Goal: Task Accomplishment & Management: Use online tool/utility

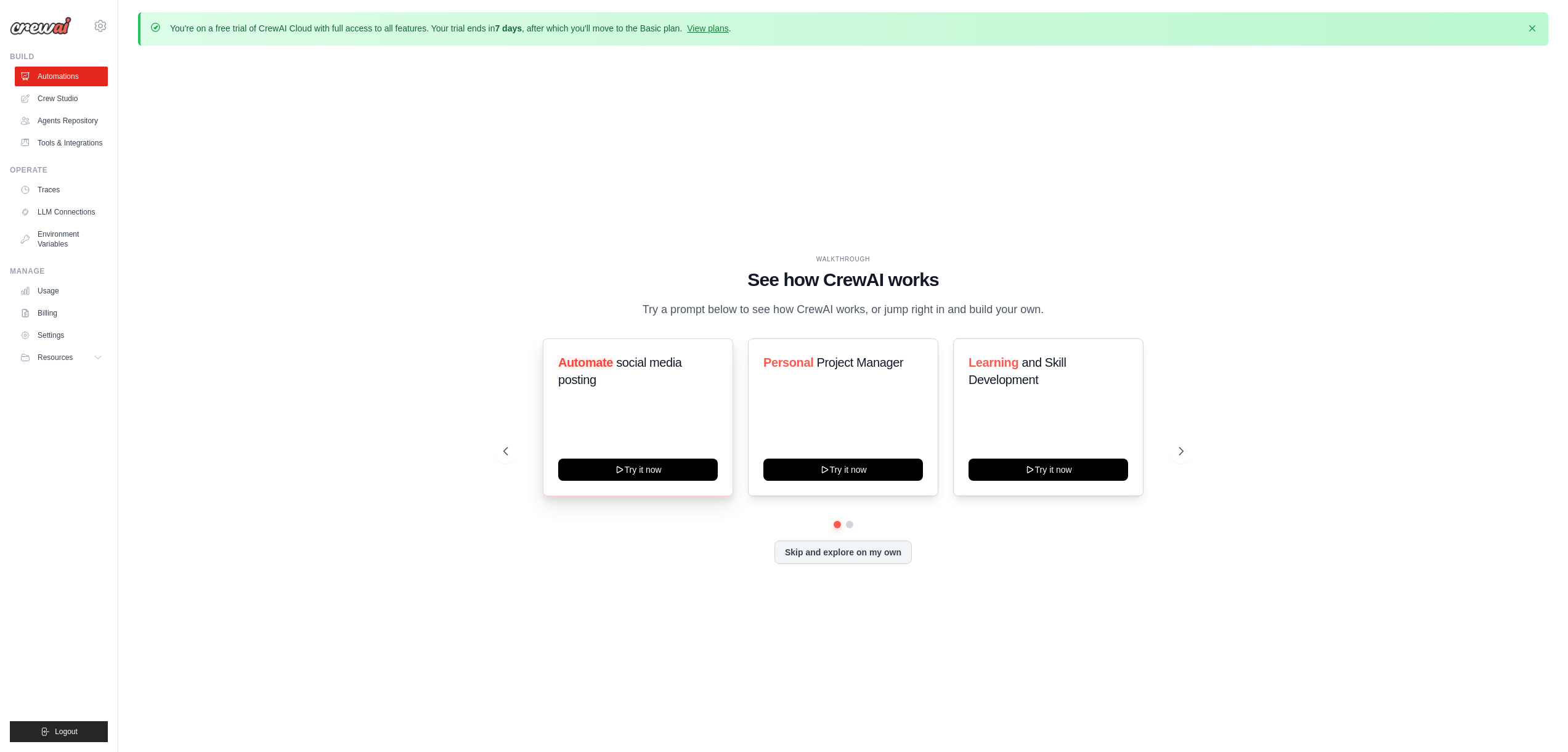
click at [643, 380] on h3 "Automate social media posting" at bounding box center [638, 371] width 160 height 34
click at [658, 388] on h3 "Automate social media posting" at bounding box center [638, 371] width 160 height 34
click at [86, 100] on link "Crew Studio" at bounding box center [62, 98] width 93 height 20
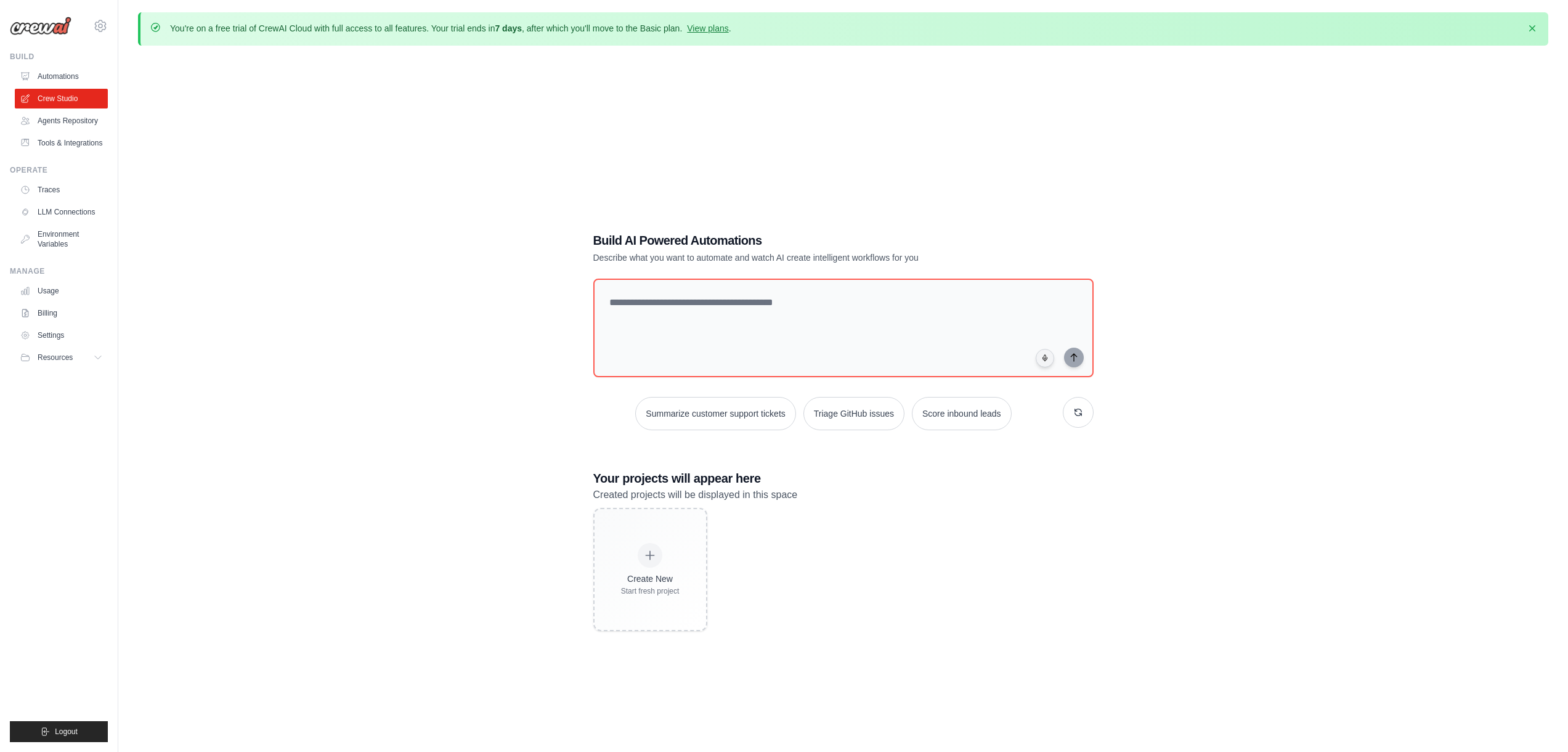
click at [84, 128] on link "Agents Repository" at bounding box center [61, 121] width 93 height 20
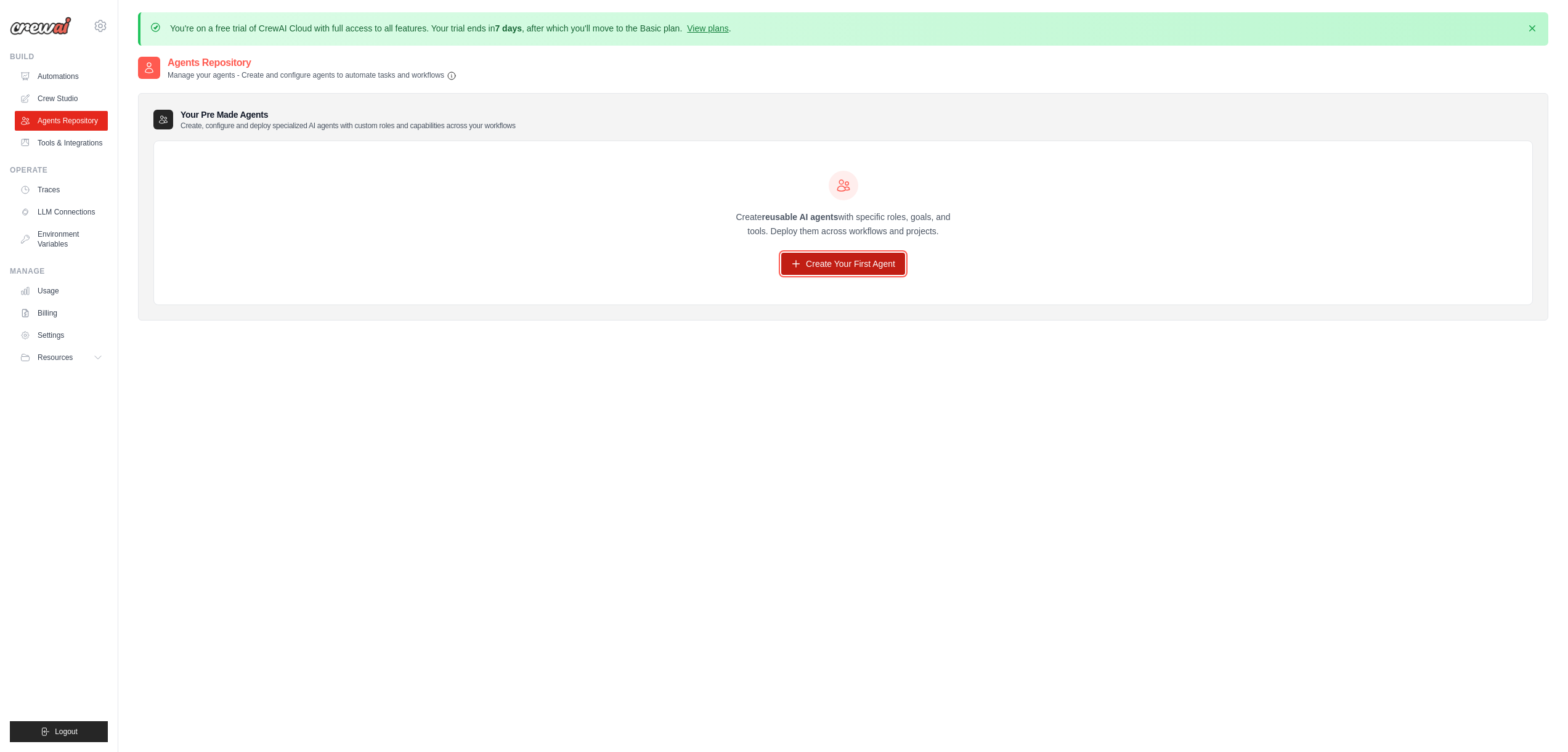
click at [805, 263] on link "Create Your First Agent" at bounding box center [843, 263] width 124 height 22
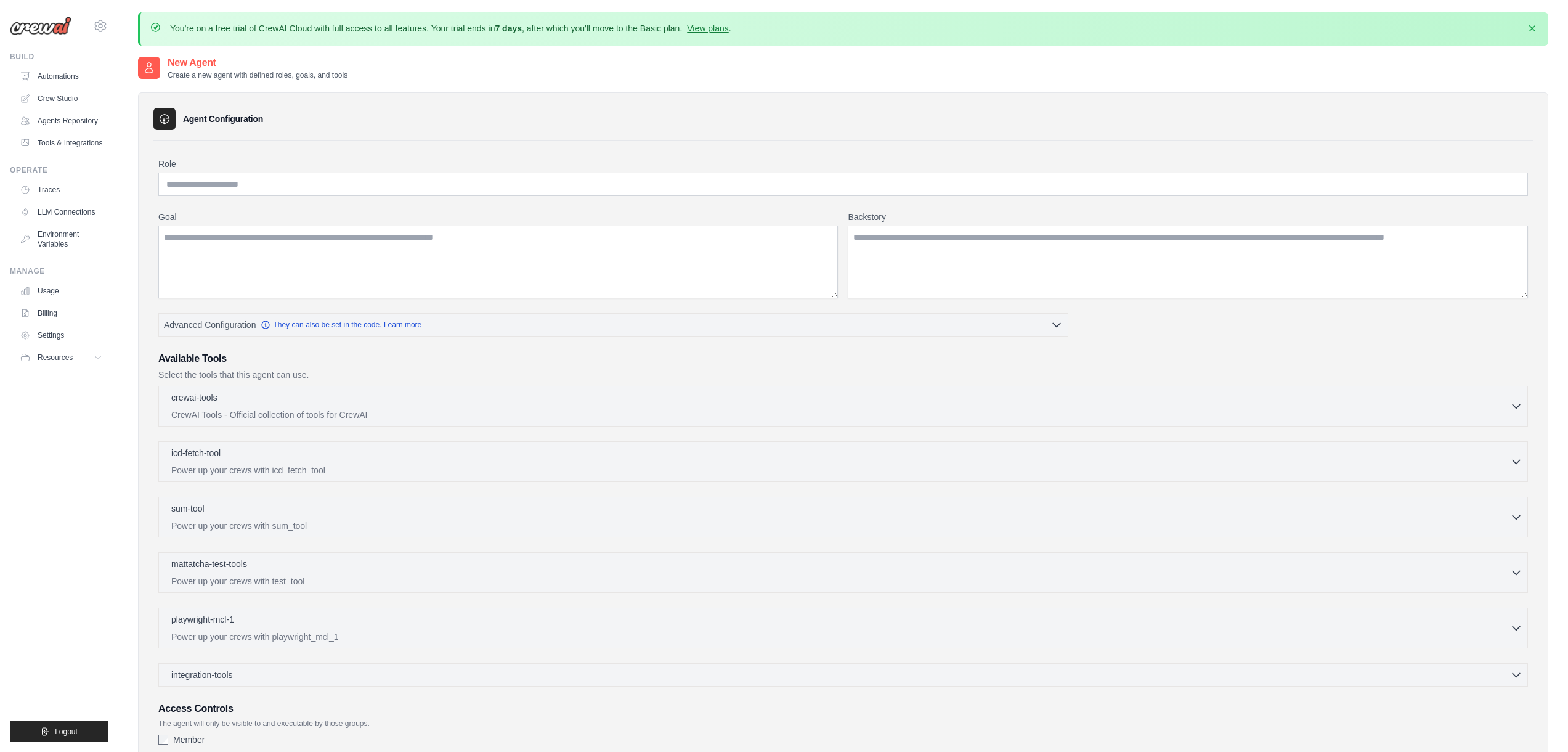
click at [511, 195] on div "Role Goal Backstory Advanced Configuration They can also be set in the code. Le…" at bounding box center [843, 463] width 1369 height 610
click at [476, 195] on div "Role Goal Backstory Advanced Configuration They can also be set in the code. Le…" at bounding box center [843, 463] width 1369 height 610
click at [476, 183] on input "Role" at bounding box center [843, 184] width 1369 height 23
type input "*"
type input "*******"
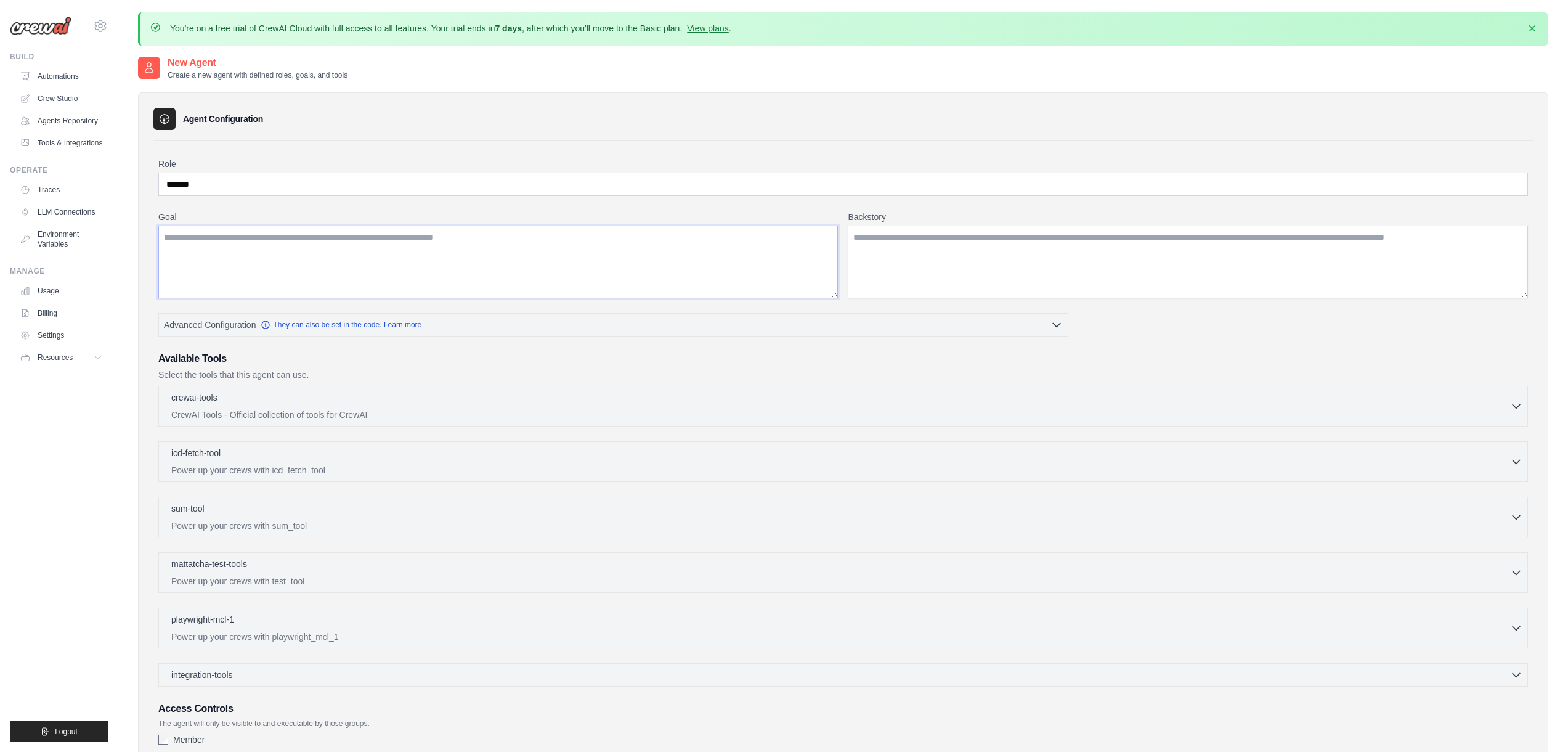
click at [459, 245] on textarea "Goal" at bounding box center [498, 261] width 679 height 73
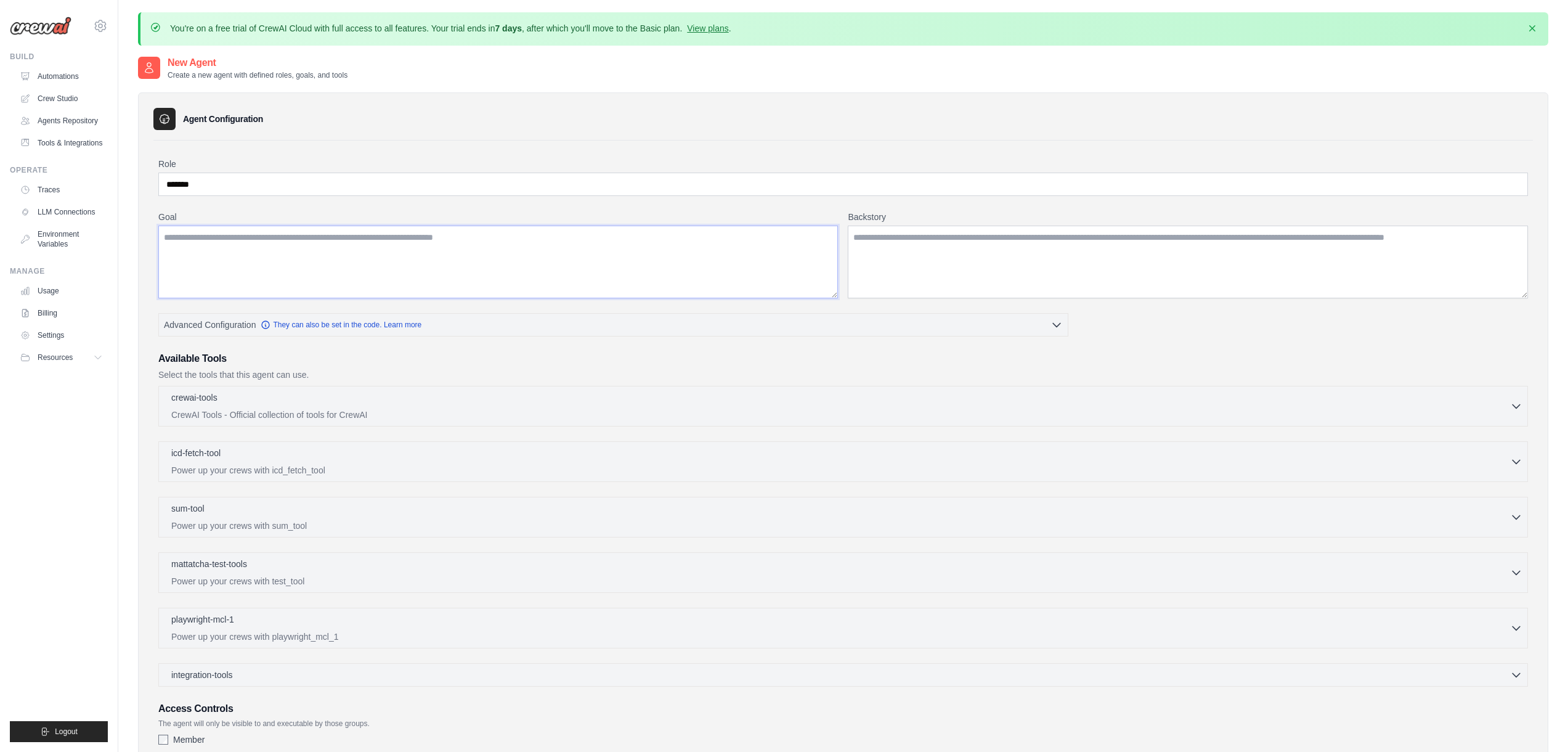
click at [481, 248] on textarea "Goal" at bounding box center [498, 261] width 679 height 73
type textarea "*"
click at [291, 244] on textarea "Goal" at bounding box center [498, 261] width 679 height 73
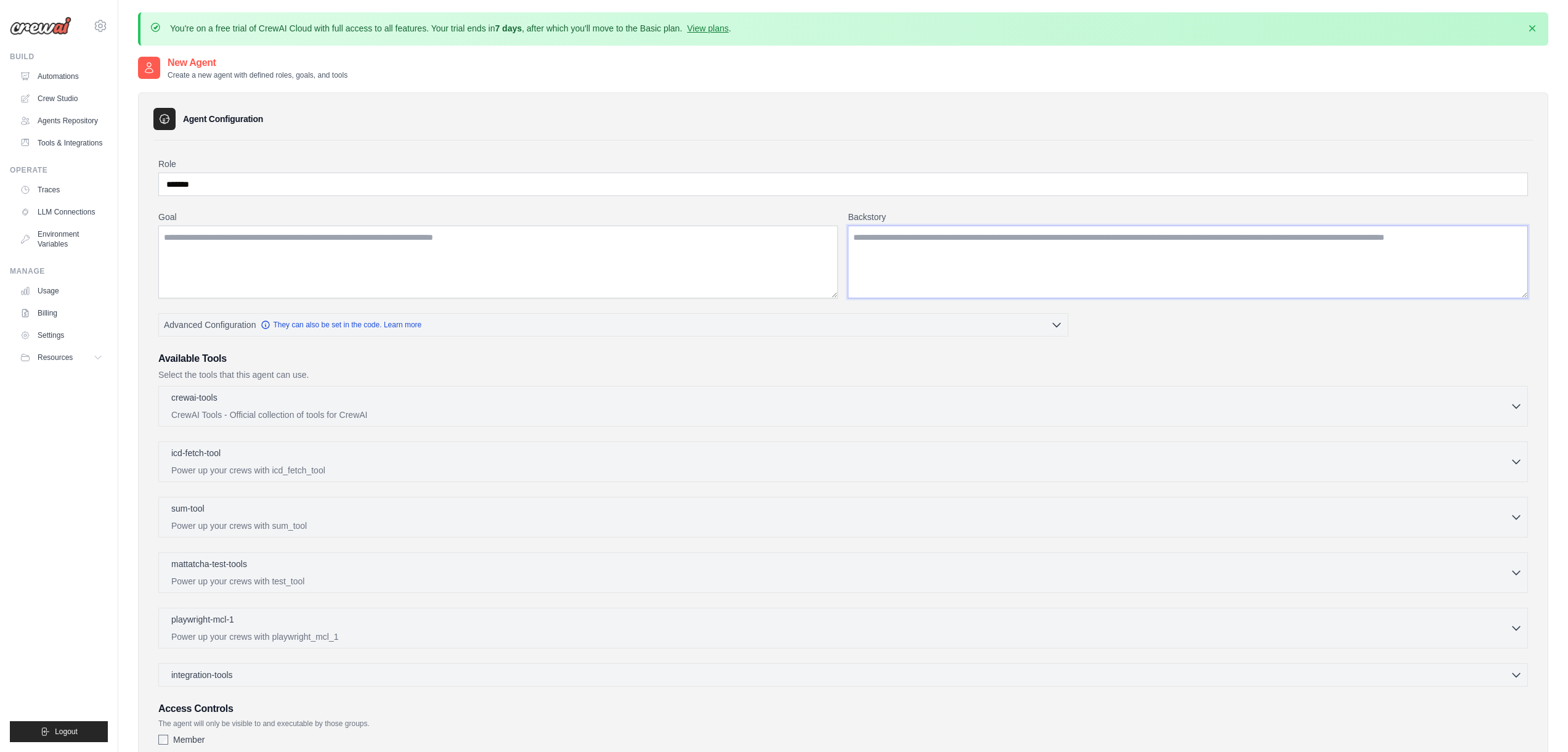
click at [911, 262] on textarea "Backstory" at bounding box center [1187, 261] width 680 height 73
click at [650, 317] on button "Advanced Configuration They can also be set in the code. Learn more" at bounding box center [613, 324] width 909 height 22
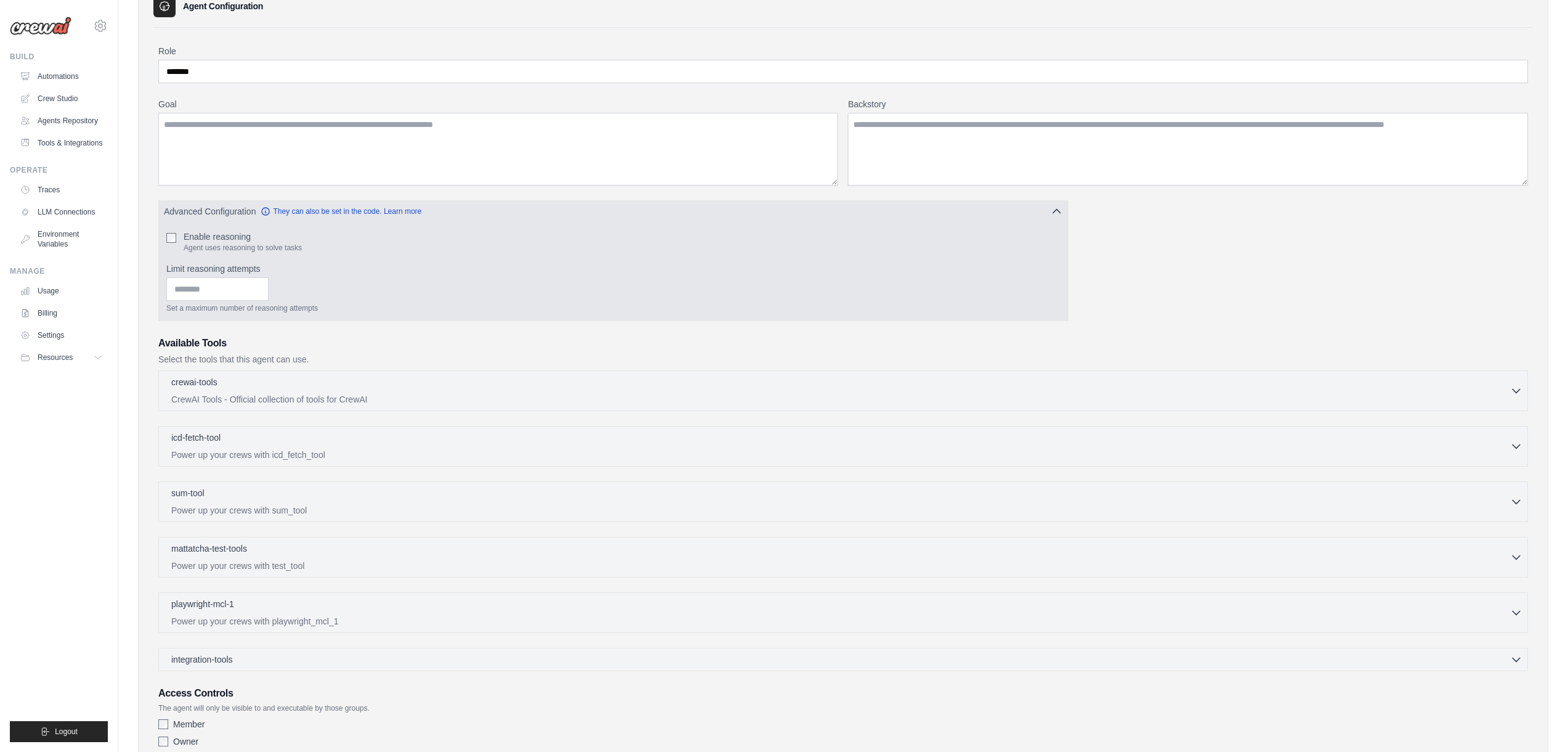
scroll to position [199, 0]
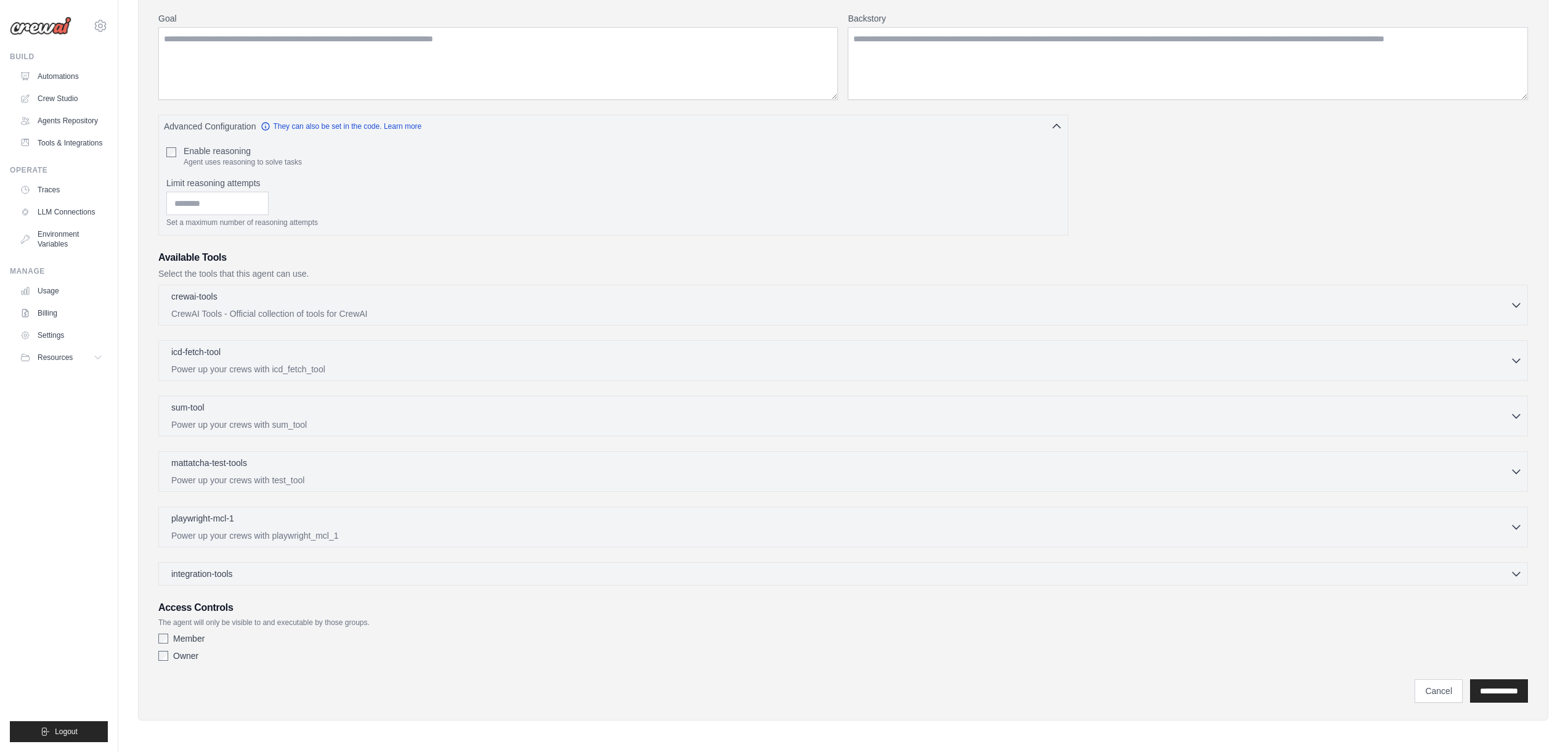
click at [174, 633] on label "Member" at bounding box center [189, 638] width 32 height 12
click at [178, 665] on div "Member Owner" at bounding box center [843, 650] width 1369 height 34
click at [183, 661] on label "Owner" at bounding box center [186, 656] width 25 height 12
click at [1493, 693] on input "**********" at bounding box center [1498, 690] width 58 height 23
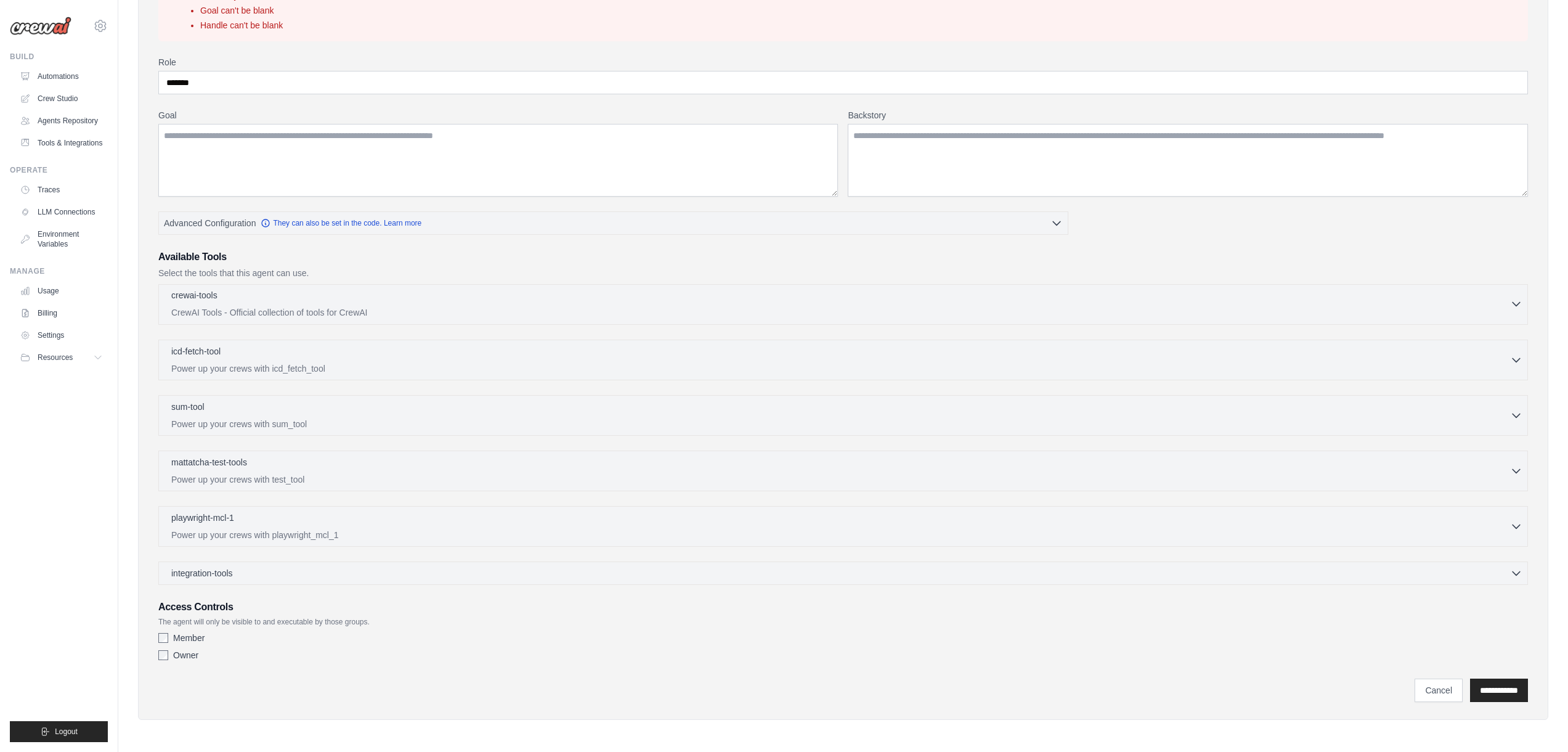
scroll to position [0, 0]
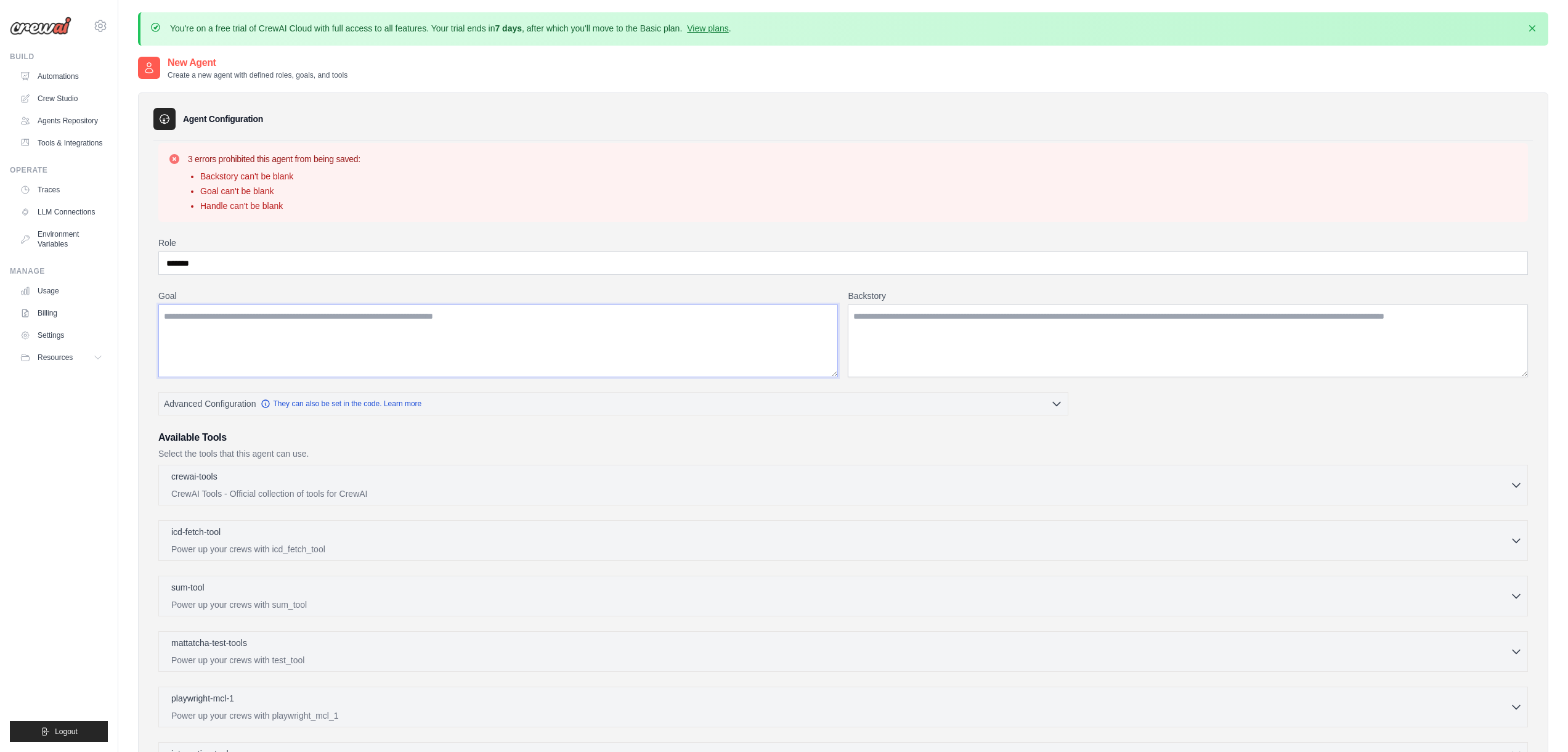
click at [379, 338] on textarea "Goal" at bounding box center [498, 341] width 679 height 73
type textarea "****"
click at [352, 264] on input "*******" at bounding box center [843, 263] width 1369 height 23
type input "*"
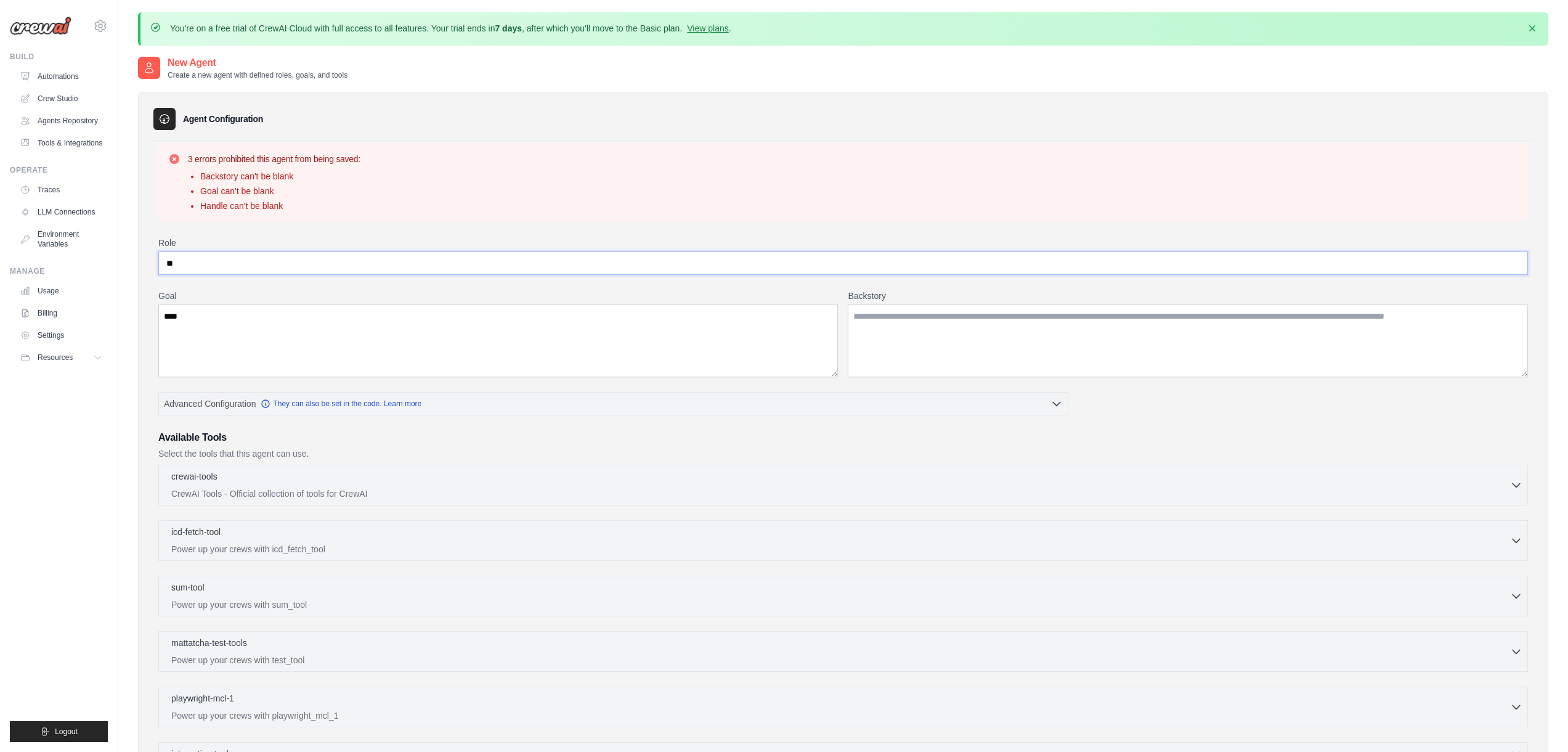
type input "*"
type input "**"
click at [812, 496] on p "CrewAI Tools - Official collection of tools for CrewAI" at bounding box center [840, 492] width 1339 height 12
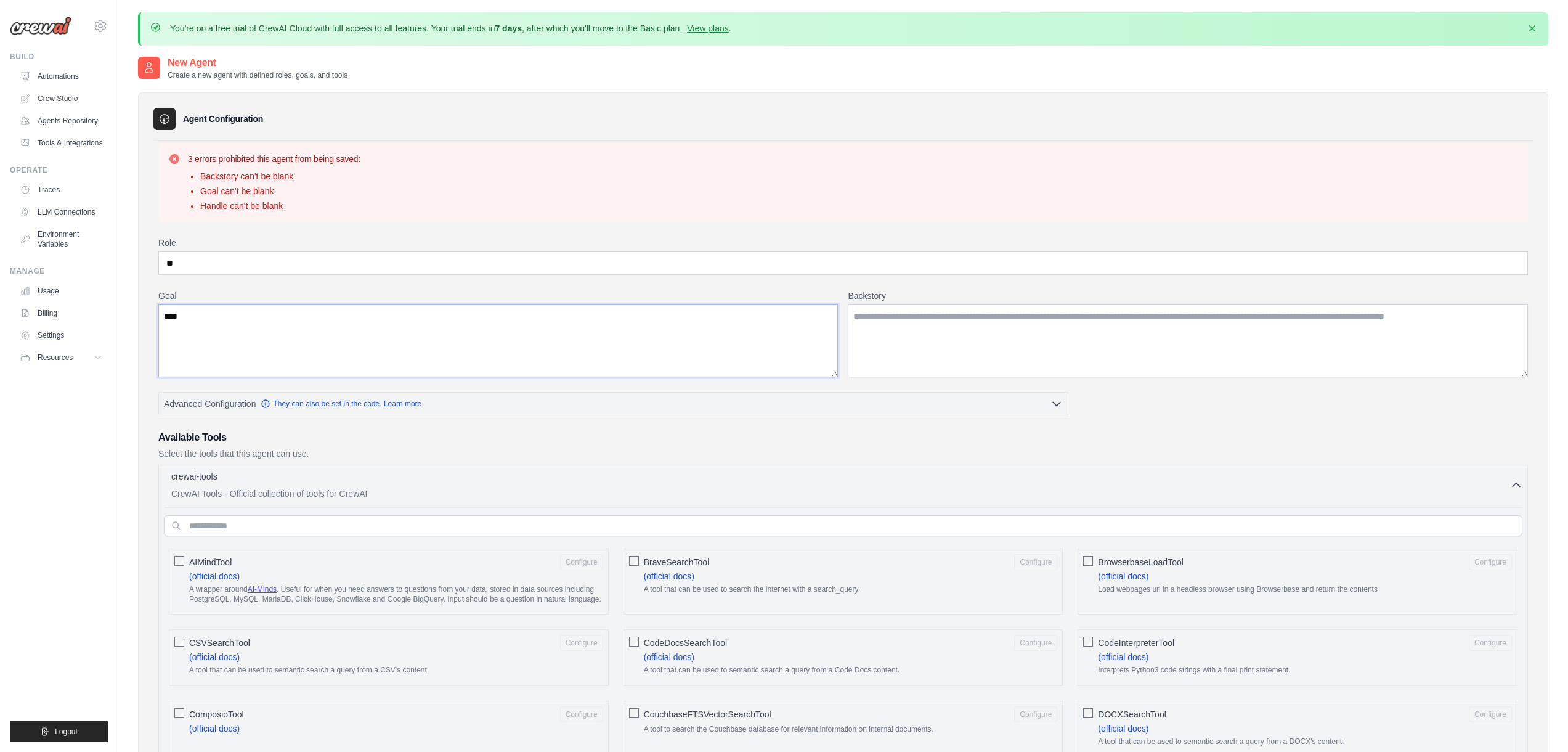
click at [395, 326] on textarea "****" at bounding box center [498, 341] width 679 height 73
type textarea "****"
click at [242, 260] on input "**" at bounding box center [843, 263] width 1369 height 23
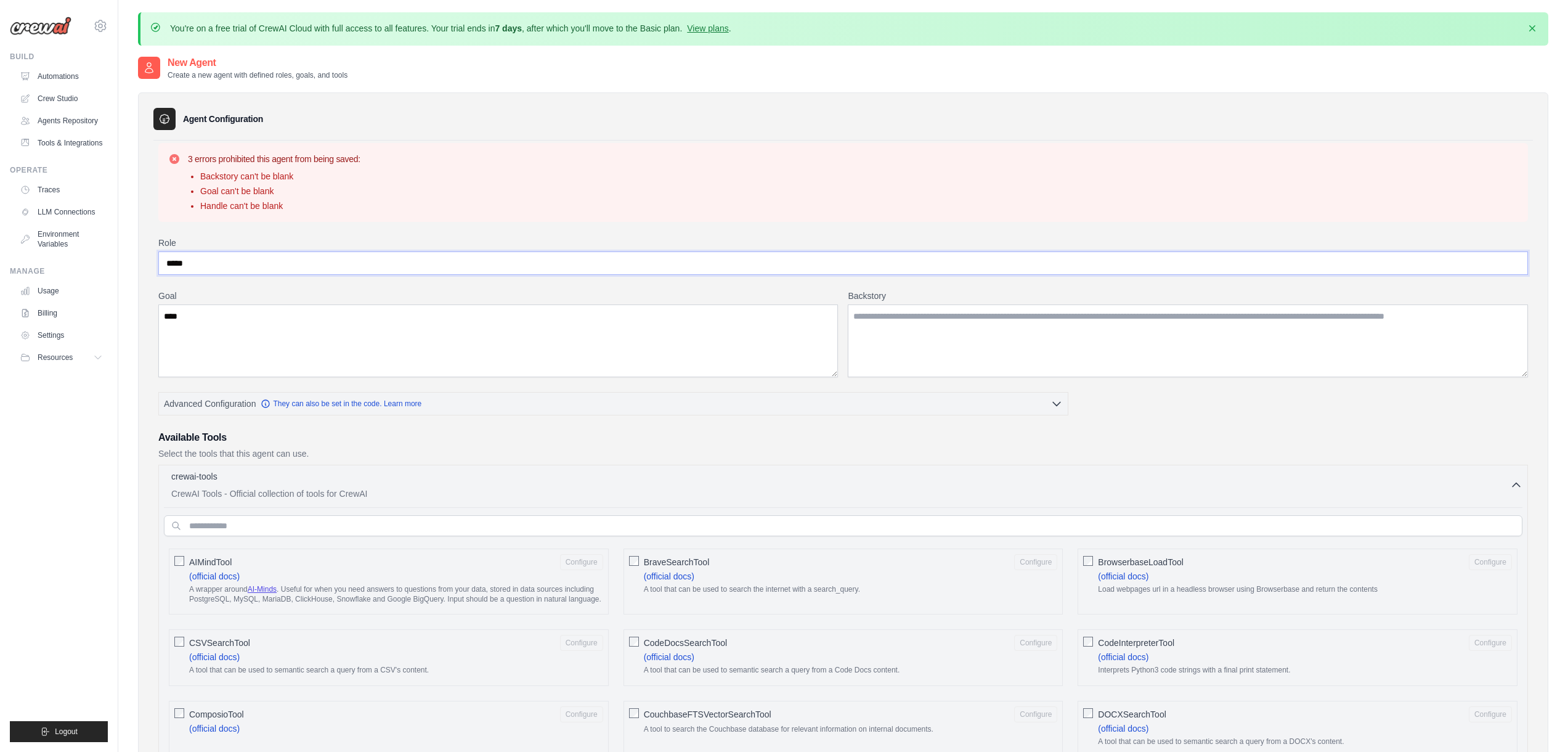
type input "*****"
click at [225, 319] on textarea "****" at bounding box center [498, 341] width 679 height 73
type textarea "********"
click at [955, 331] on textarea "Backstory" at bounding box center [1187, 341] width 680 height 73
click at [877, 295] on label "Backstory" at bounding box center [1187, 295] width 680 height 12
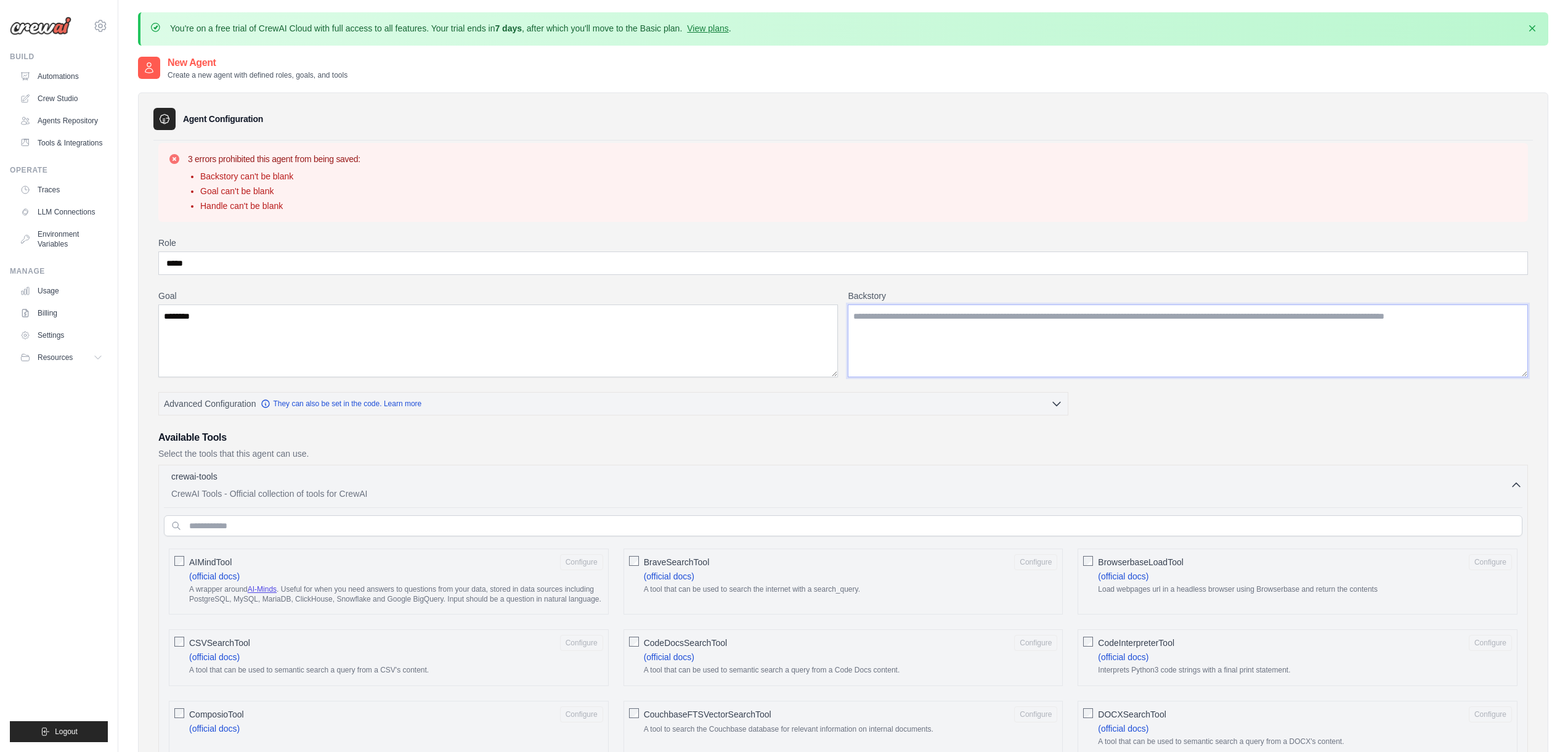
click at [877, 305] on textarea "Backstory" at bounding box center [1187, 341] width 680 height 73
click at [877, 295] on label "Backstory" at bounding box center [1187, 295] width 680 height 12
click at [877, 305] on textarea "Backstory" at bounding box center [1187, 341] width 680 height 73
click at [1145, 336] on textarea "Backstory" at bounding box center [1187, 341] width 680 height 73
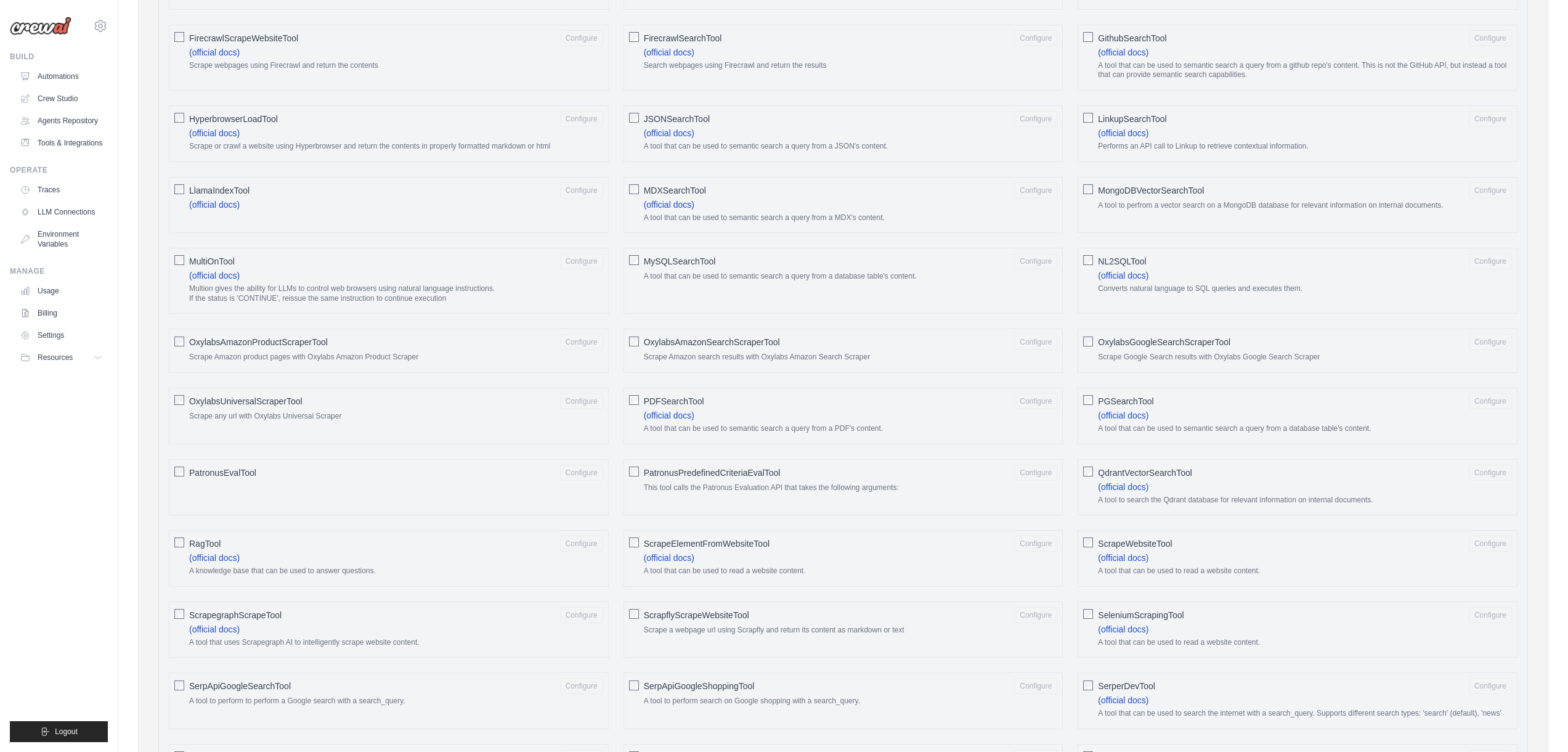
type textarea "**********"
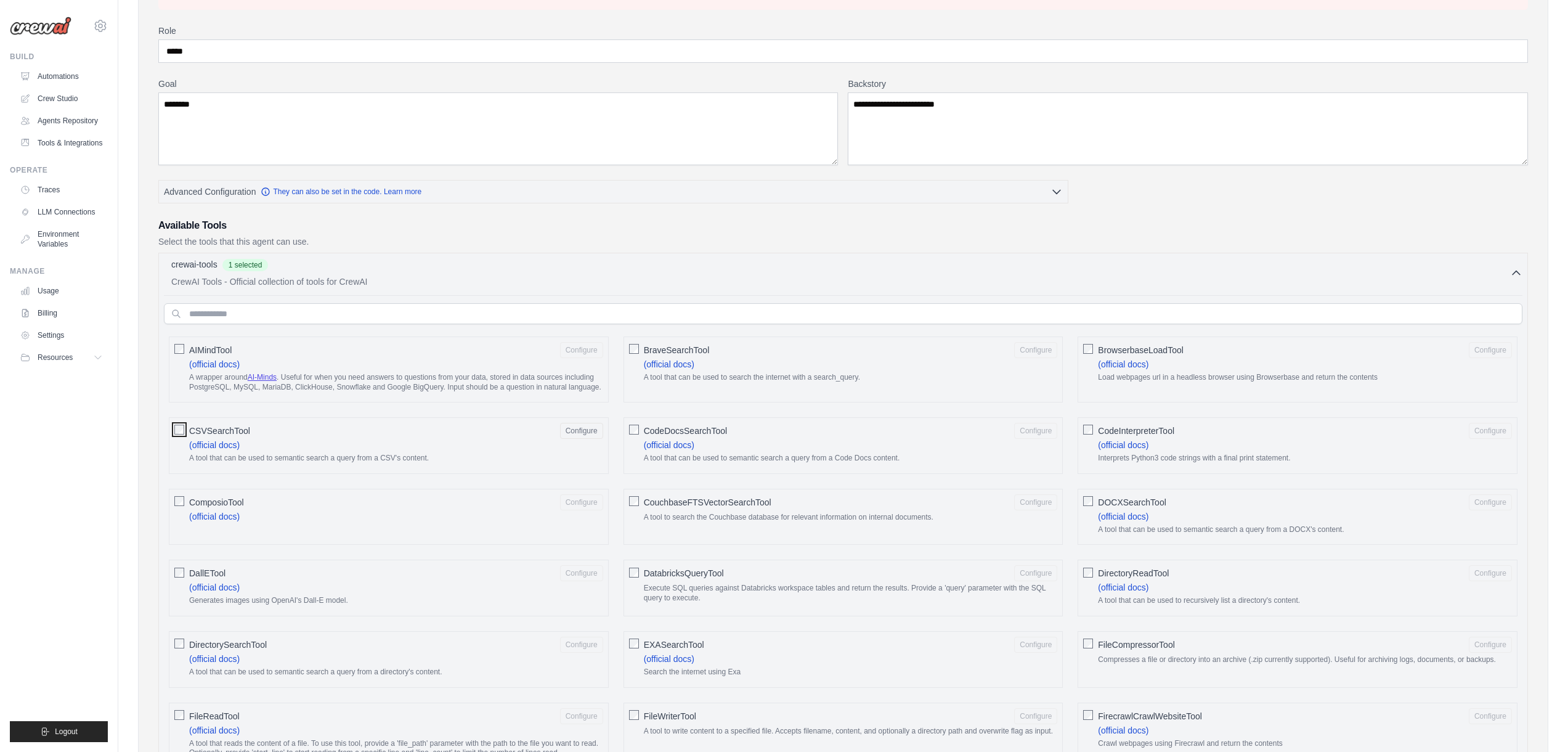
scroll to position [213, 0]
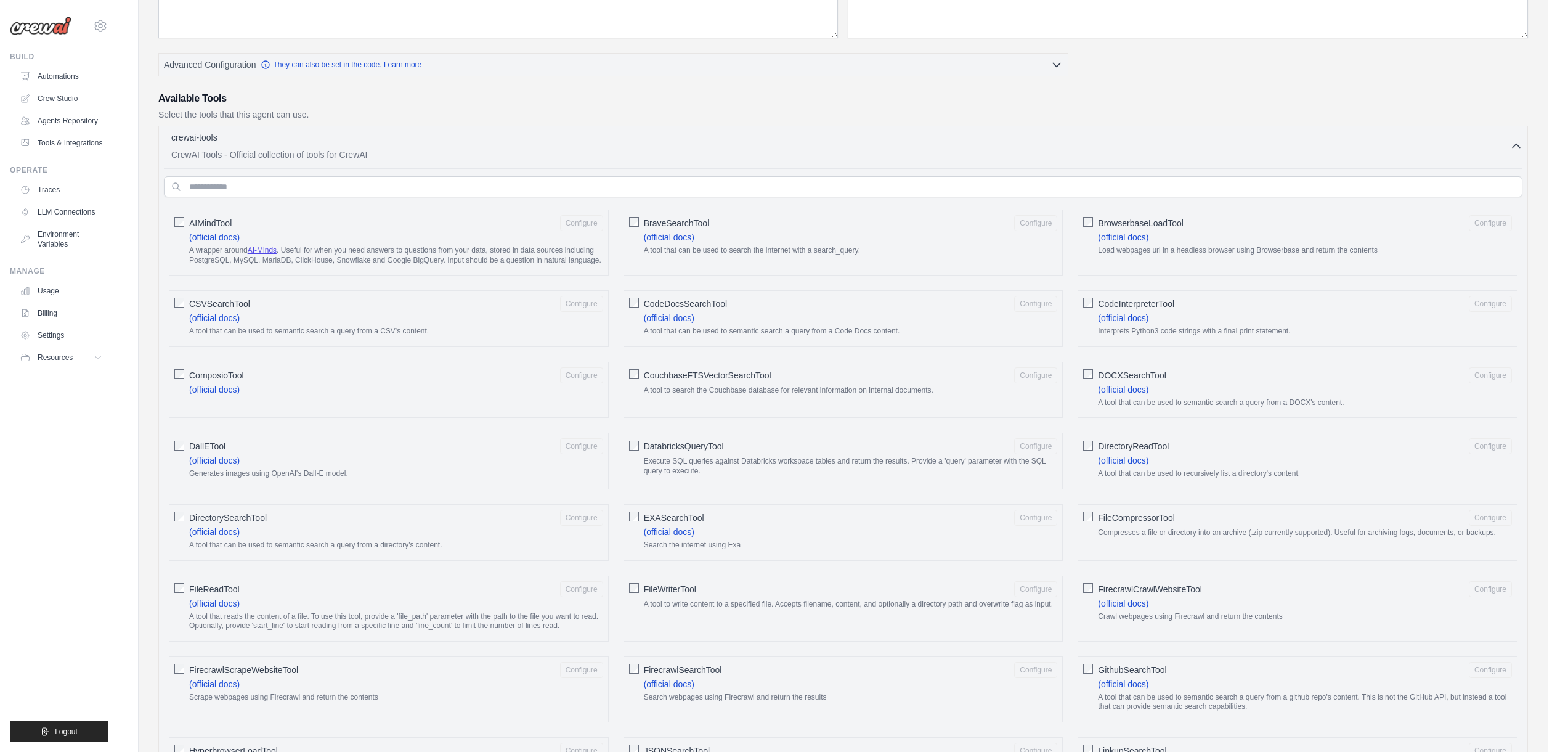
scroll to position [347, 0]
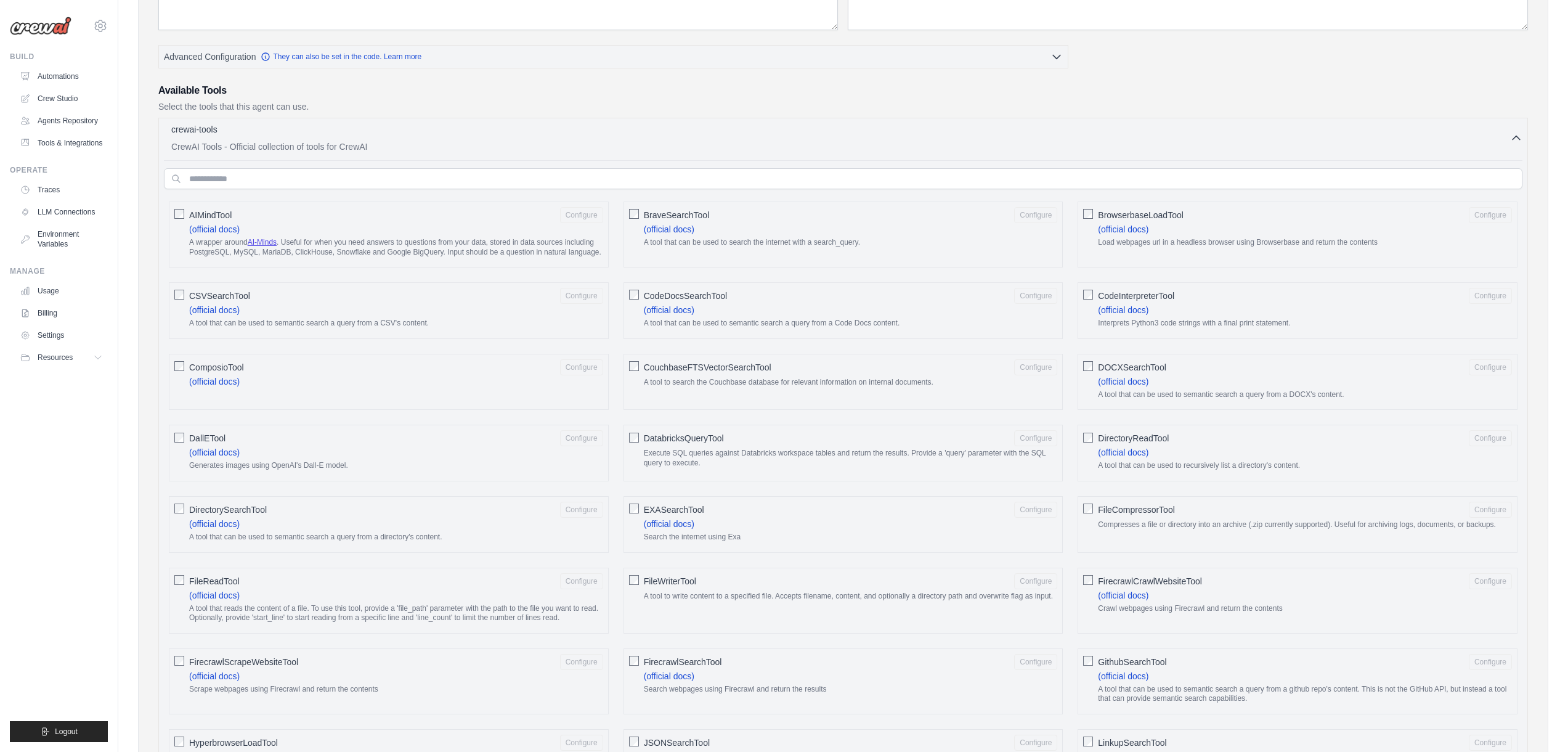
click at [1094, 516] on div "FileCompressorTool Configure Compresses a file or directory into an archive (.z…" at bounding box center [1297, 524] width 440 height 56
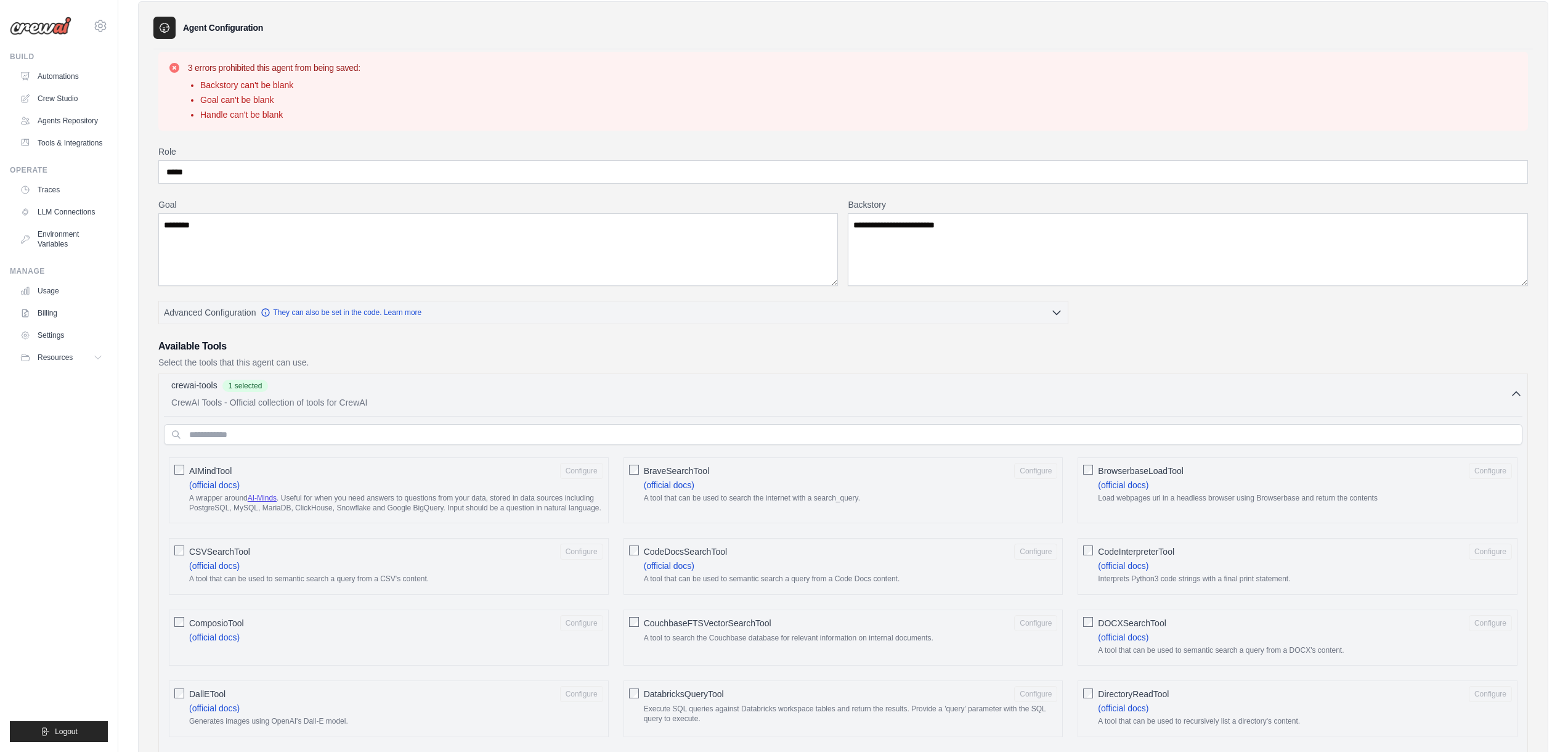
scroll to position [0, 0]
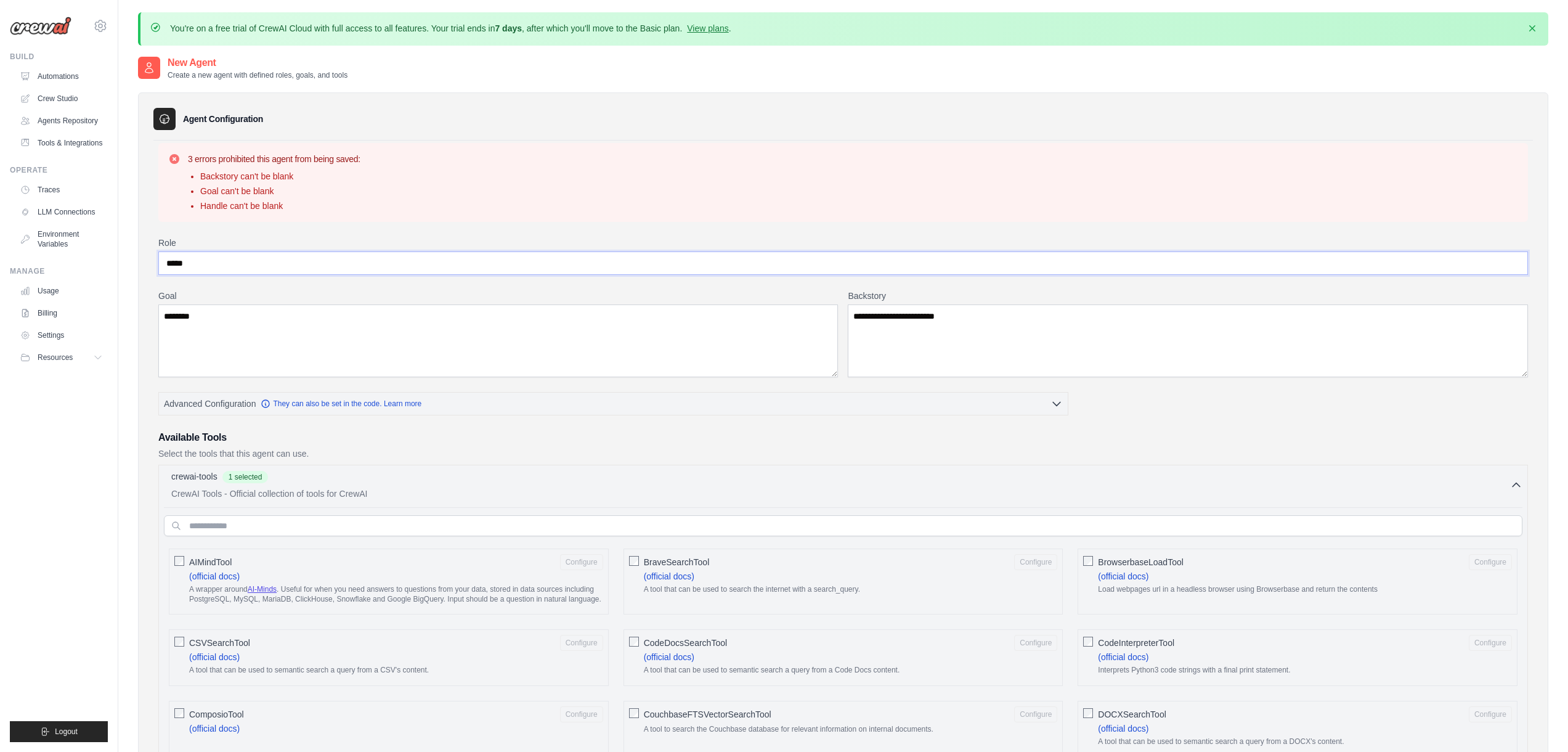
click at [352, 261] on input "*****" at bounding box center [843, 263] width 1369 height 23
type input "*"
type input "*******"
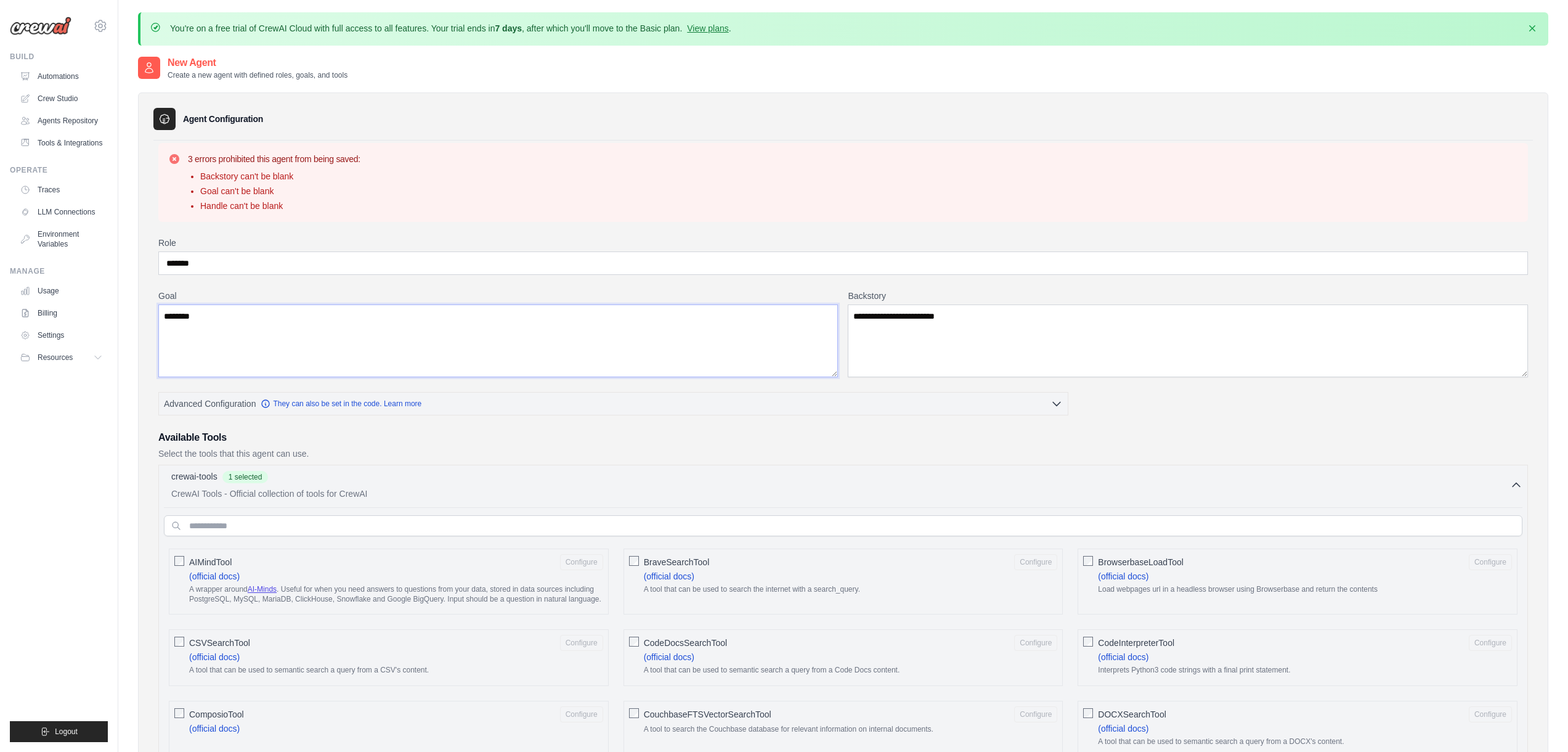
click at [344, 322] on textarea "********" at bounding box center [498, 341] width 679 height 73
type textarea "**********"
click at [984, 331] on textarea "**********" at bounding box center [1187, 341] width 680 height 73
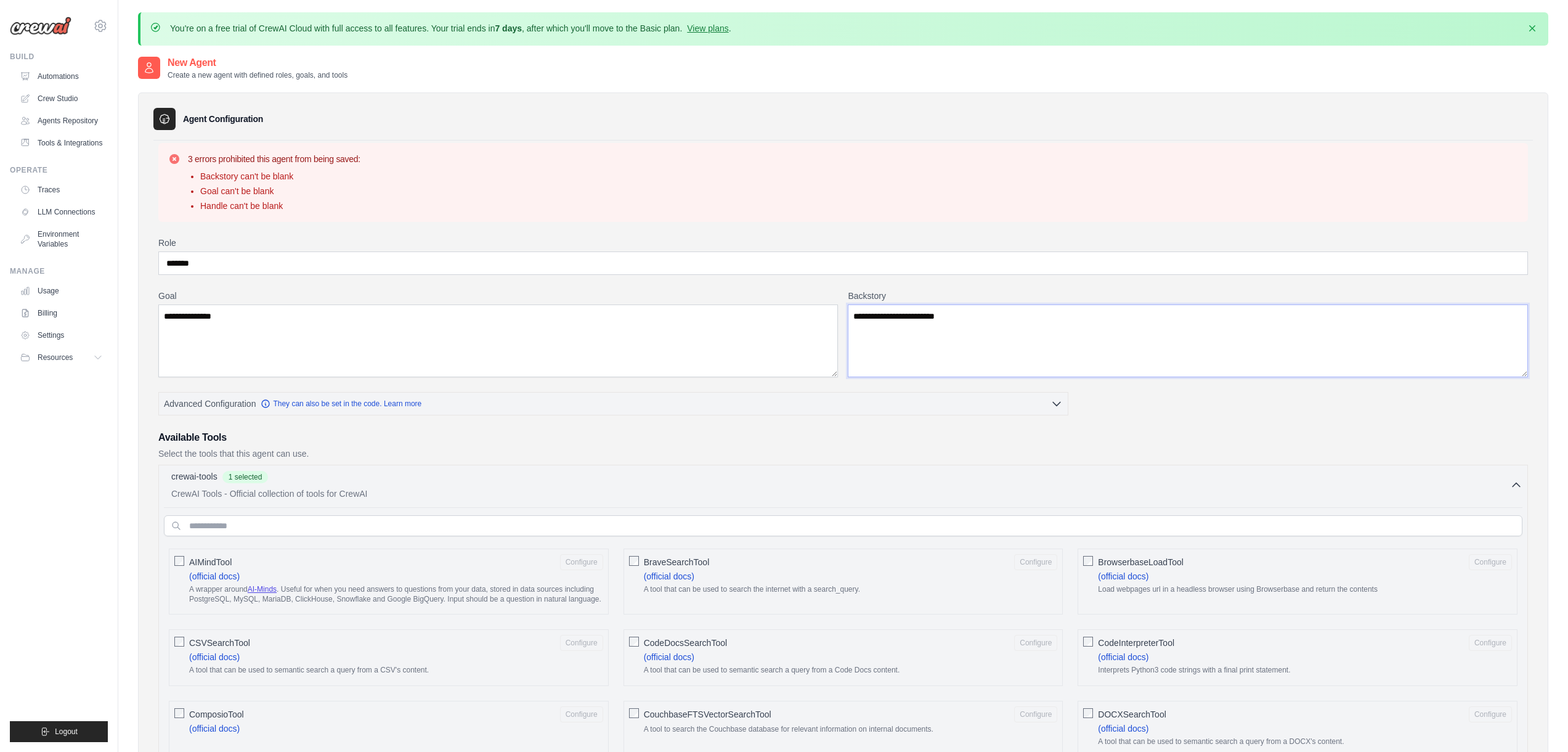
click at [984, 331] on textarea "**********" at bounding box center [1187, 341] width 680 height 73
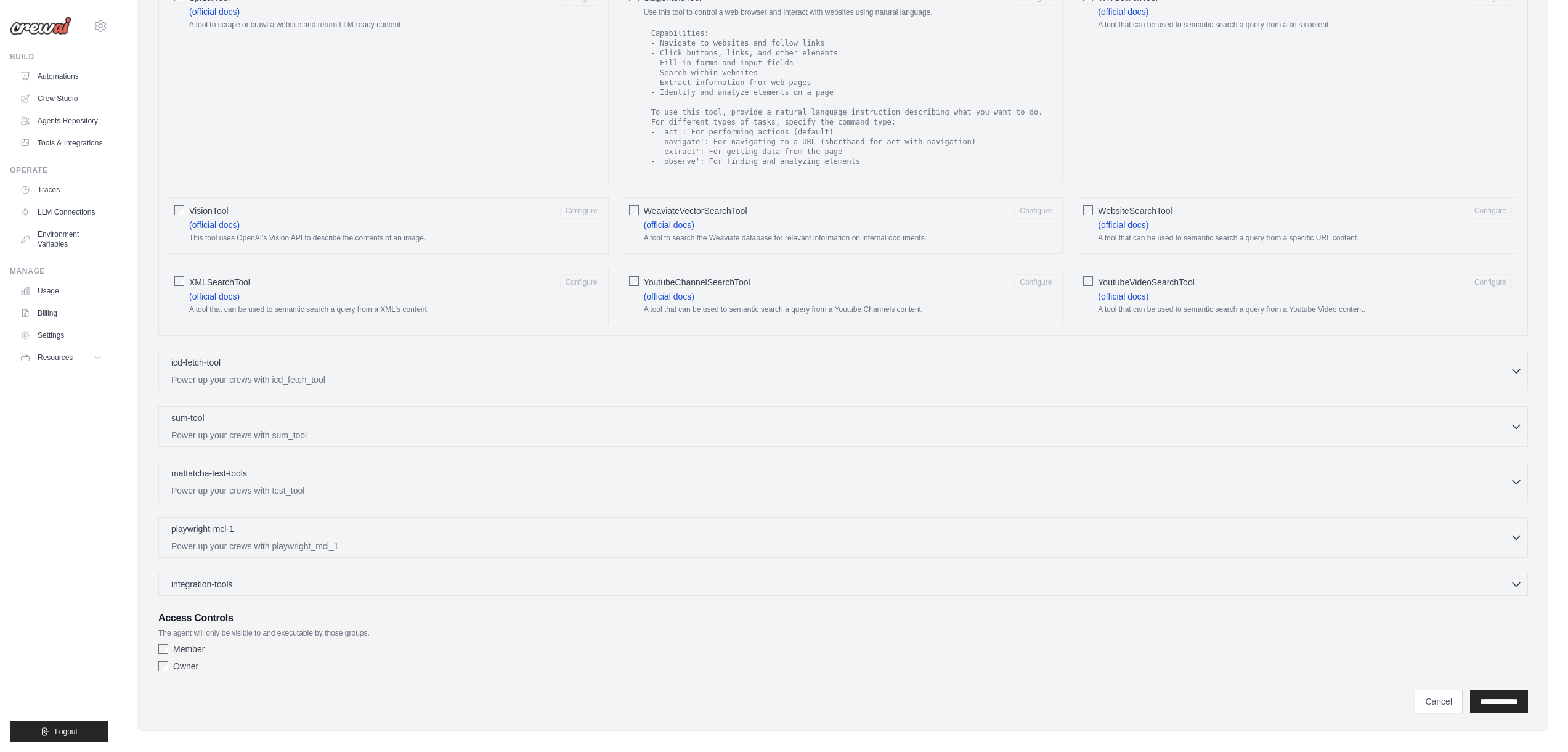
scroll to position [1897, 0]
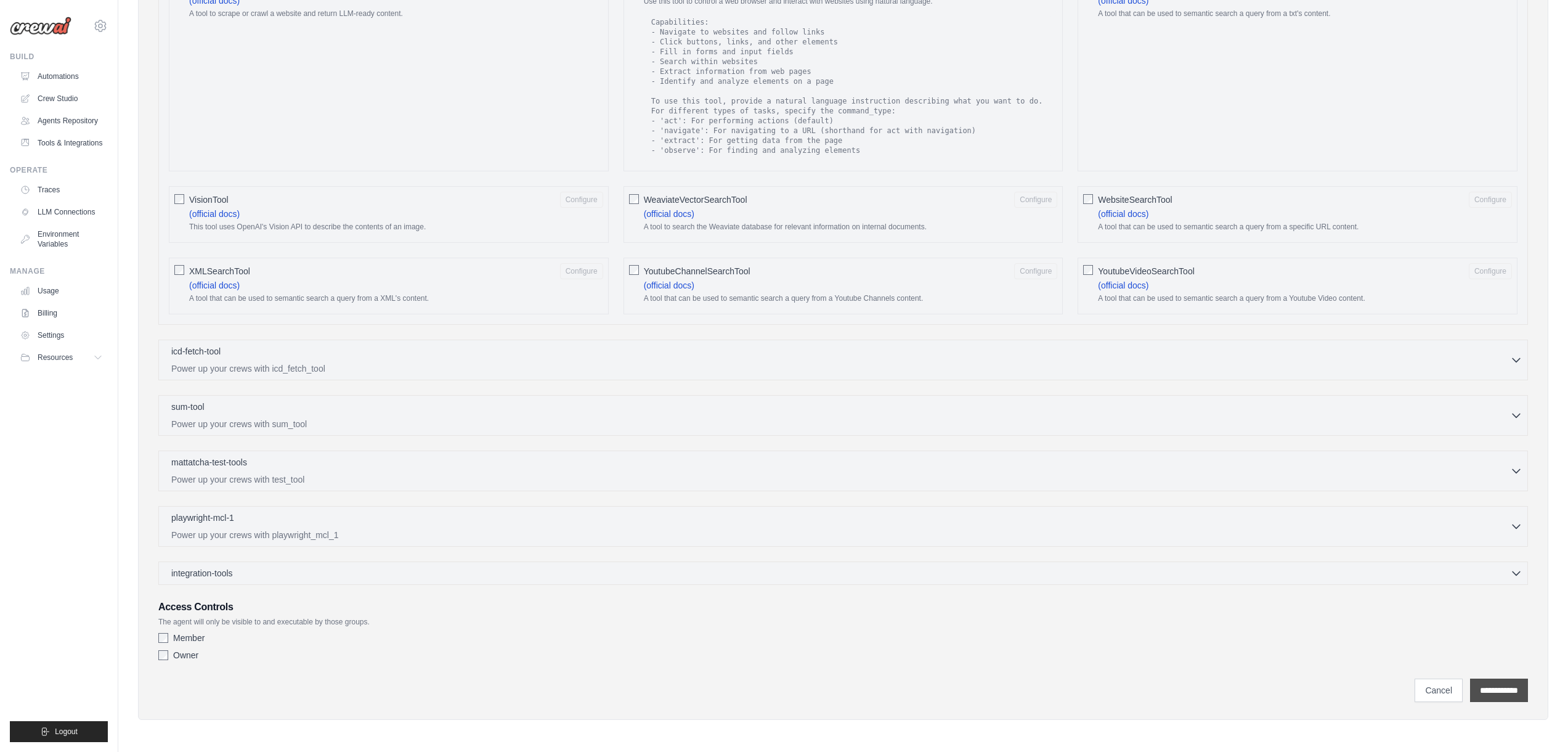
type textarea "**********"
click at [1472, 694] on input "**********" at bounding box center [1498, 690] width 58 height 23
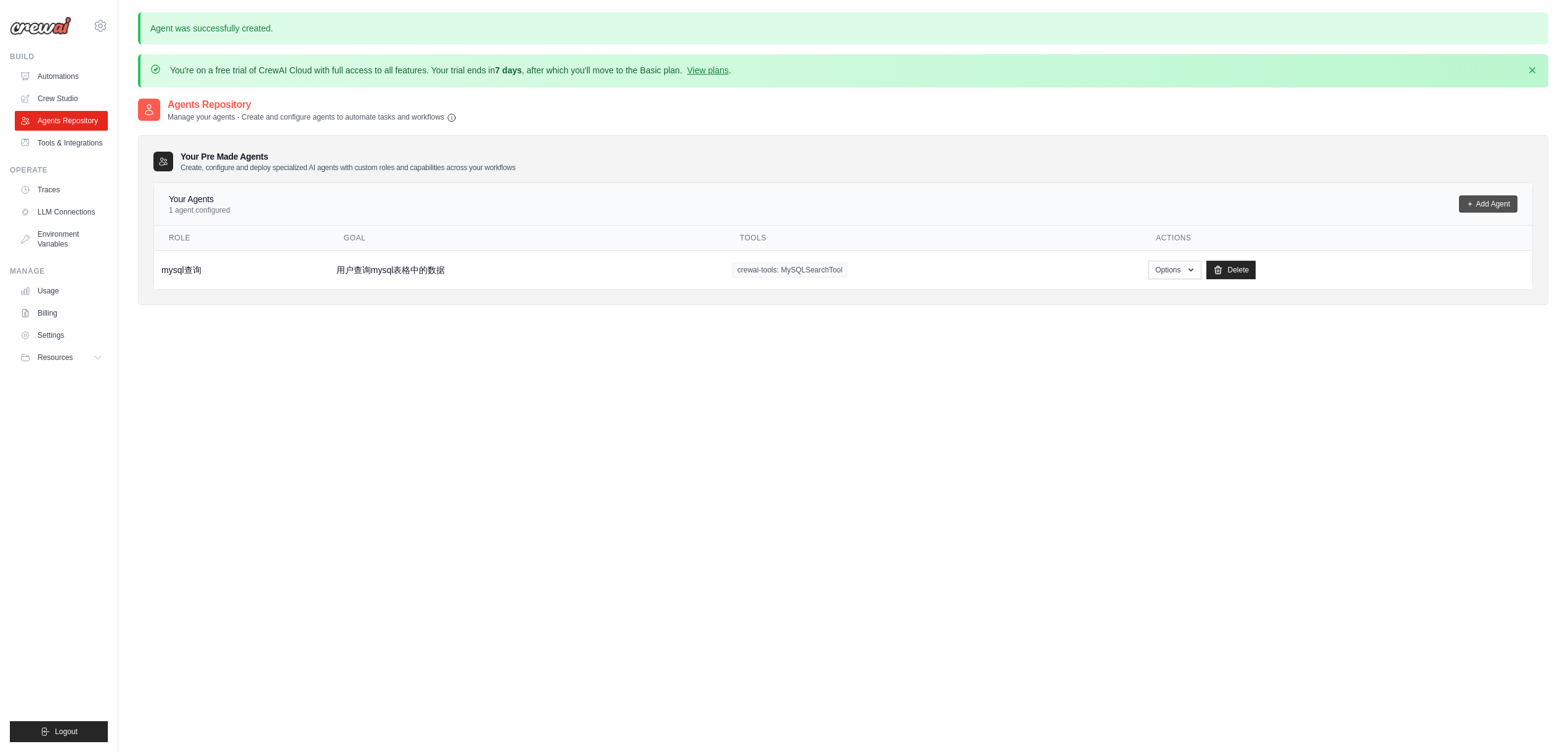
click at [1480, 198] on link "Add Agent" at bounding box center [1488, 204] width 58 height 17
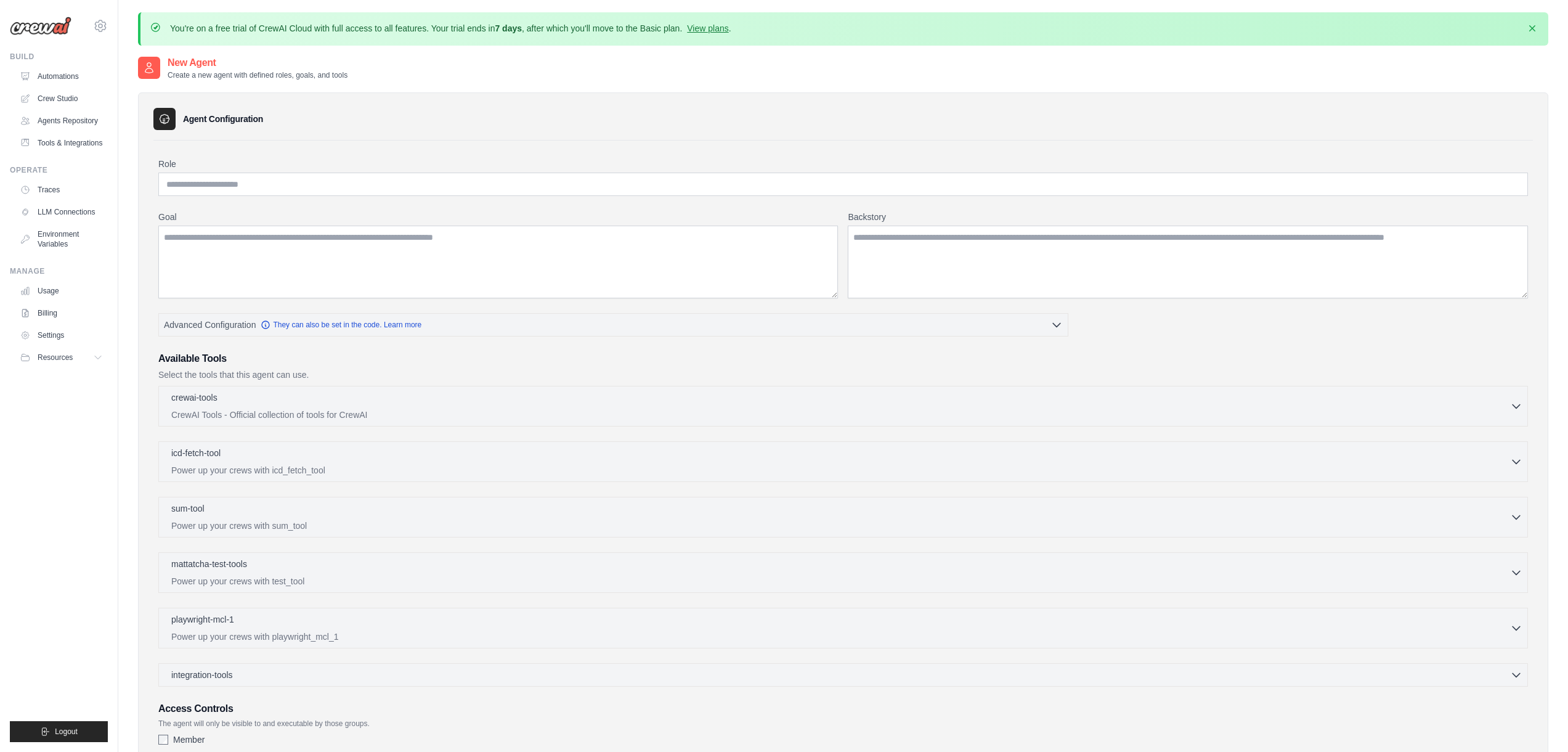
click at [432, 201] on div "Role Goal Backstory Advanced Configuration They can also be set in the code. Le…" at bounding box center [843, 463] width 1369 height 610
click at [431, 173] on input "Role" at bounding box center [843, 184] width 1369 height 23
type input "*********"
click at [443, 238] on textarea "Goal" at bounding box center [498, 261] width 679 height 73
type textarea "*"
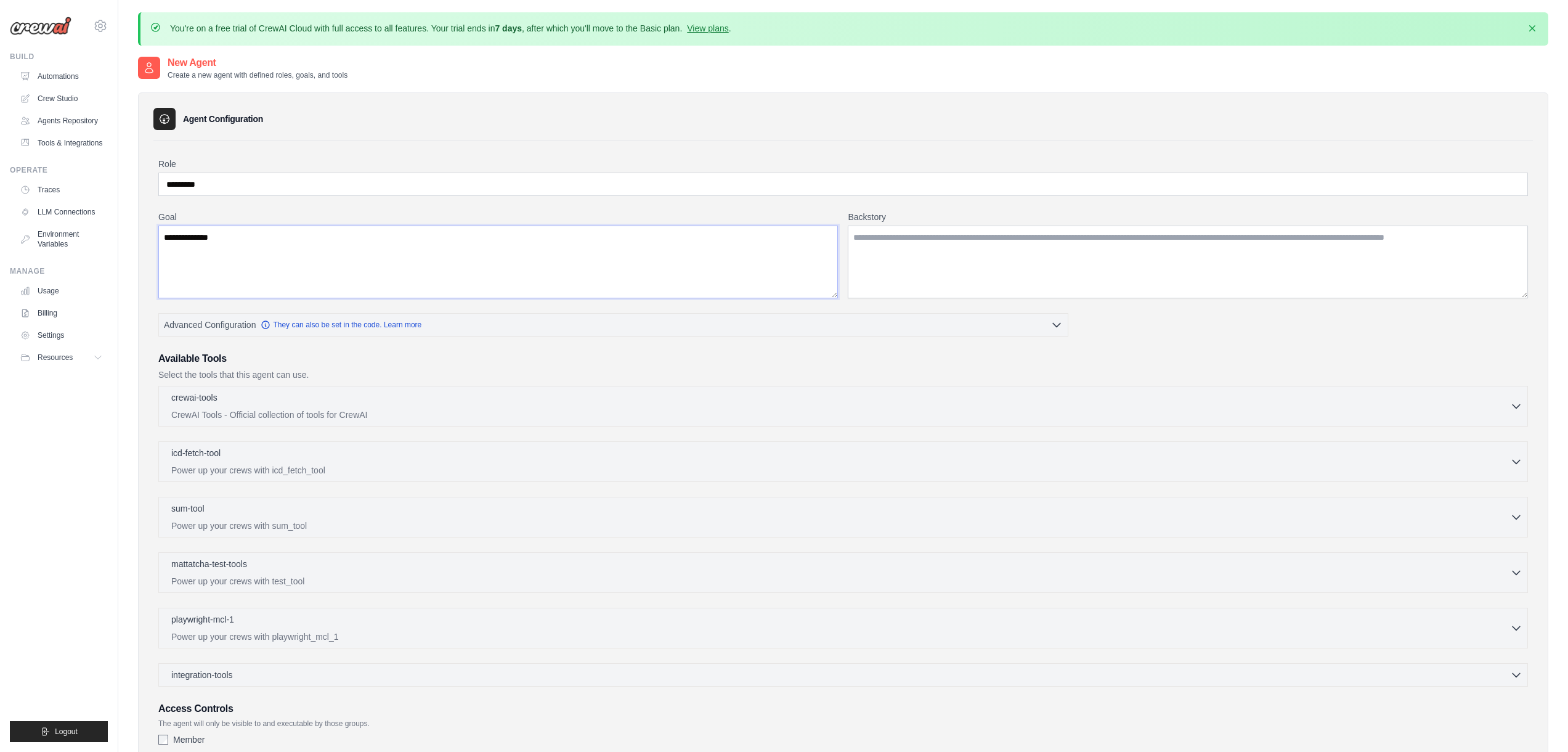
type textarea "**********"
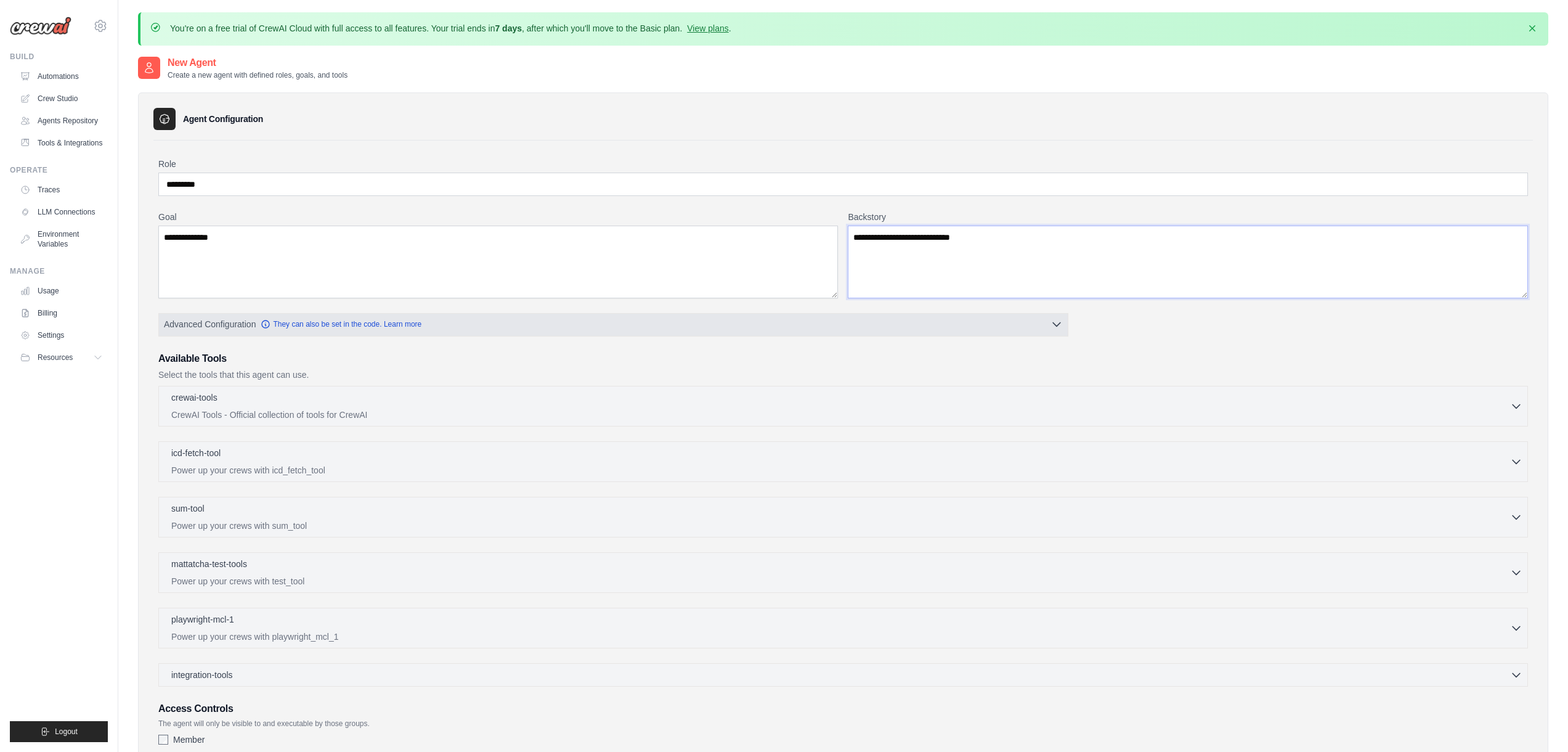
scroll to position [101, 0]
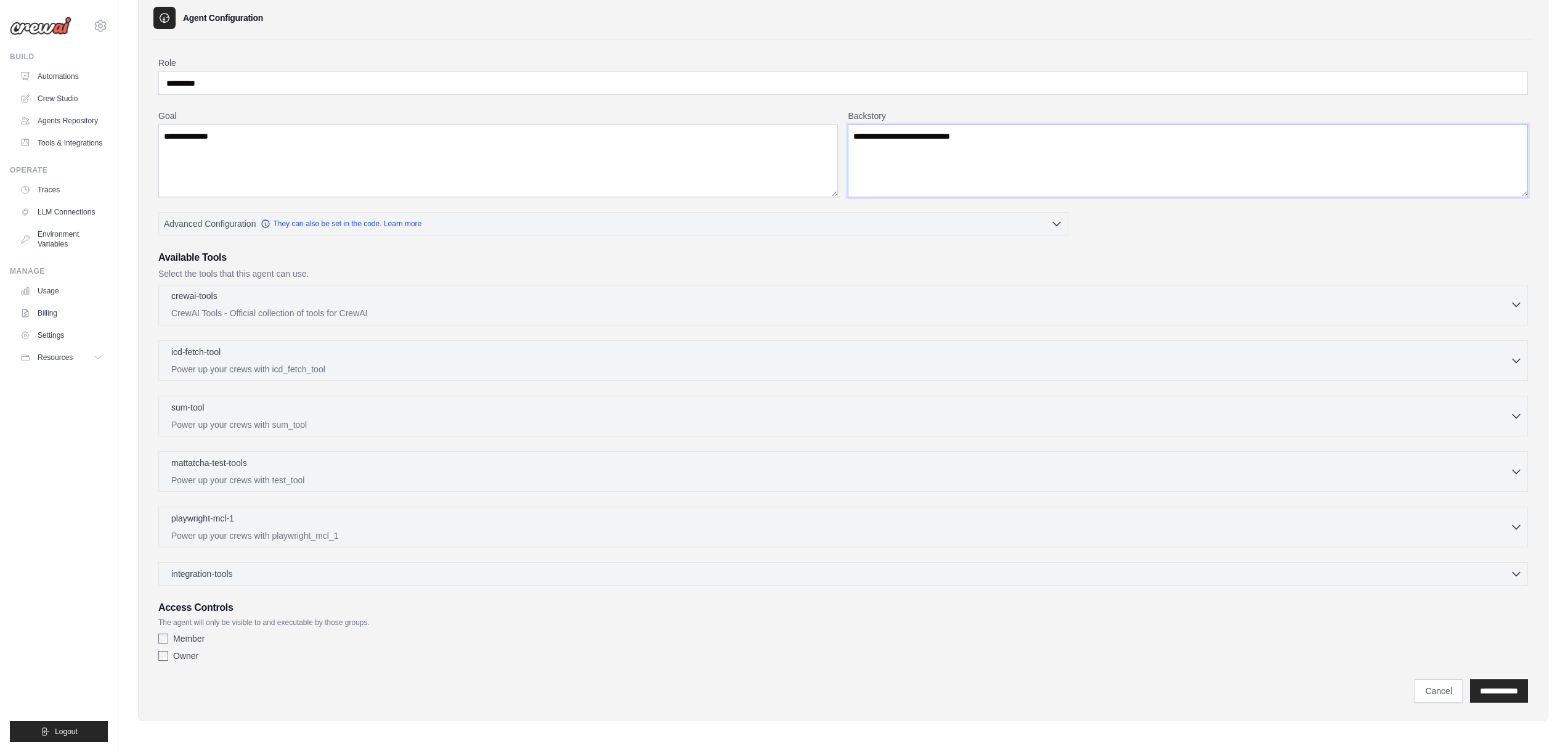
type textarea "**********"
click at [447, 318] on p "CrewAI Tools - Official collection of tools for CrewAI" at bounding box center [840, 313] width 1339 height 12
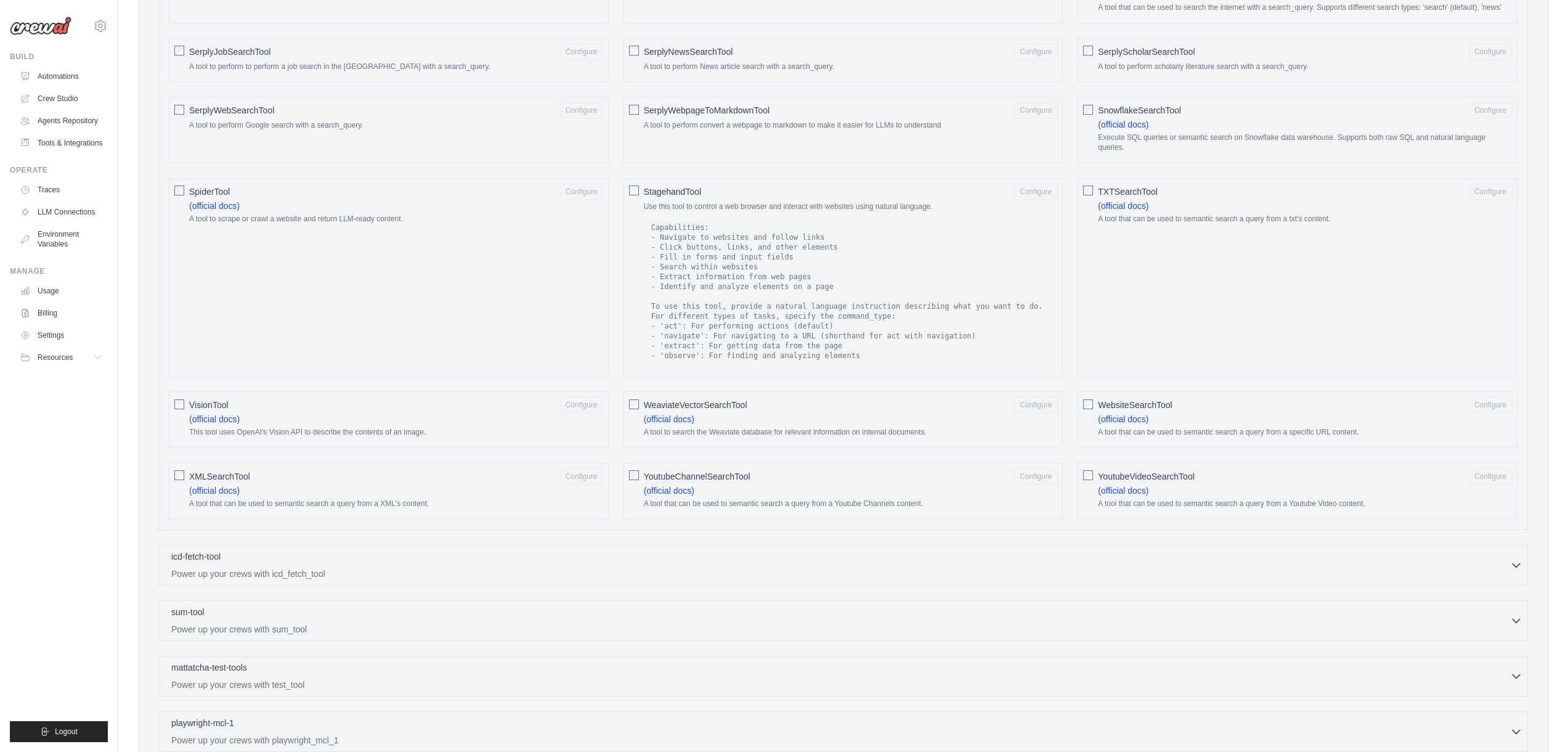
scroll to position [1831, 0]
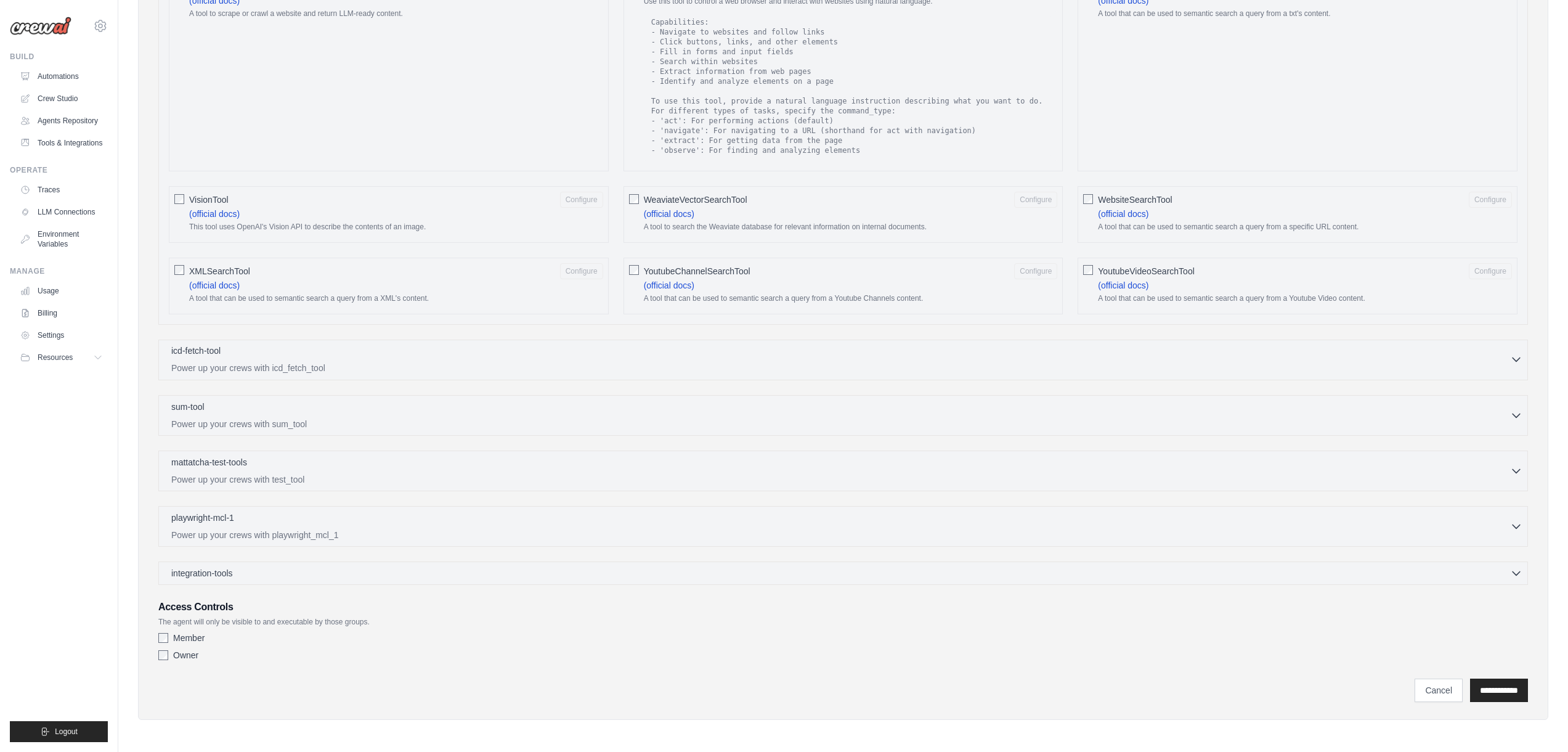
click at [448, 355] on div "icd-fetch-tool 0 selected" at bounding box center [840, 352] width 1339 height 15
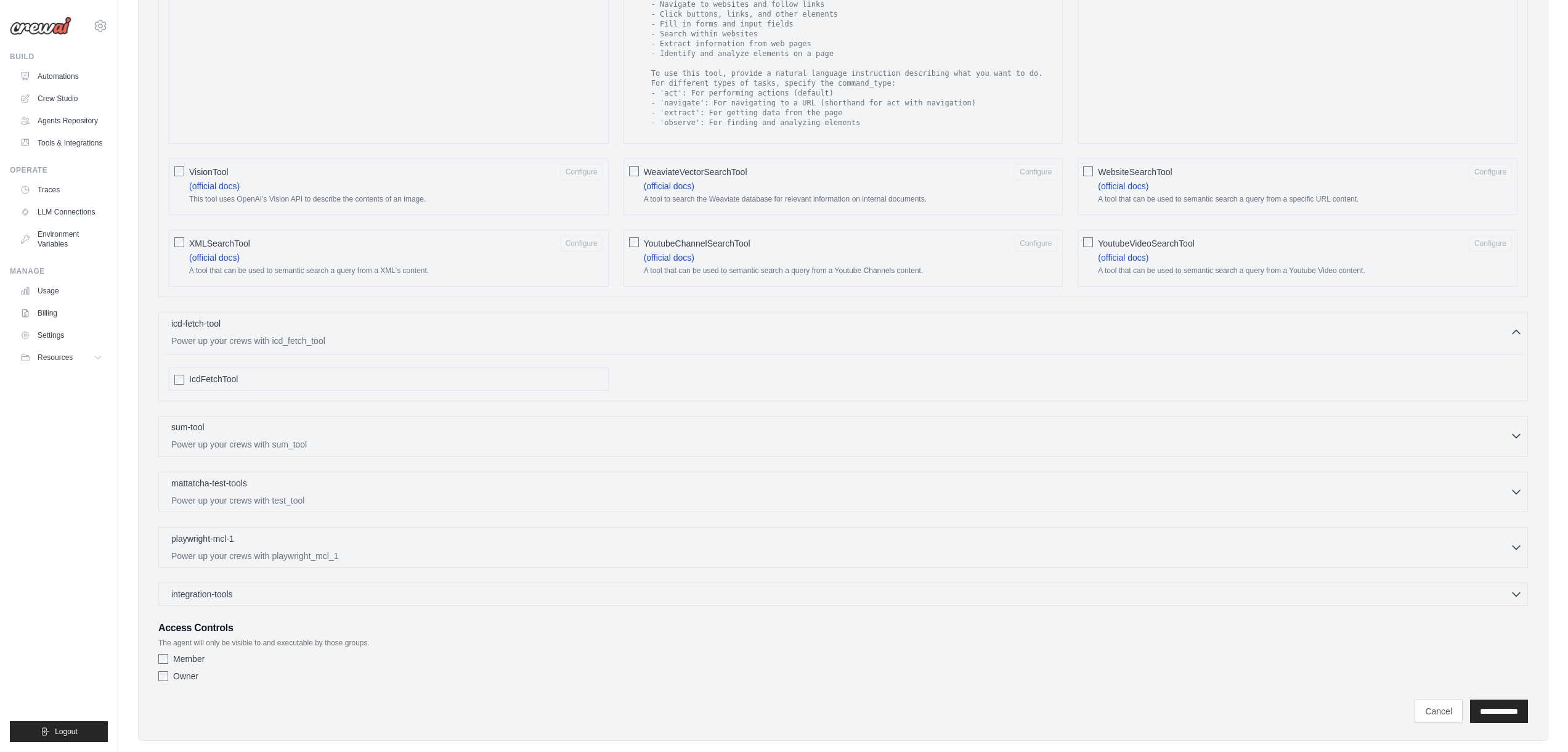
click at [408, 451] on p "Power up your crews with sum_tool" at bounding box center [840, 444] width 1339 height 12
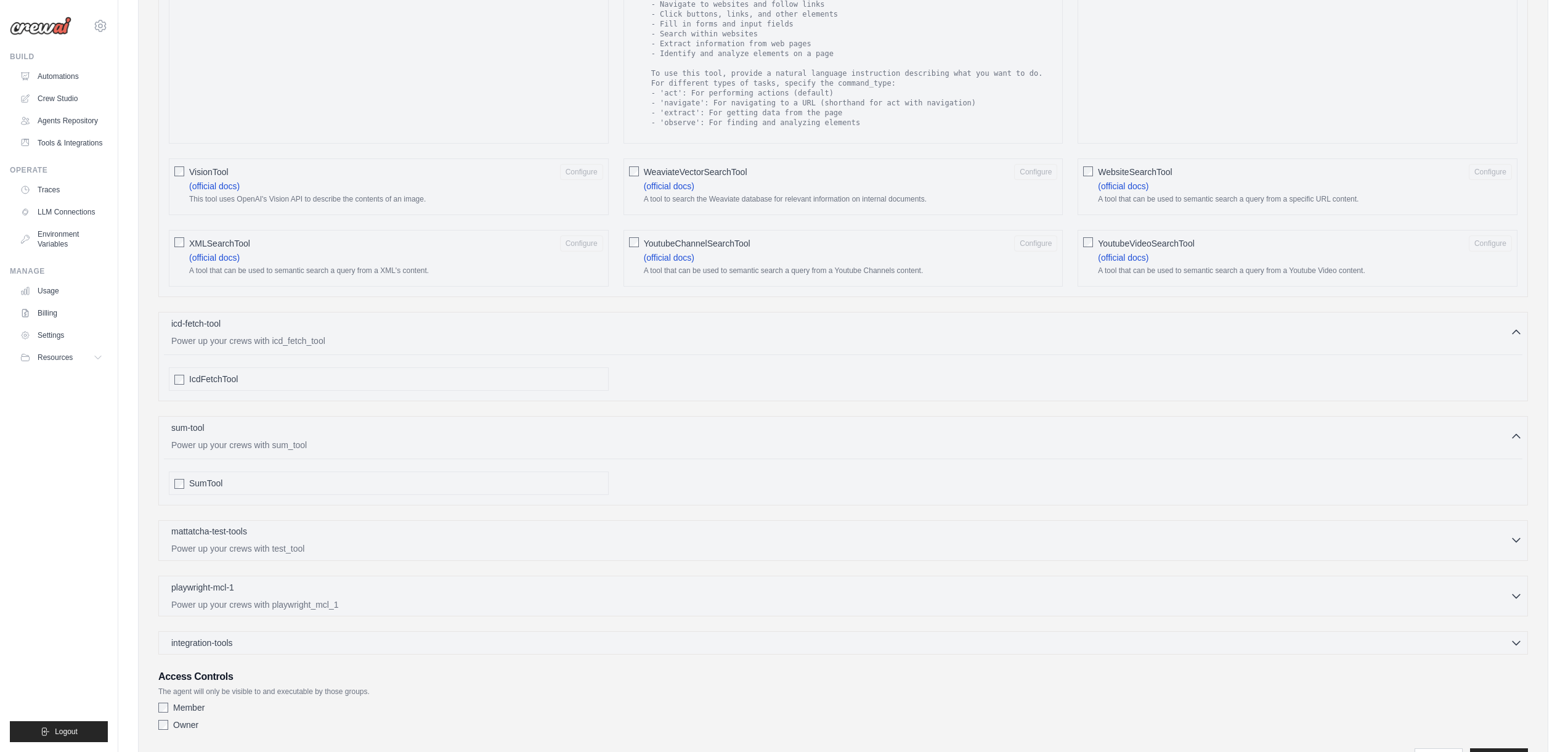
click at [416, 540] on div "mattatcha-test-tools 0 selected" at bounding box center [840, 532] width 1339 height 15
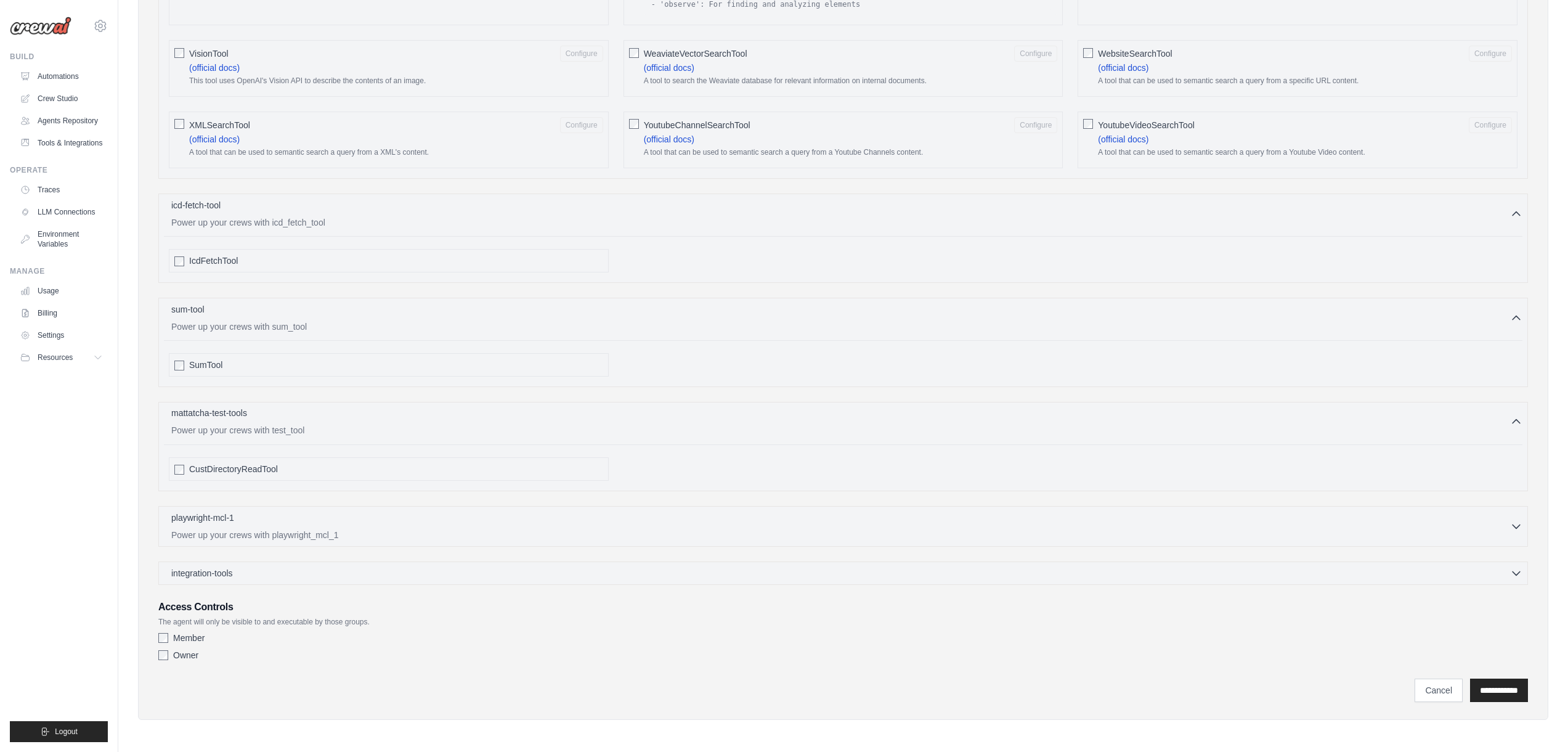
scroll to position [1977, 0]
click at [423, 539] on p "Power up your crews with playwright_mcl_1" at bounding box center [840, 534] width 1339 height 12
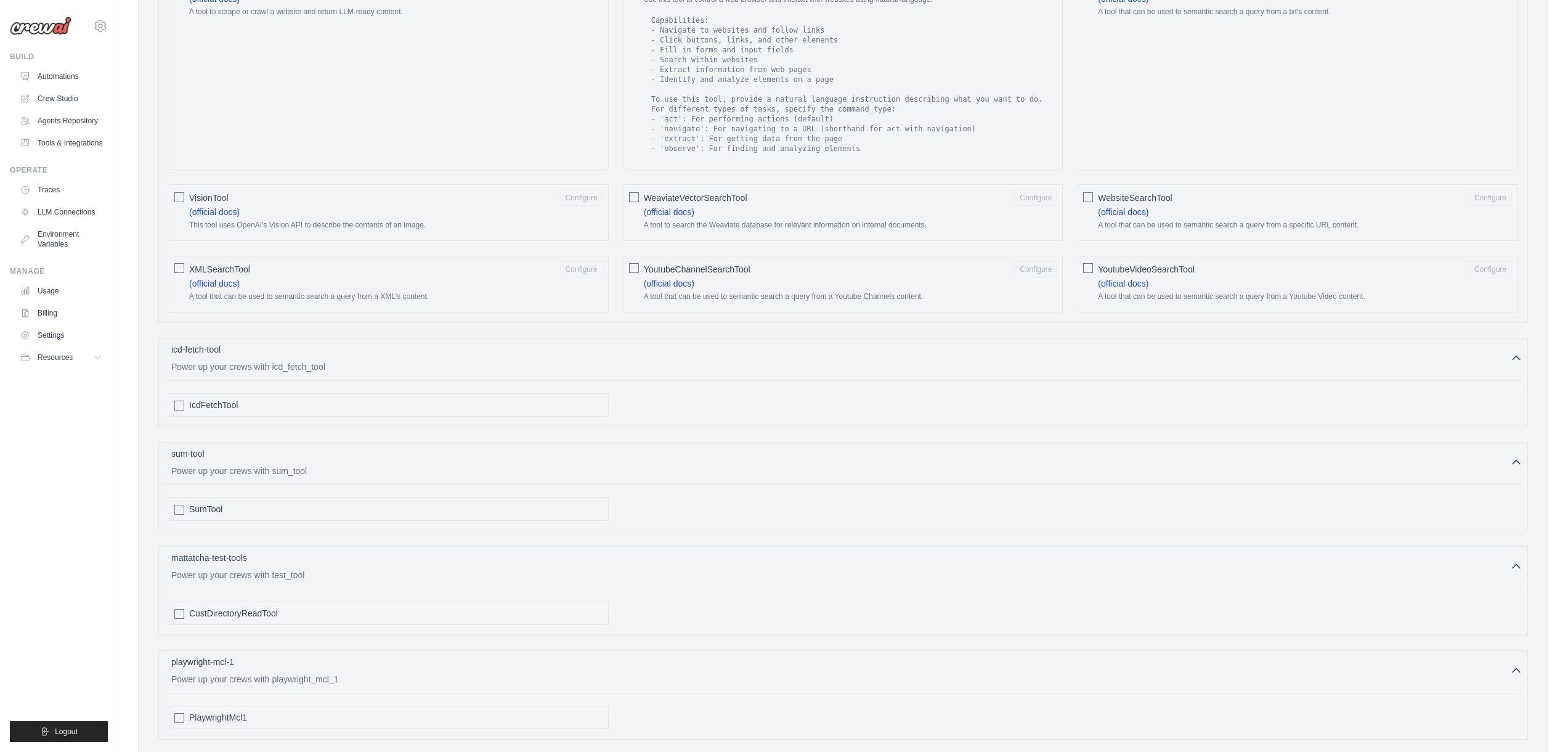
scroll to position [2026, 0]
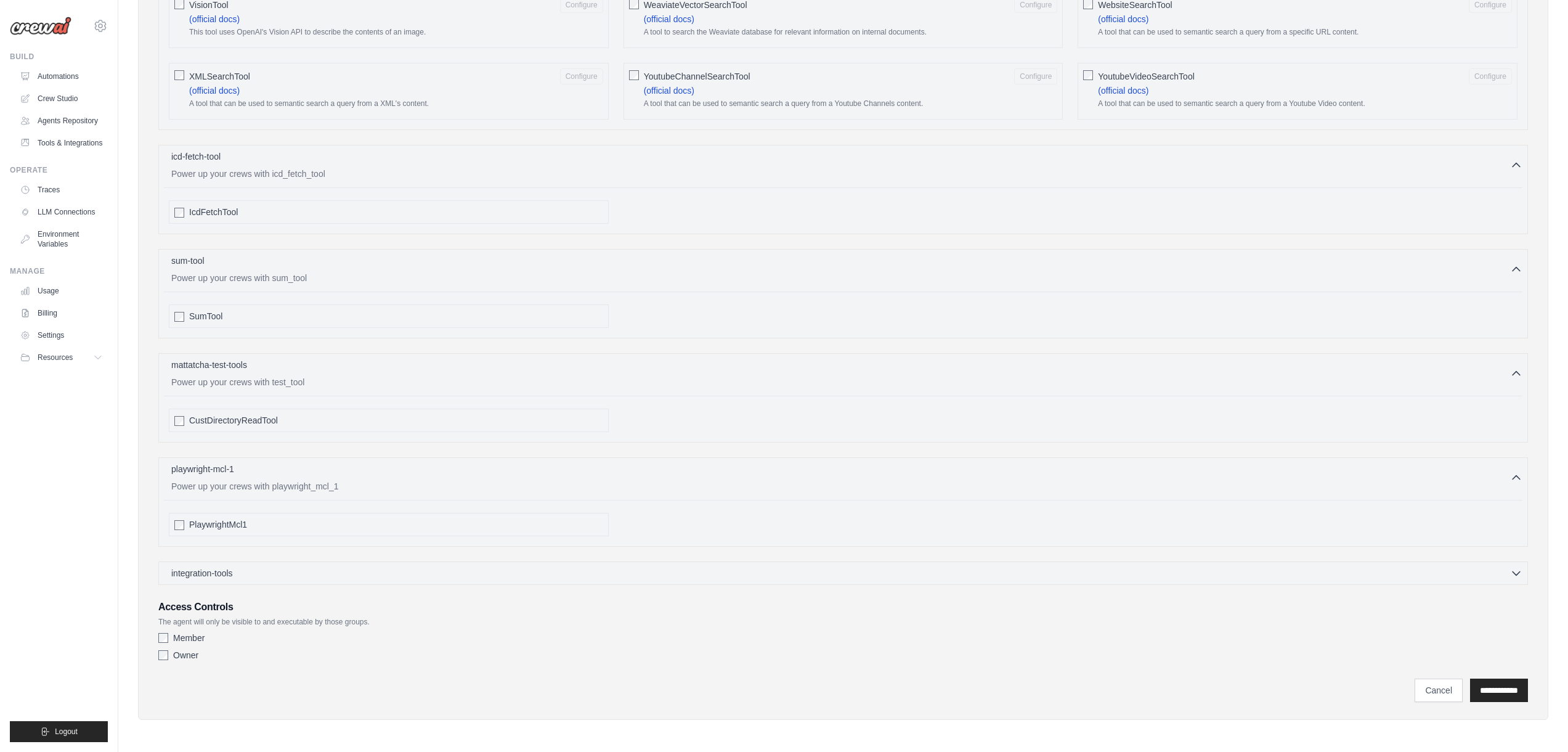
click at [181, 637] on label "Member" at bounding box center [189, 638] width 32 height 12
click at [185, 651] on label "Owner" at bounding box center [186, 655] width 25 height 12
click at [1508, 693] on input "**********" at bounding box center [1498, 690] width 58 height 23
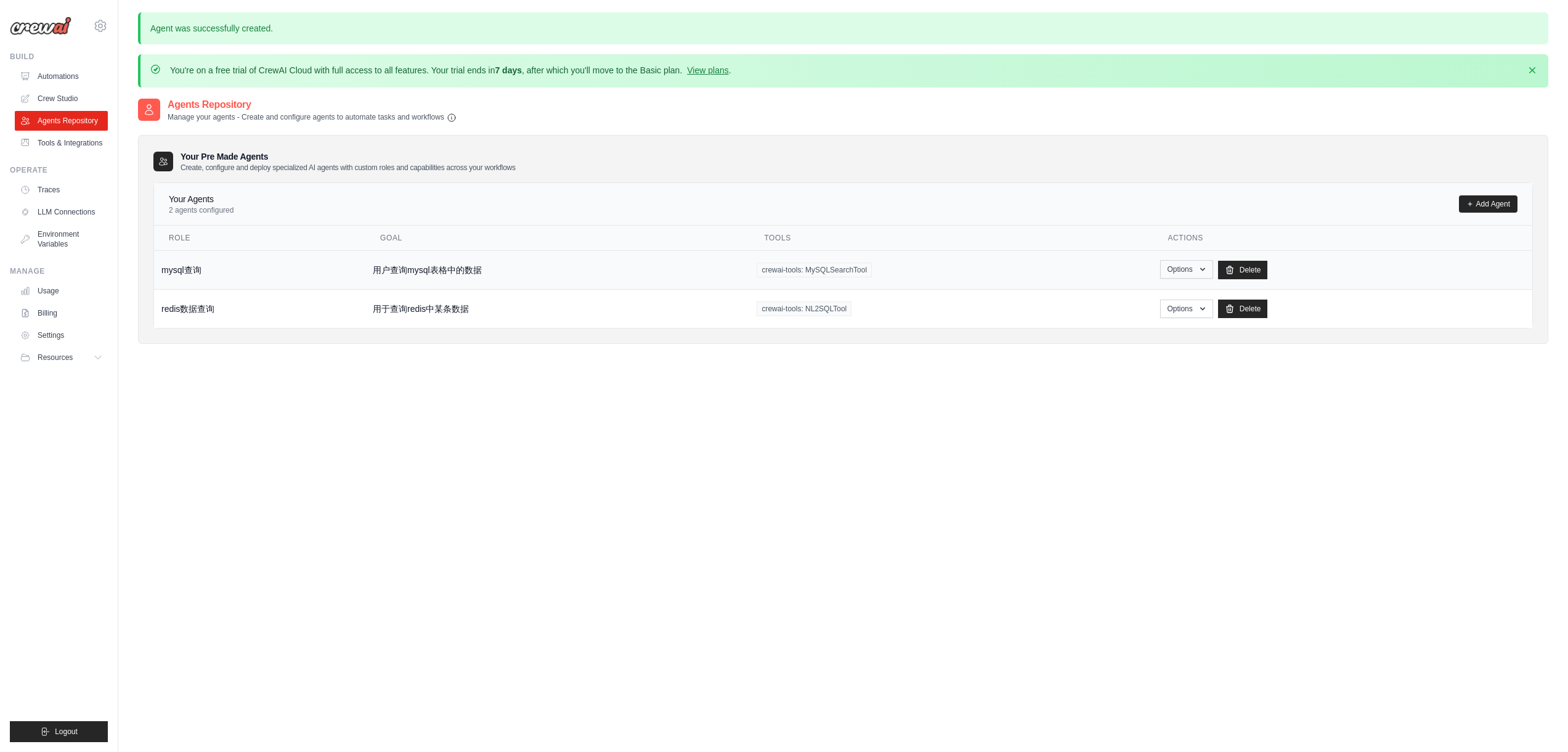
click at [1199, 268] on button "Options" at bounding box center [1186, 269] width 53 height 18
click at [1222, 353] on div "Agents Repository Manage your agents - Create and configure agents to automate …" at bounding box center [843, 230] width 1410 height 267
click at [277, 103] on h2 "Agents Repository" at bounding box center [312, 104] width 289 height 15
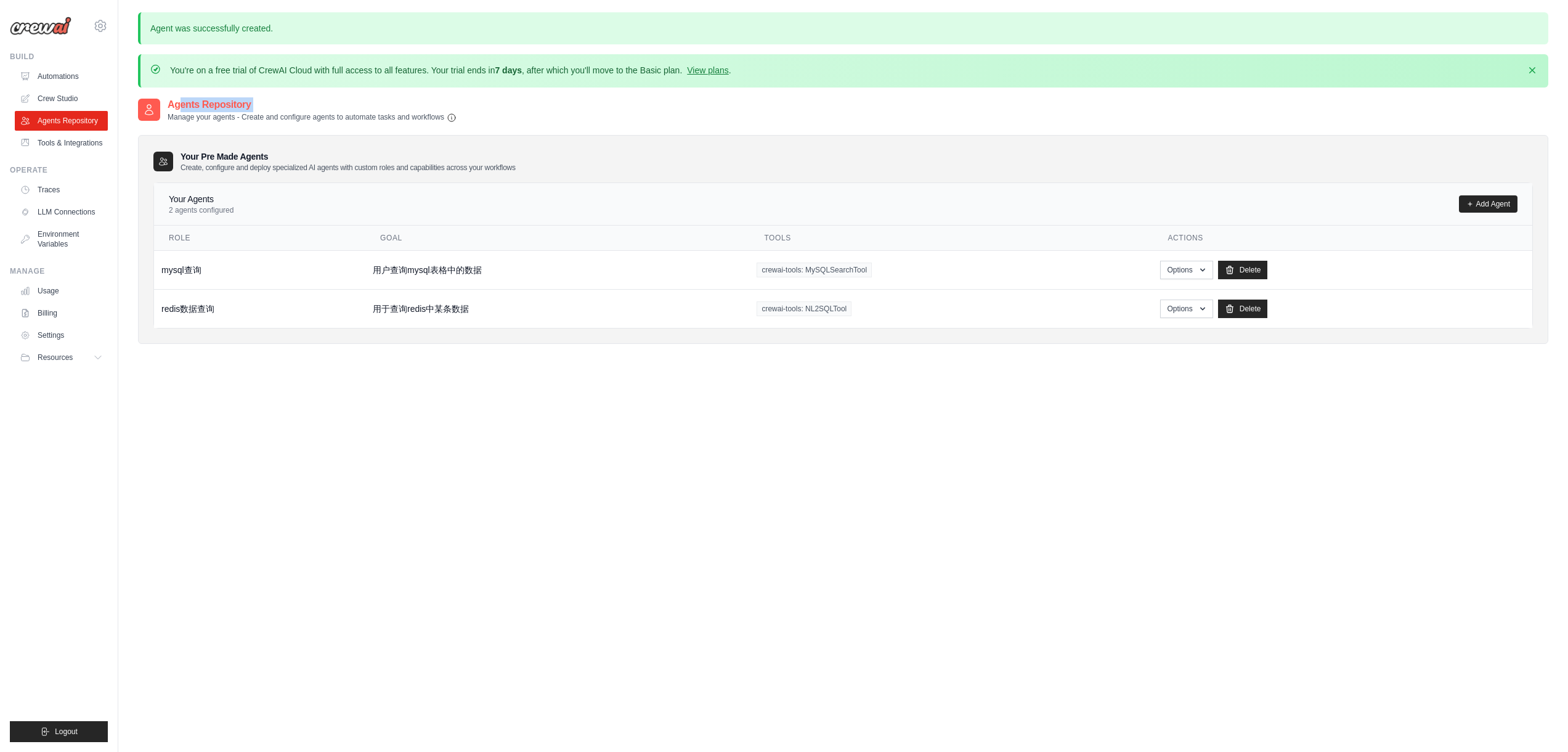
click at [303, 113] on p "Manage your agents - Create and configure agents to automate tasks and workflows" at bounding box center [312, 117] width 289 height 11
click at [329, 117] on p "Manage your agents - Create and configure agents to automate tasks and workflows" at bounding box center [312, 117] width 289 height 11
click at [346, 120] on p "Manage your agents - Create and configure agents to automate tasks and workflows" at bounding box center [312, 117] width 289 height 11
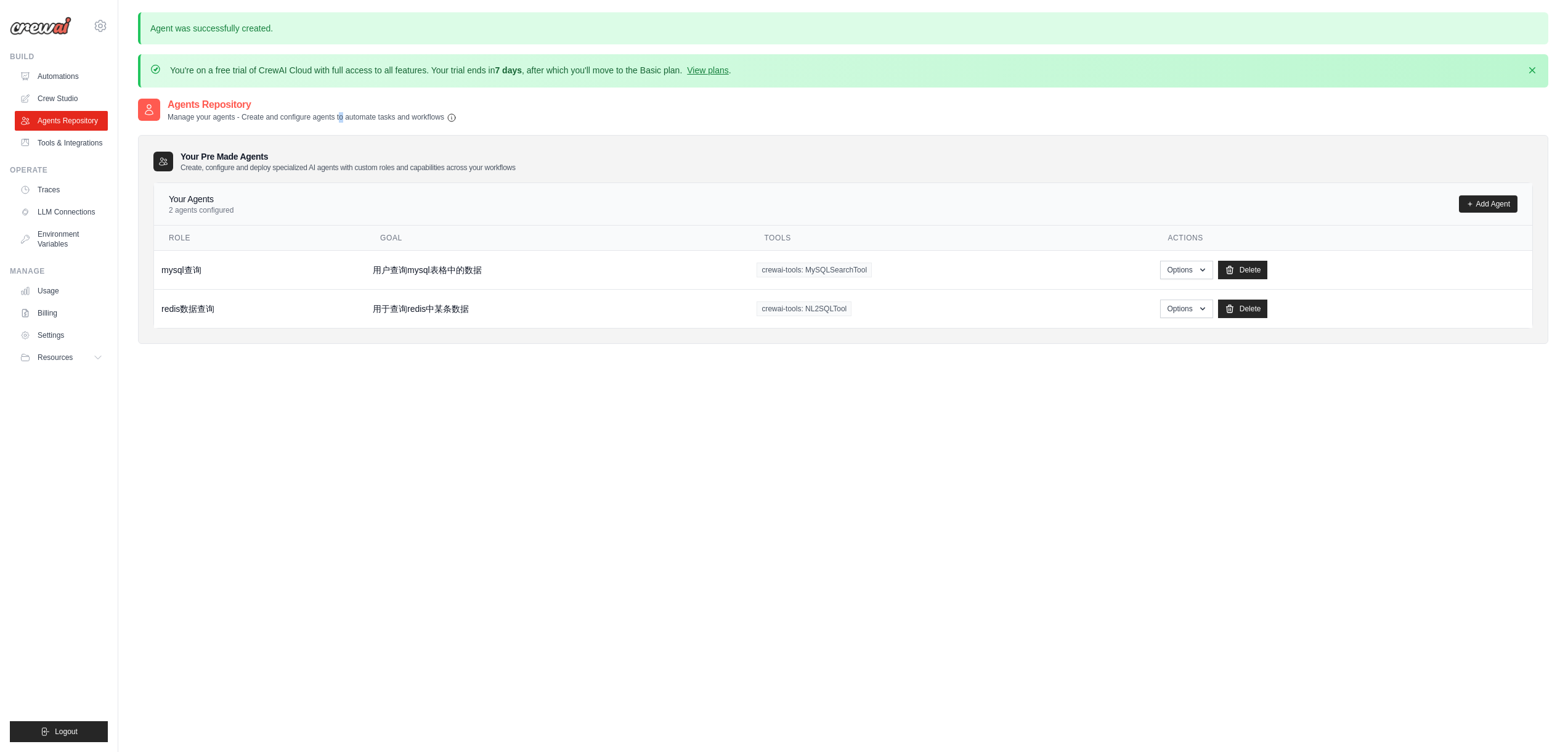
click at [346, 120] on p "Manage your agents - Create and configure agents to automate tasks and workflows" at bounding box center [312, 117] width 289 height 11
click at [322, 120] on p "Manage your agents - Create and configure agents to automate tasks and workflows" at bounding box center [312, 117] width 289 height 11
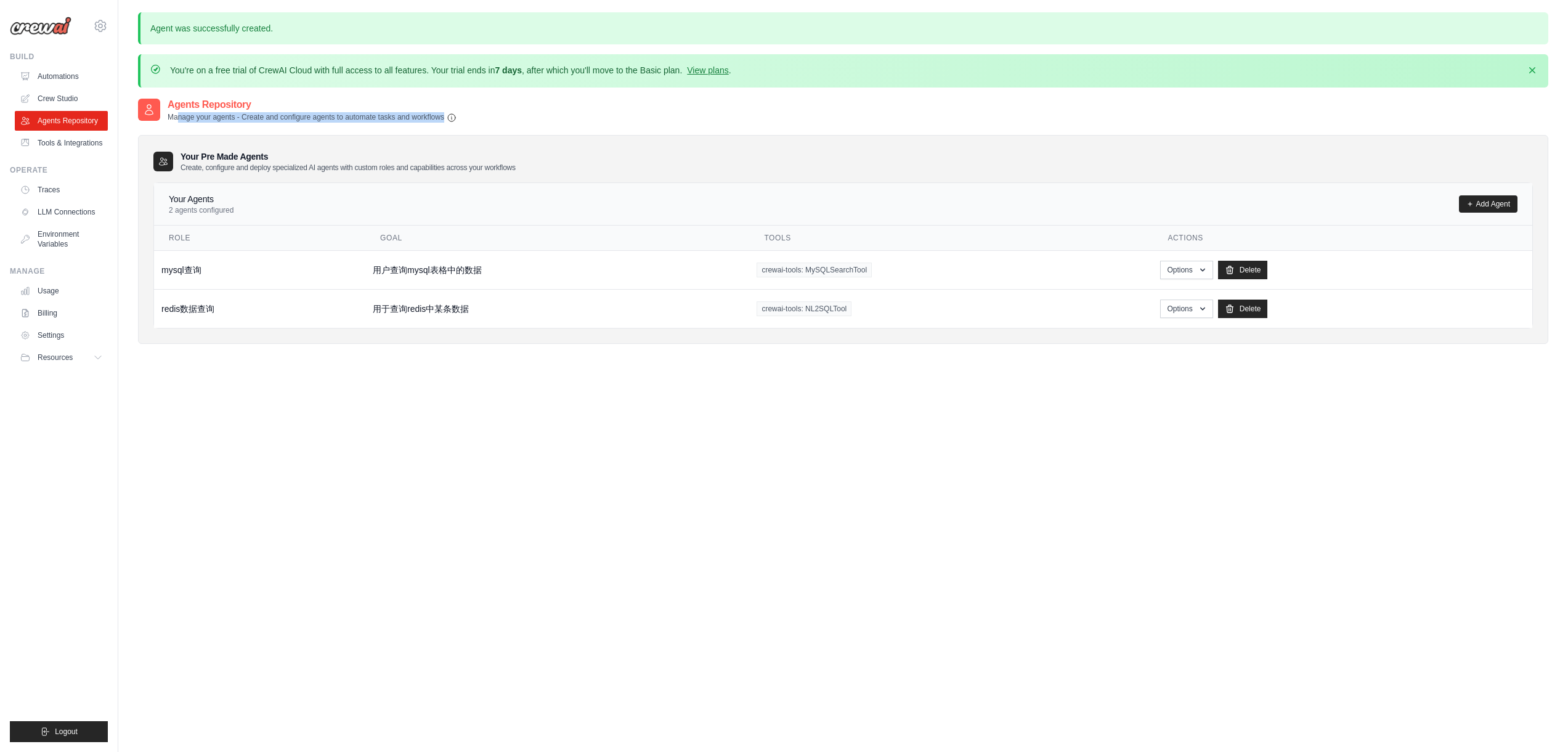
click at [334, 121] on p "Manage your agents - Create and configure agents to automate tasks and workflows" at bounding box center [312, 117] width 289 height 11
click at [351, 124] on div "Your Pre Made Agents Create, configure and deploy specialized AI agents with cu…" at bounding box center [843, 233] width 1410 height 221
click at [381, 119] on p "Manage your agents - Create and configure agents to automate tasks and workflows" at bounding box center [312, 117] width 289 height 11
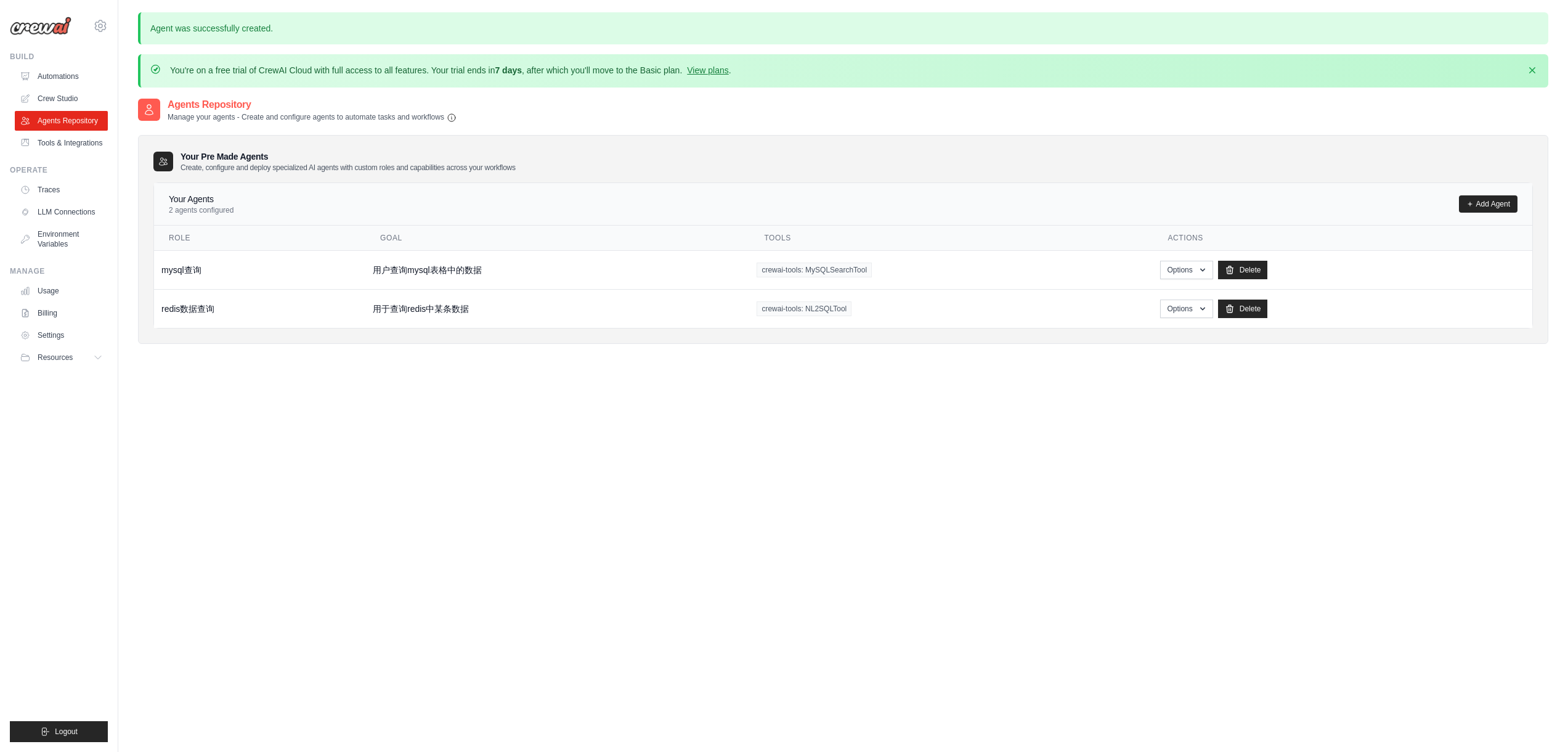
click at [381, 119] on p "Manage your agents - Create and configure agents to automate tasks and workflows" at bounding box center [312, 117] width 289 height 11
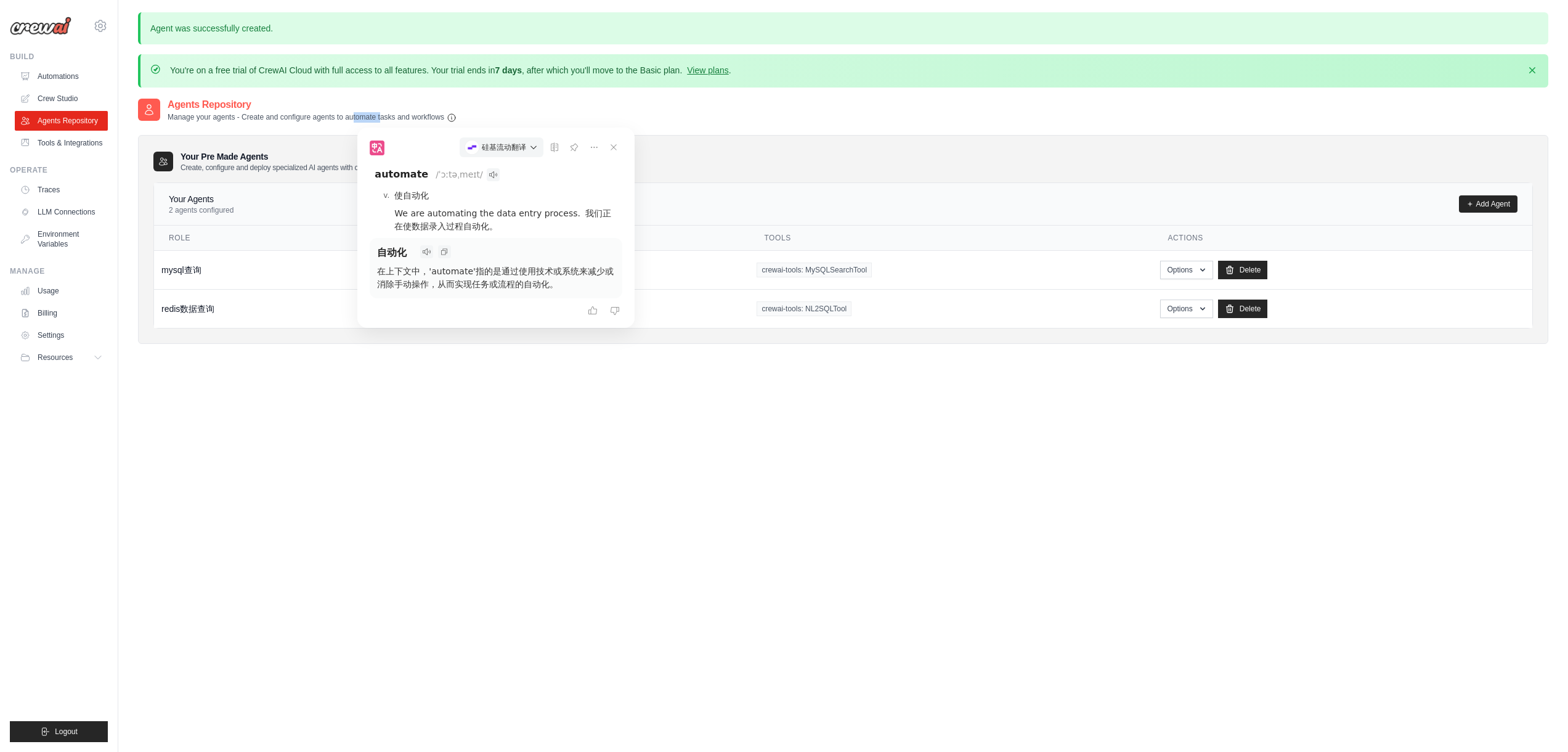
click at [407, 114] on p "Manage your agents - Create and configure agents to automate tasks and workflows" at bounding box center [312, 117] width 289 height 11
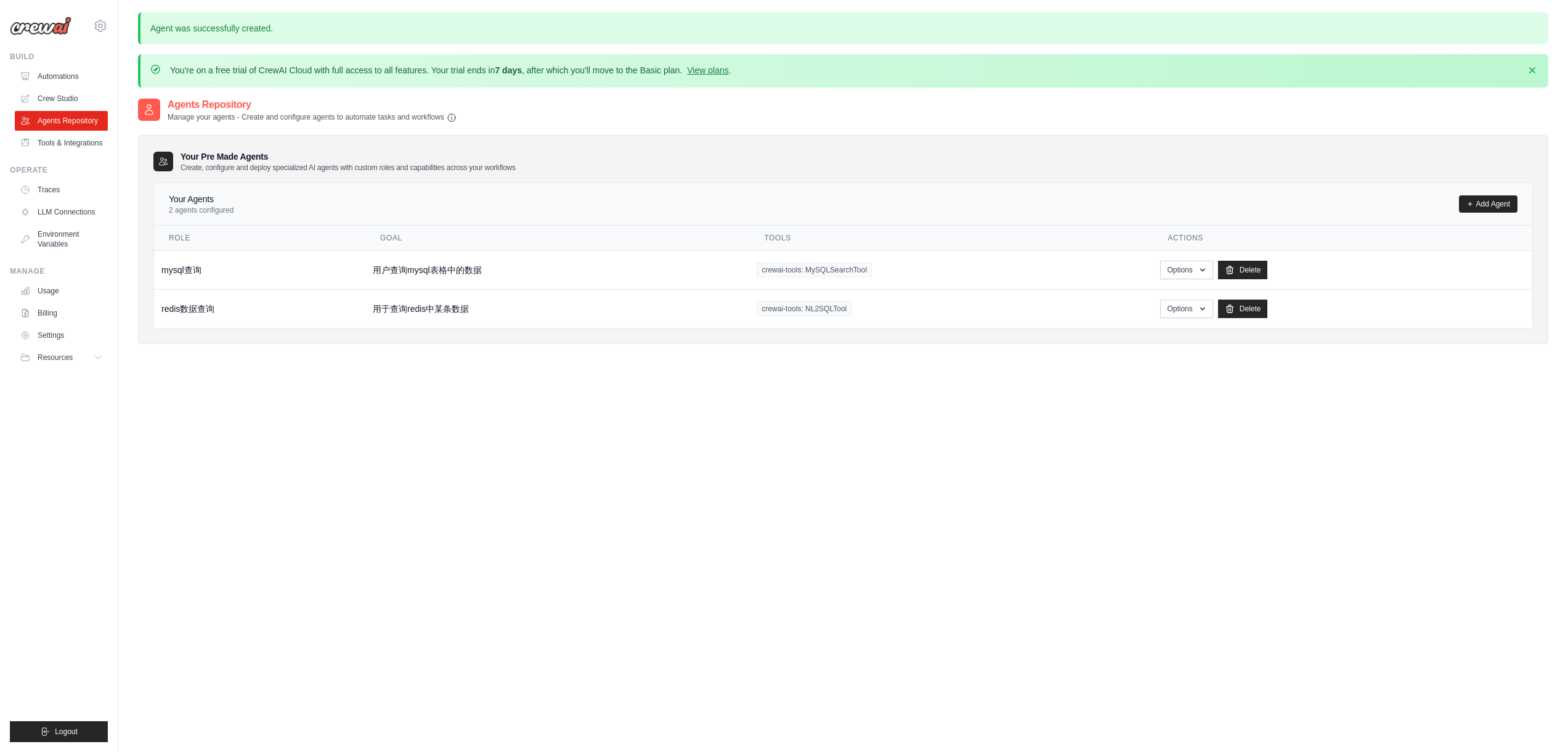
click at [407, 114] on p "Manage your agents - Create and configure agents to automate tasks and workflows" at bounding box center [312, 117] width 289 height 11
click at [414, 119] on p "Manage your agents - Create and configure agents to automate tasks and workflows" at bounding box center [312, 117] width 289 height 11
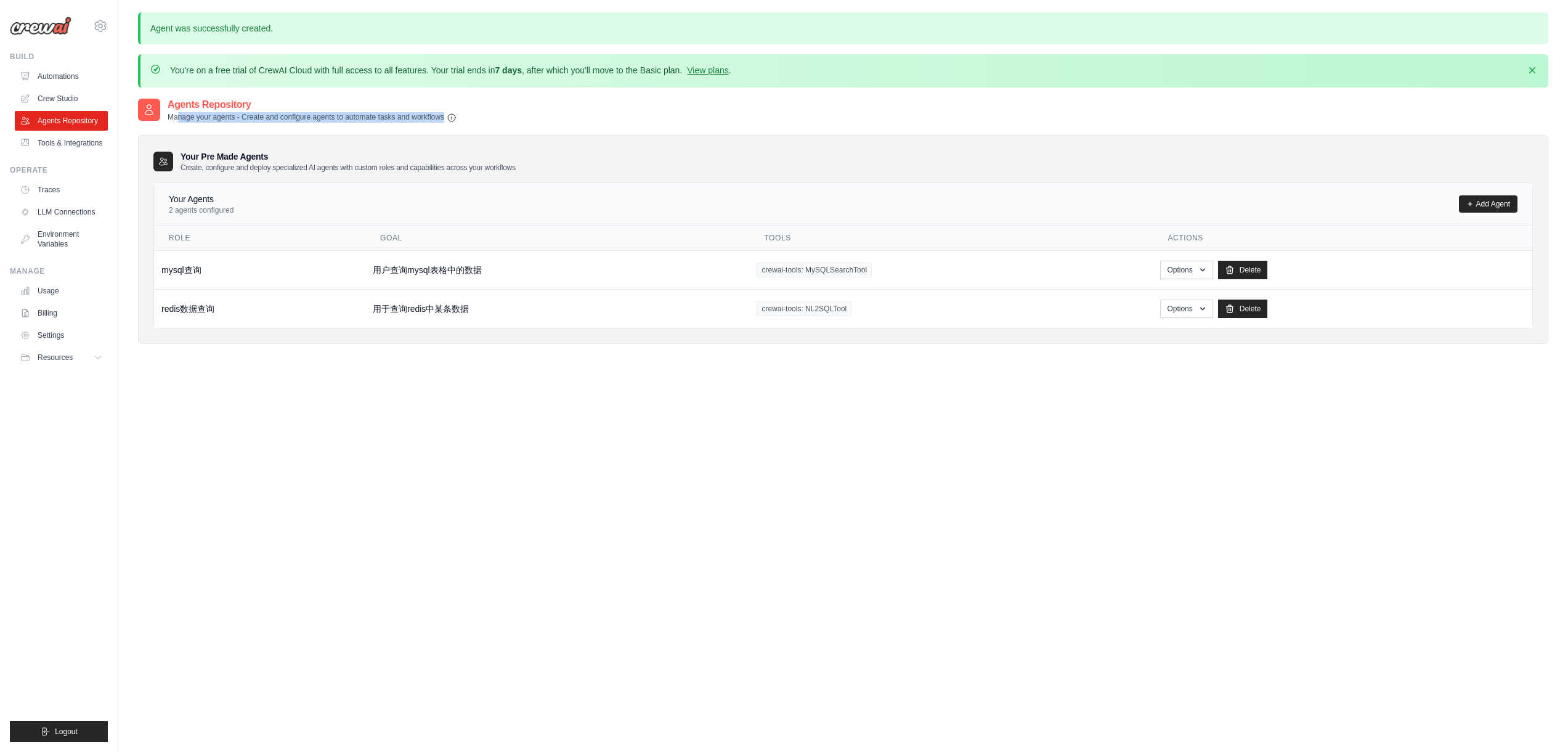
click at [428, 125] on div "Your Pre Made Agents Create, configure and deploy specialized AI agents with cu…" at bounding box center [843, 233] width 1410 height 221
click at [63, 362] on span "Resources" at bounding box center [56, 358] width 35 height 10
click at [76, 89] on link "Crew Studio" at bounding box center [62, 98] width 93 height 20
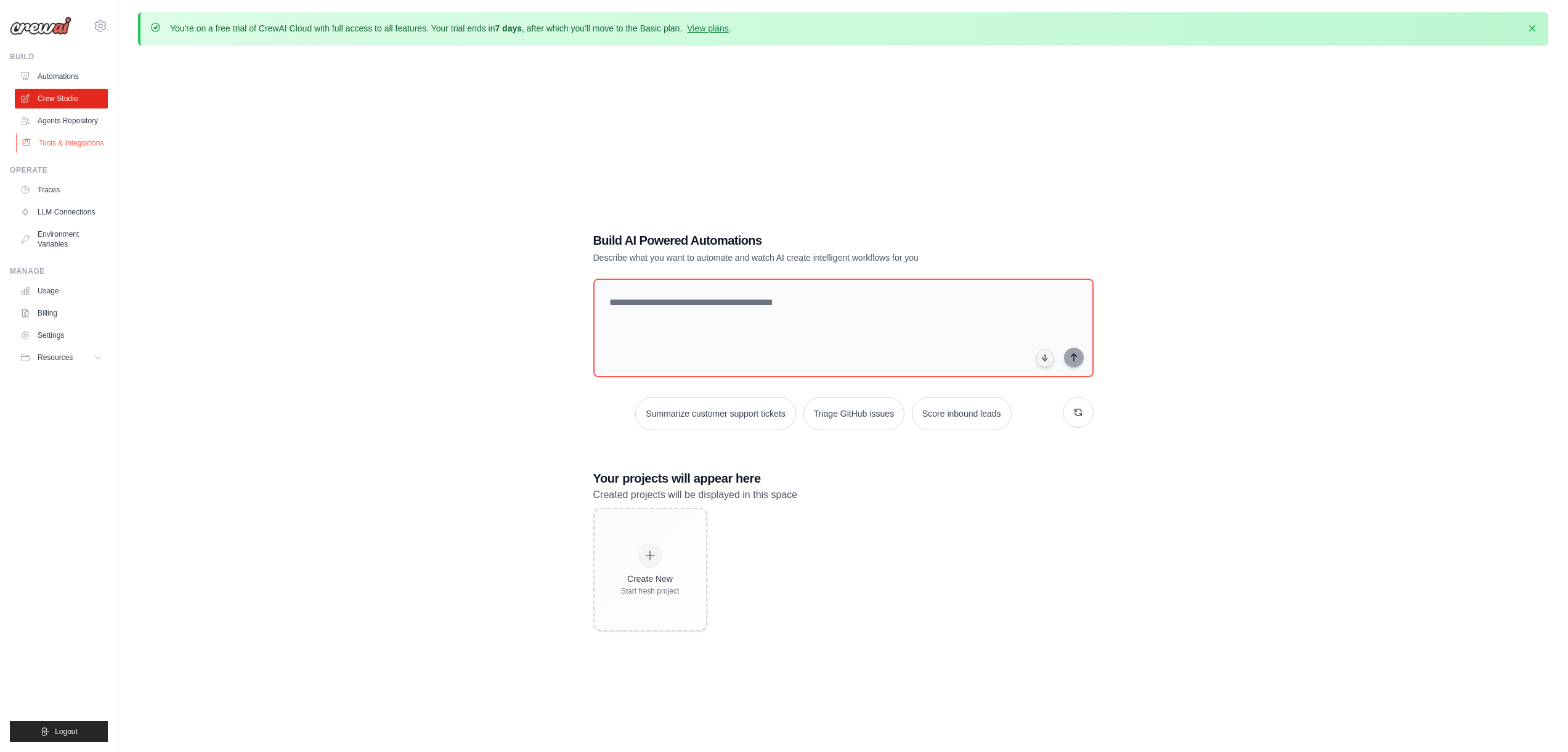
click at [71, 145] on link "Tools & Integrations" at bounding box center [62, 143] width 93 height 20
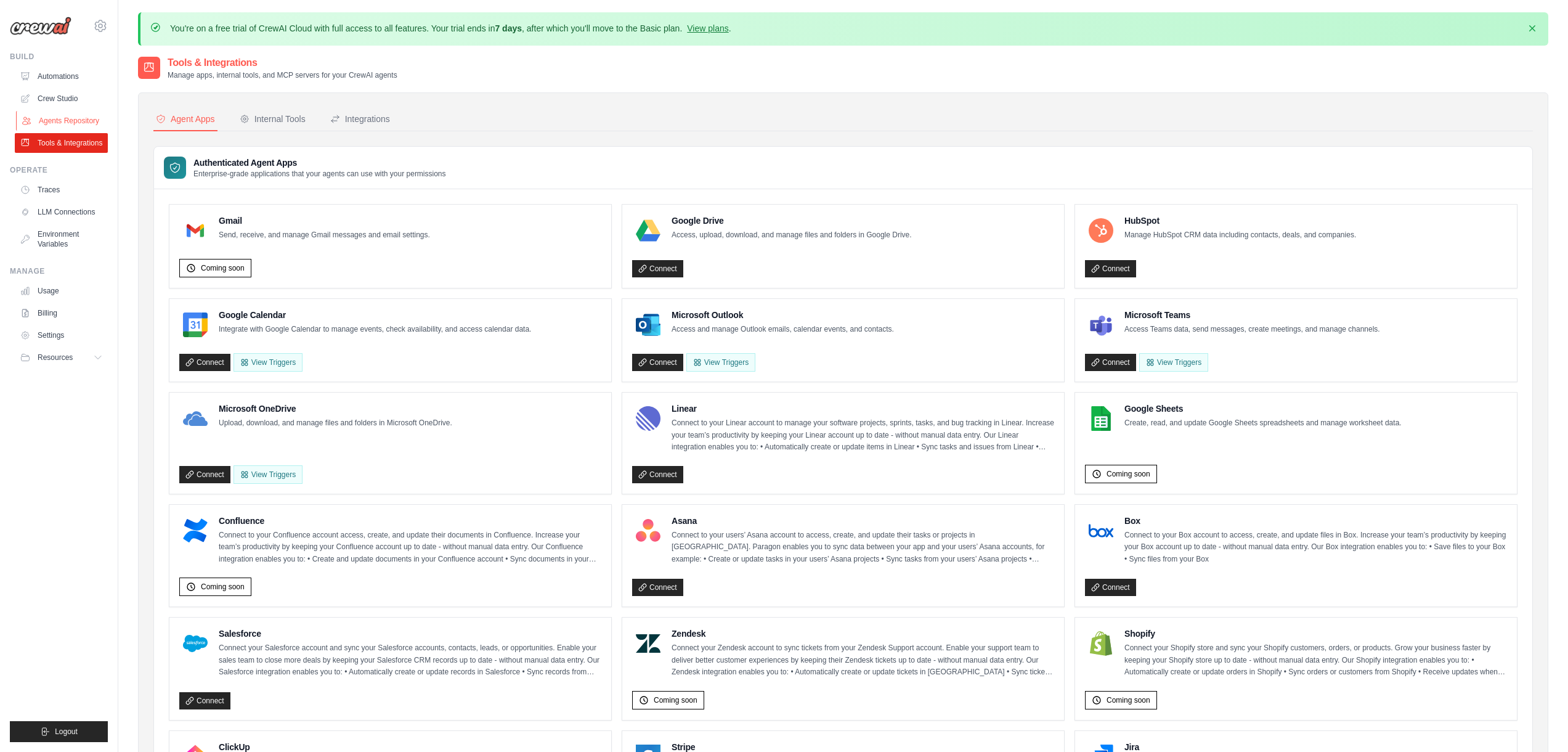
click at [70, 121] on link "Agents Repository" at bounding box center [62, 121] width 93 height 20
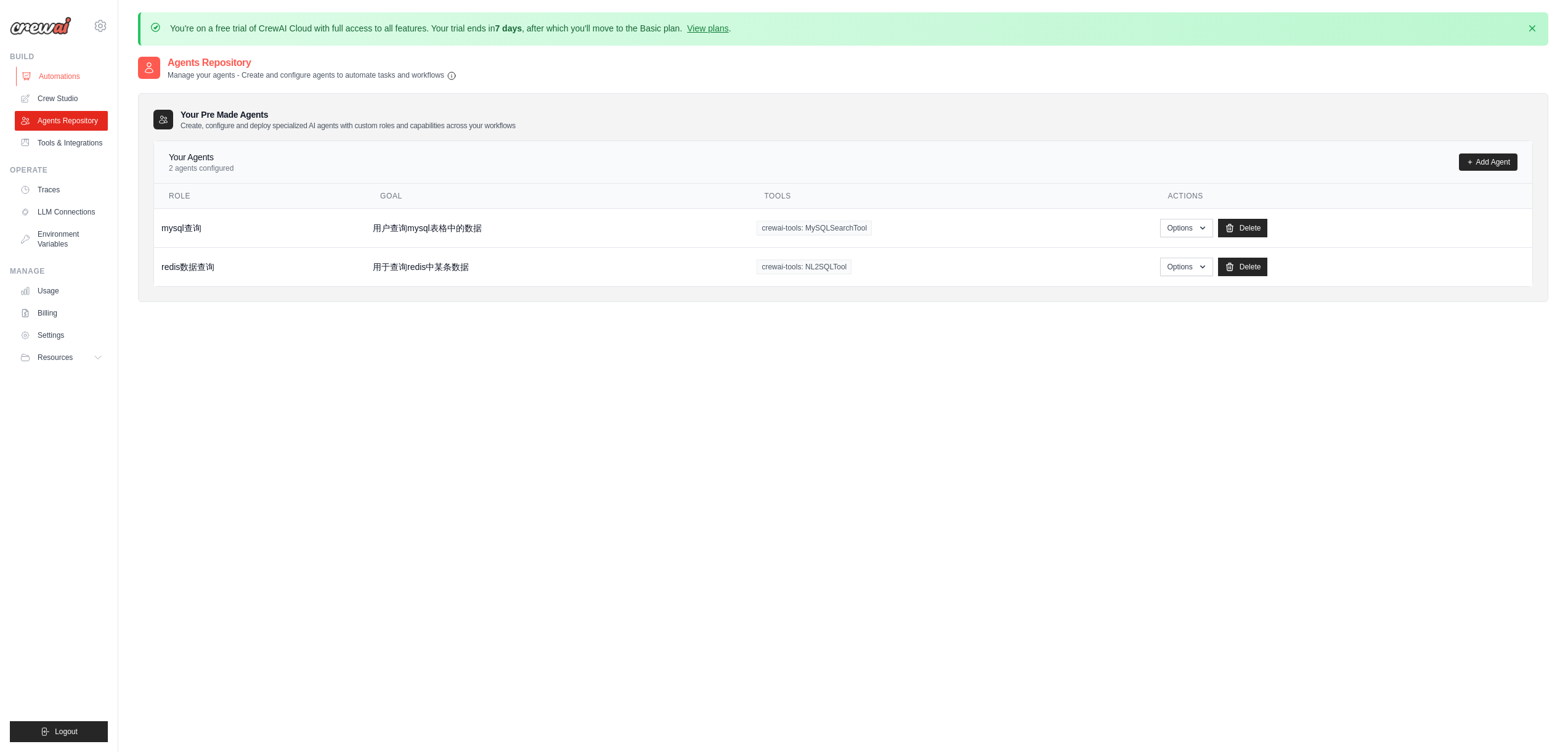
click at [78, 70] on link "Automations" at bounding box center [62, 76] width 93 height 20
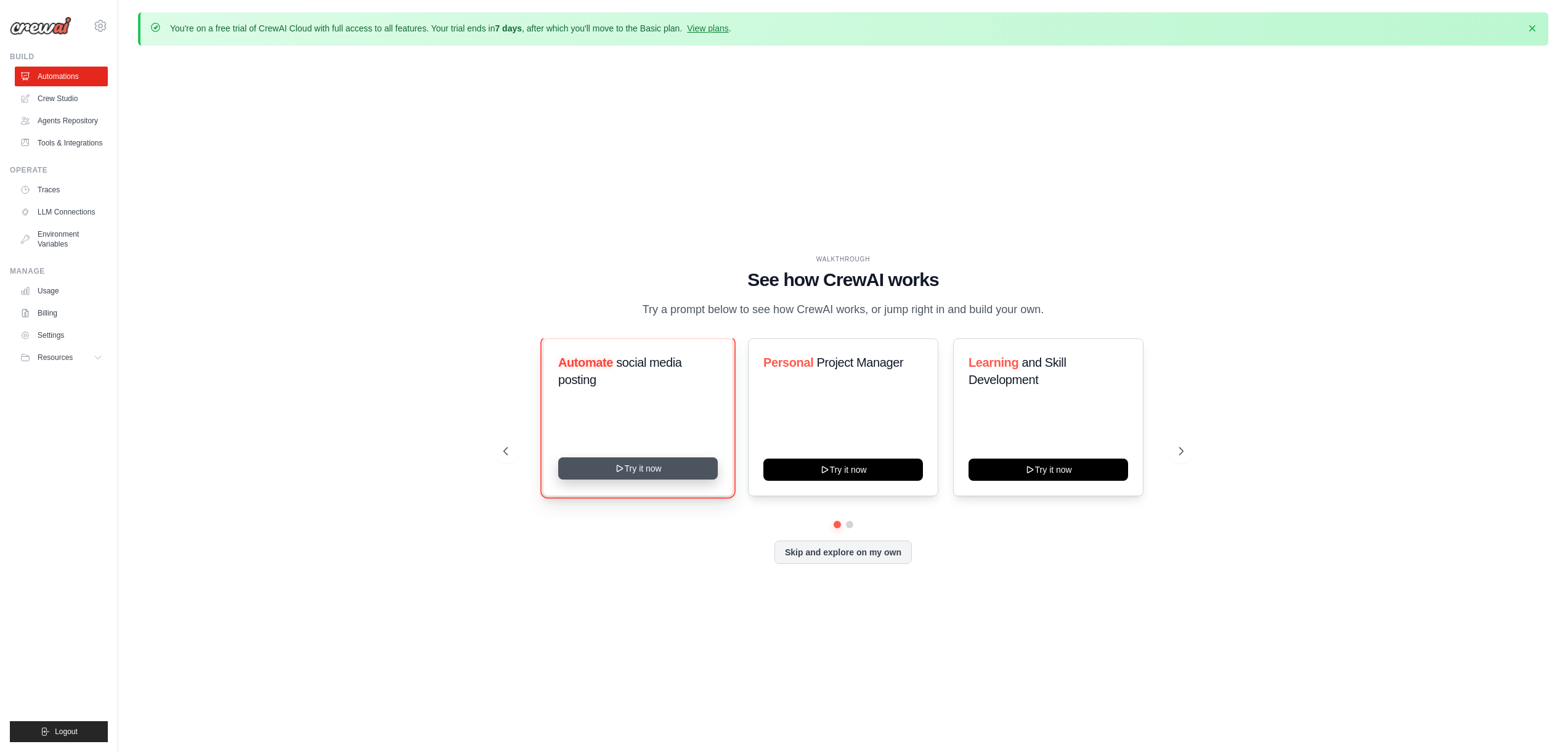
click at [667, 474] on button "Try it now" at bounding box center [638, 468] width 160 height 22
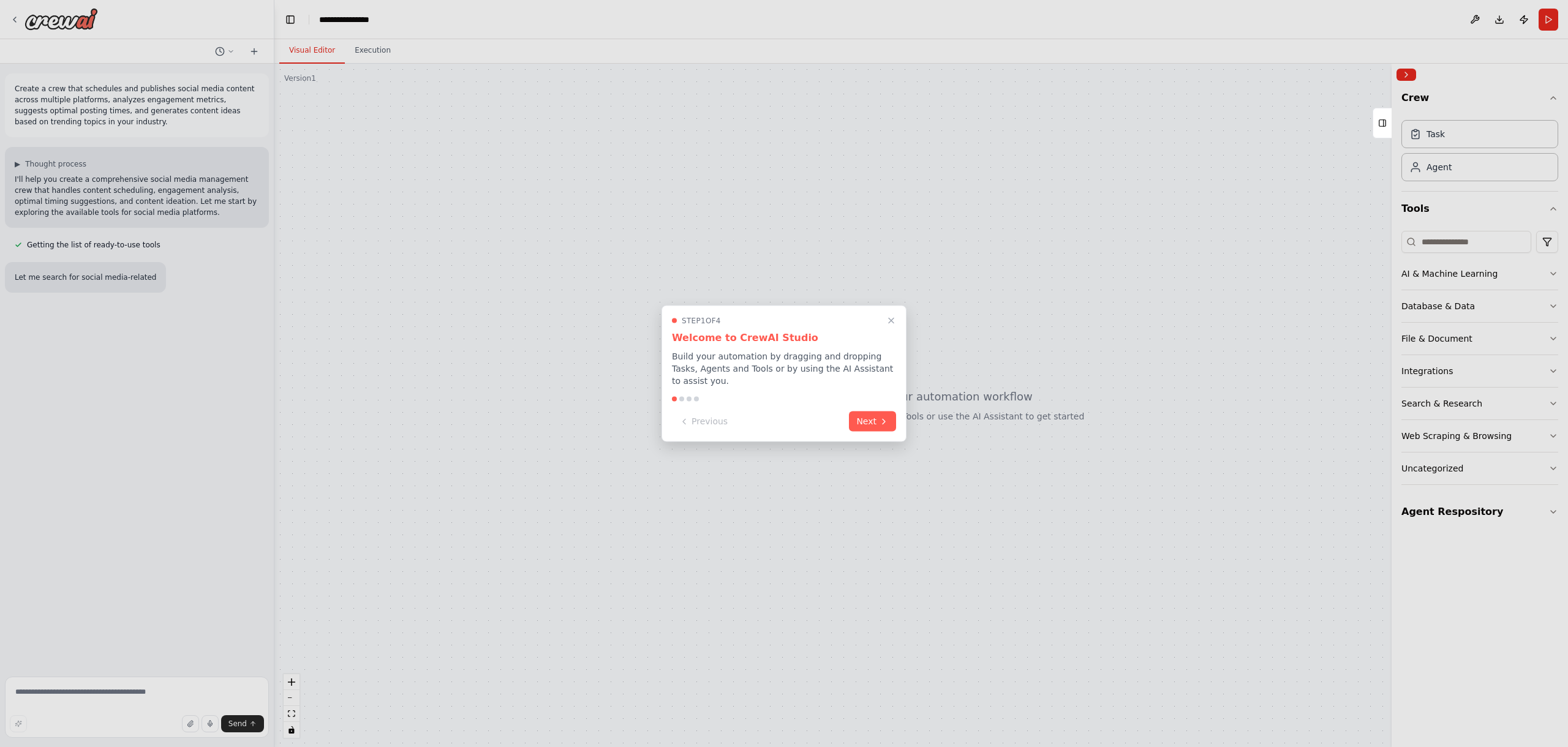
click at [766, 359] on p "Build your automation by dragging and dropping Tasks, Agents and Tools or by us…" at bounding box center [783, 369] width 224 height 37
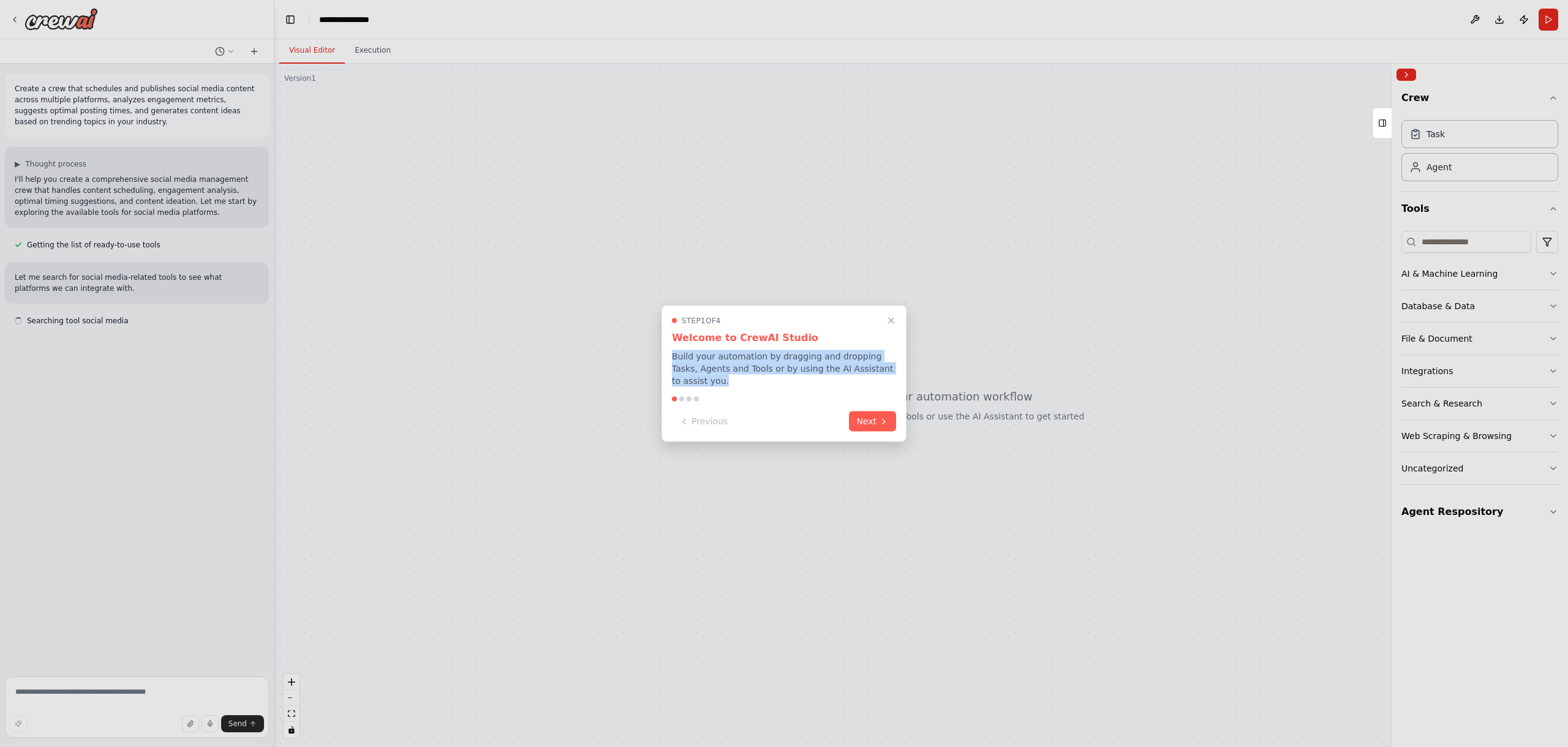
click at [783, 376] on p "Build your automation by dragging and dropping Tasks, Agents and Tools or by us…" at bounding box center [783, 369] width 224 height 37
click at [795, 376] on p "Build your automation by dragging and dropping Tasks, Agents and Tools or by us…" at bounding box center [783, 369] width 224 height 37
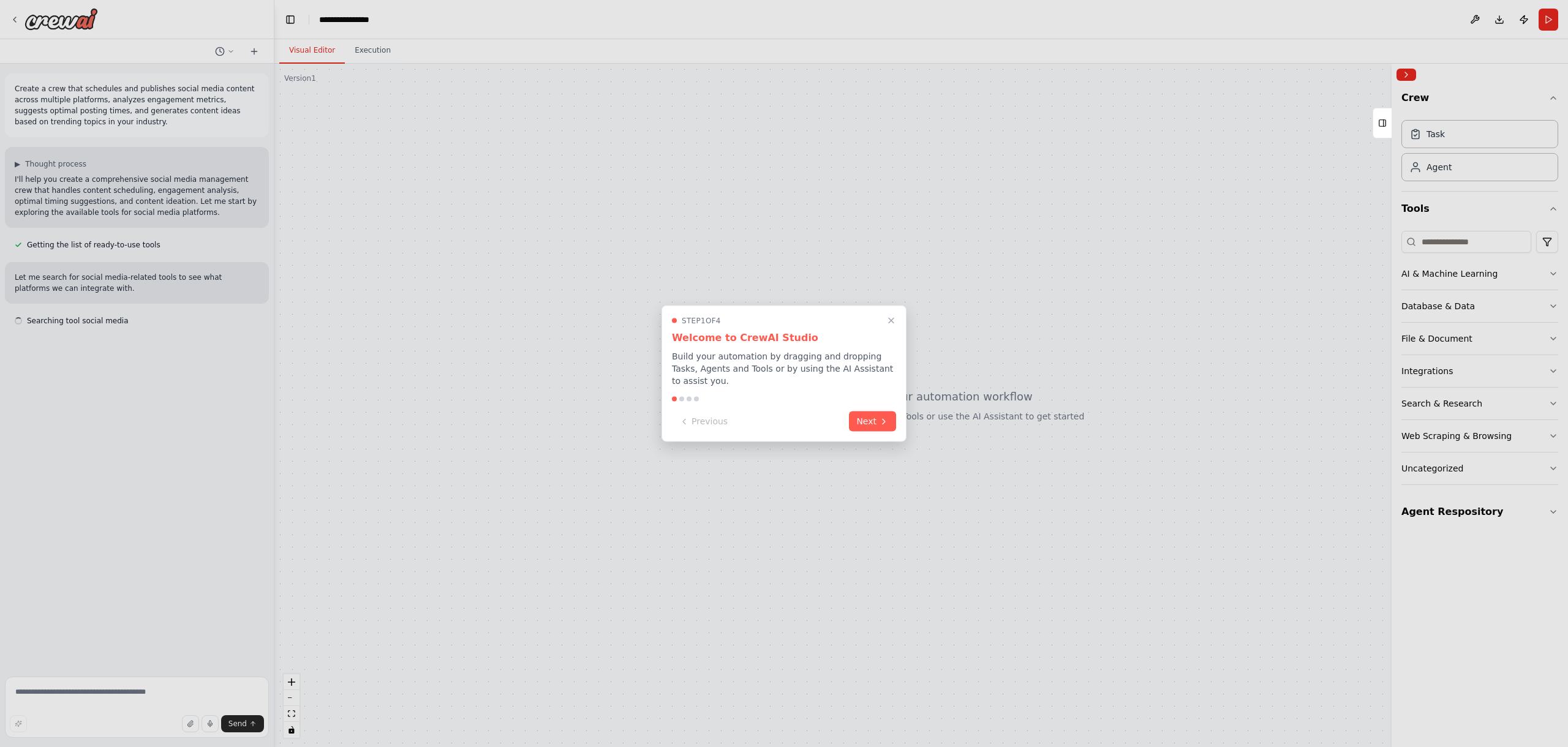
click at [795, 376] on p "Build your automation by dragging and dropping Tasks, Agents and Tools or by us…" at bounding box center [783, 369] width 224 height 37
click at [800, 374] on p "Build your automation by dragging and dropping Tasks, Agents and Tools or by us…" at bounding box center [783, 369] width 224 height 37
click at [755, 340] on h3 "Welcome to CrewAI Studio" at bounding box center [783, 337] width 224 height 14
click at [765, 340] on h3 "Welcome to CrewAI Studio" at bounding box center [783, 337] width 224 height 14
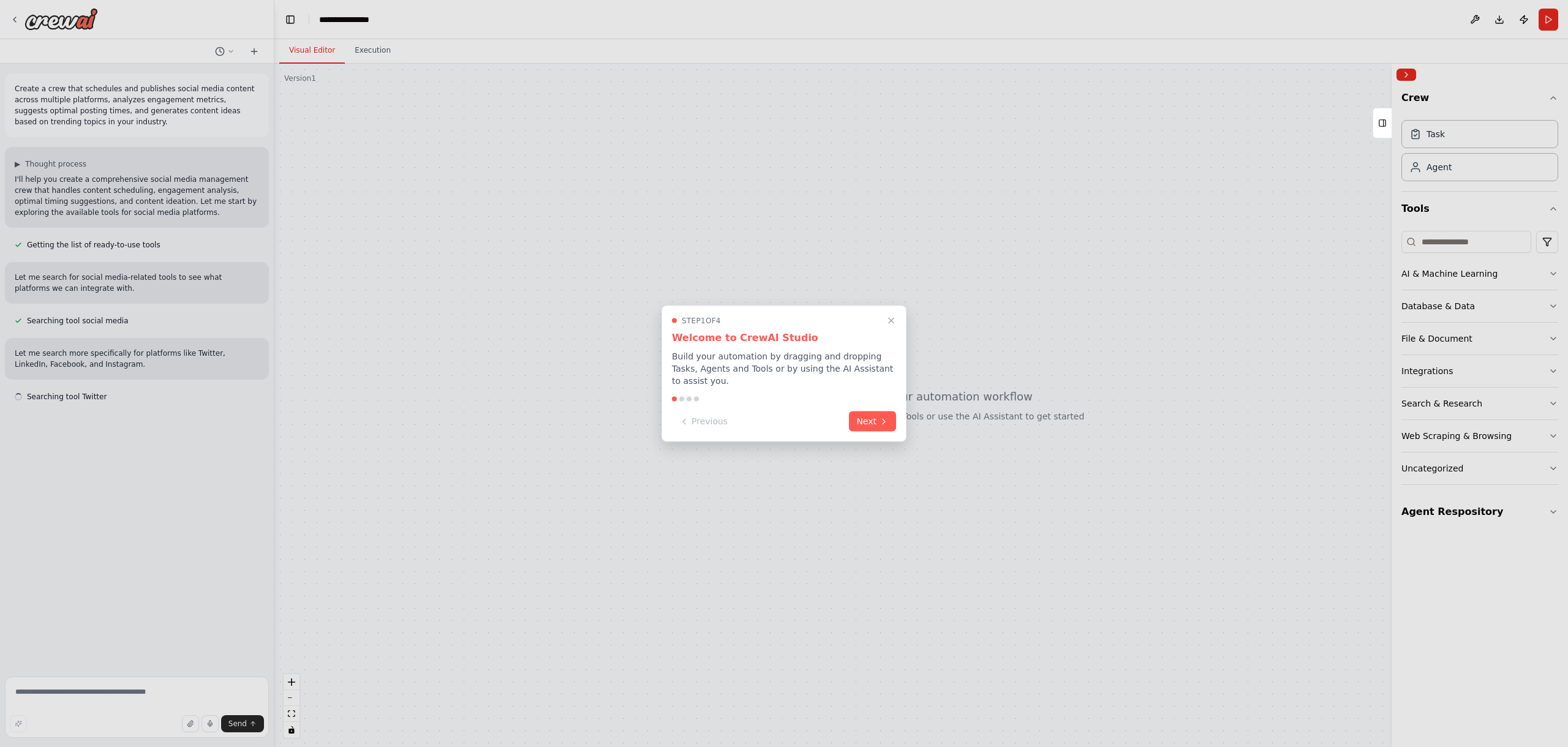
click at [765, 340] on h3 "Welcome to CrewAI Studio" at bounding box center [783, 337] width 224 height 14
click at [746, 356] on p "Build your automation by dragging and dropping Tasks, Agents and Tools or by us…" at bounding box center [783, 369] width 224 height 37
click at [762, 367] on p "Build your automation by dragging and dropping Tasks, Agents and Tools or by us…" at bounding box center [783, 369] width 224 height 37
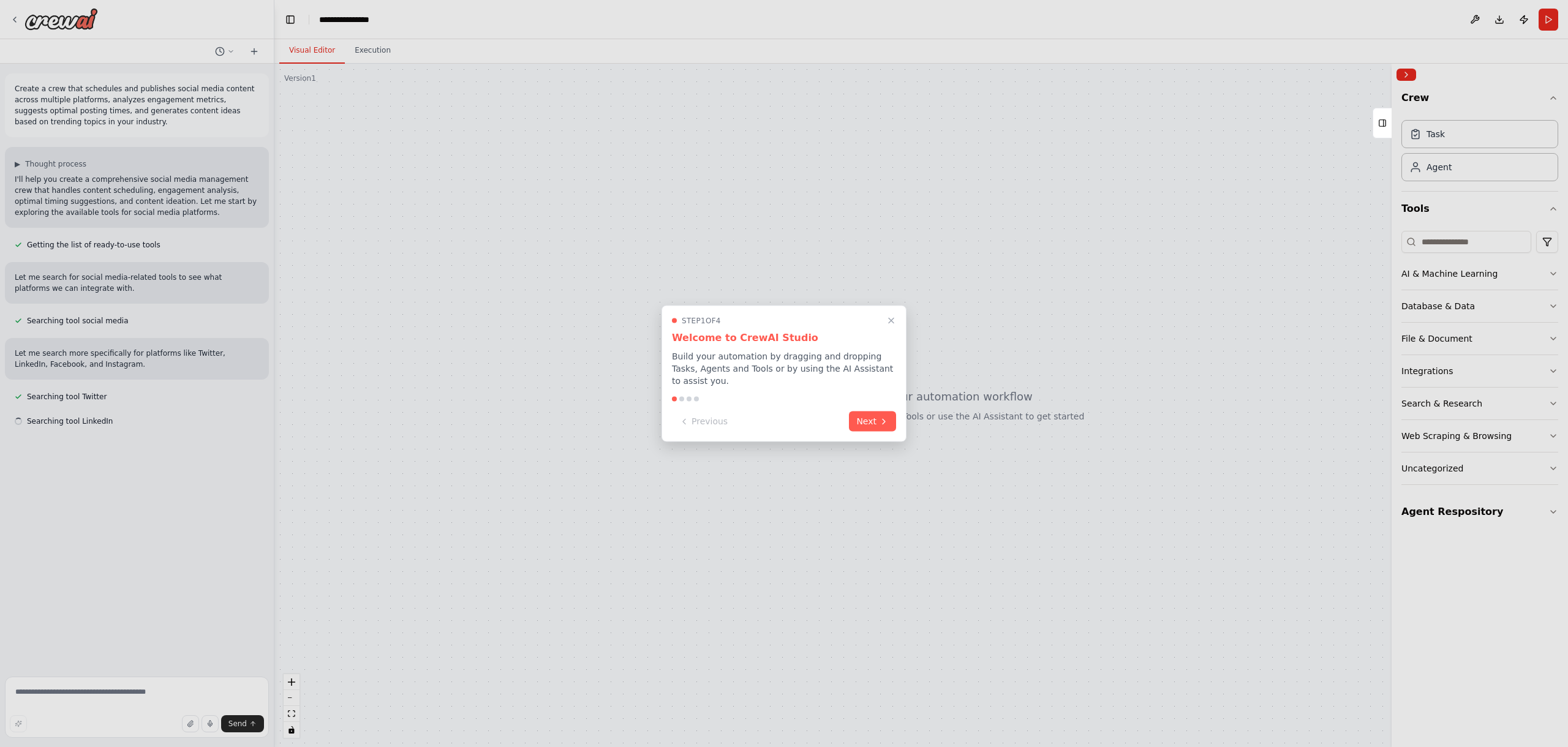
click at [762, 367] on p "Build your automation by dragging and dropping Tasks, Agents and Tools or by us…" at bounding box center [783, 369] width 224 height 37
click at [874, 428] on button "Next" at bounding box center [872, 420] width 47 height 20
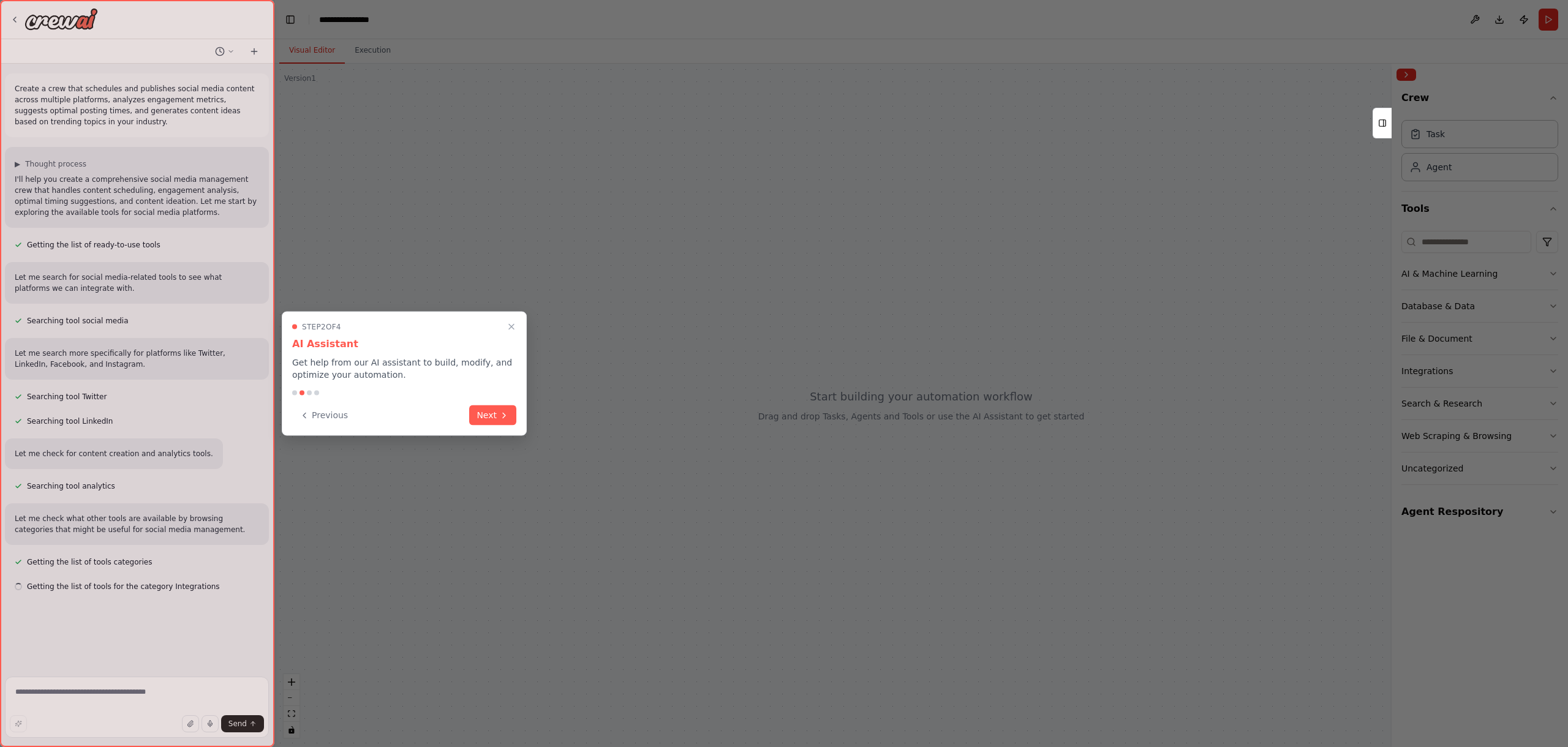
click at [336, 356] on p "Get help from our AI assistant to build, modify, and optimize your automation." at bounding box center [404, 368] width 224 height 25
click at [358, 362] on p "Get help from our AI assistant to build, modify, and optimize your automation." at bounding box center [404, 368] width 224 height 25
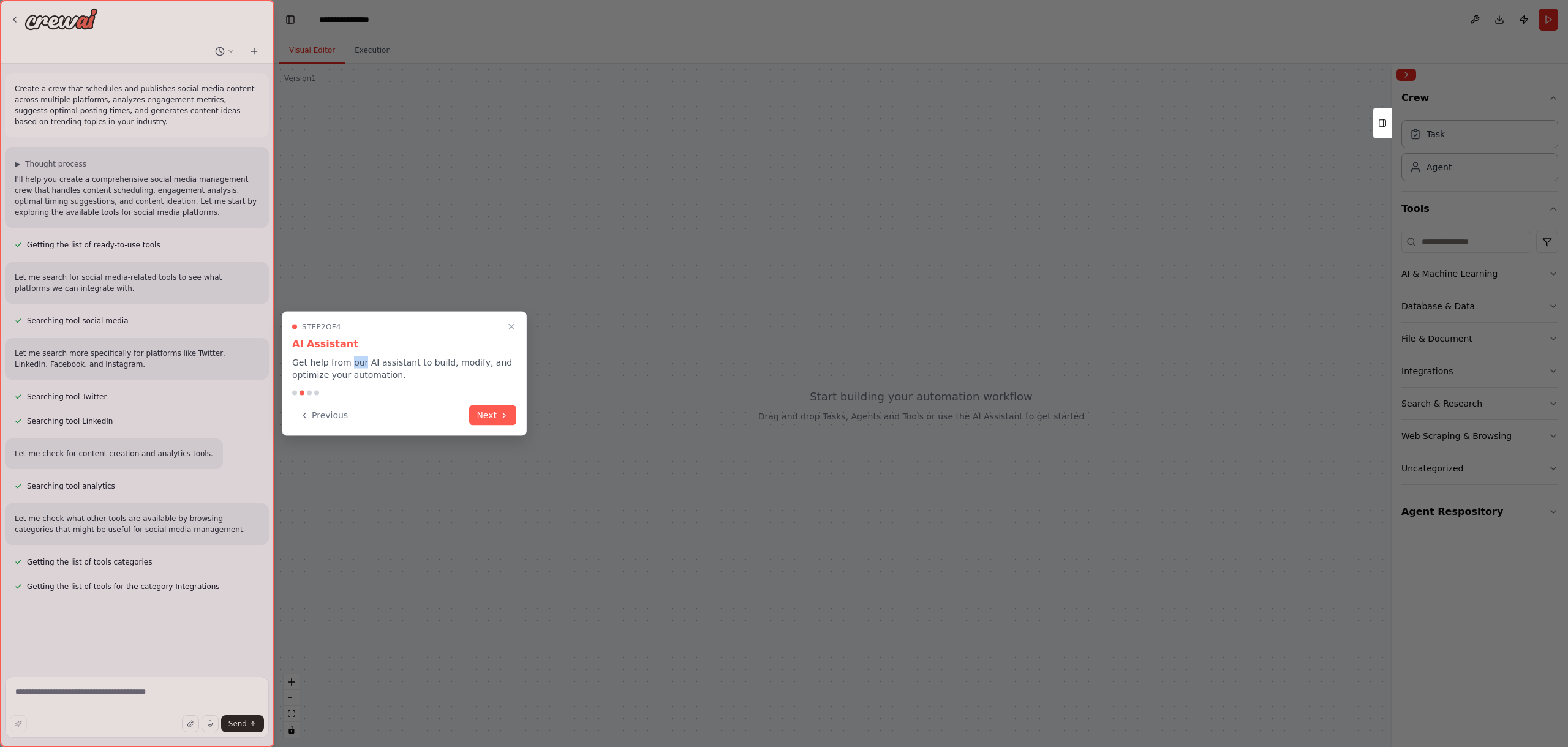
click at [358, 362] on p "Get help from our AI assistant to build, modify, and optimize your automation." at bounding box center [404, 368] width 224 height 25
click at [407, 375] on p "Get help from our AI assistant to build, modify, and optimize your automation." at bounding box center [404, 368] width 224 height 25
click at [483, 421] on button "Next" at bounding box center [493, 414] width 47 height 20
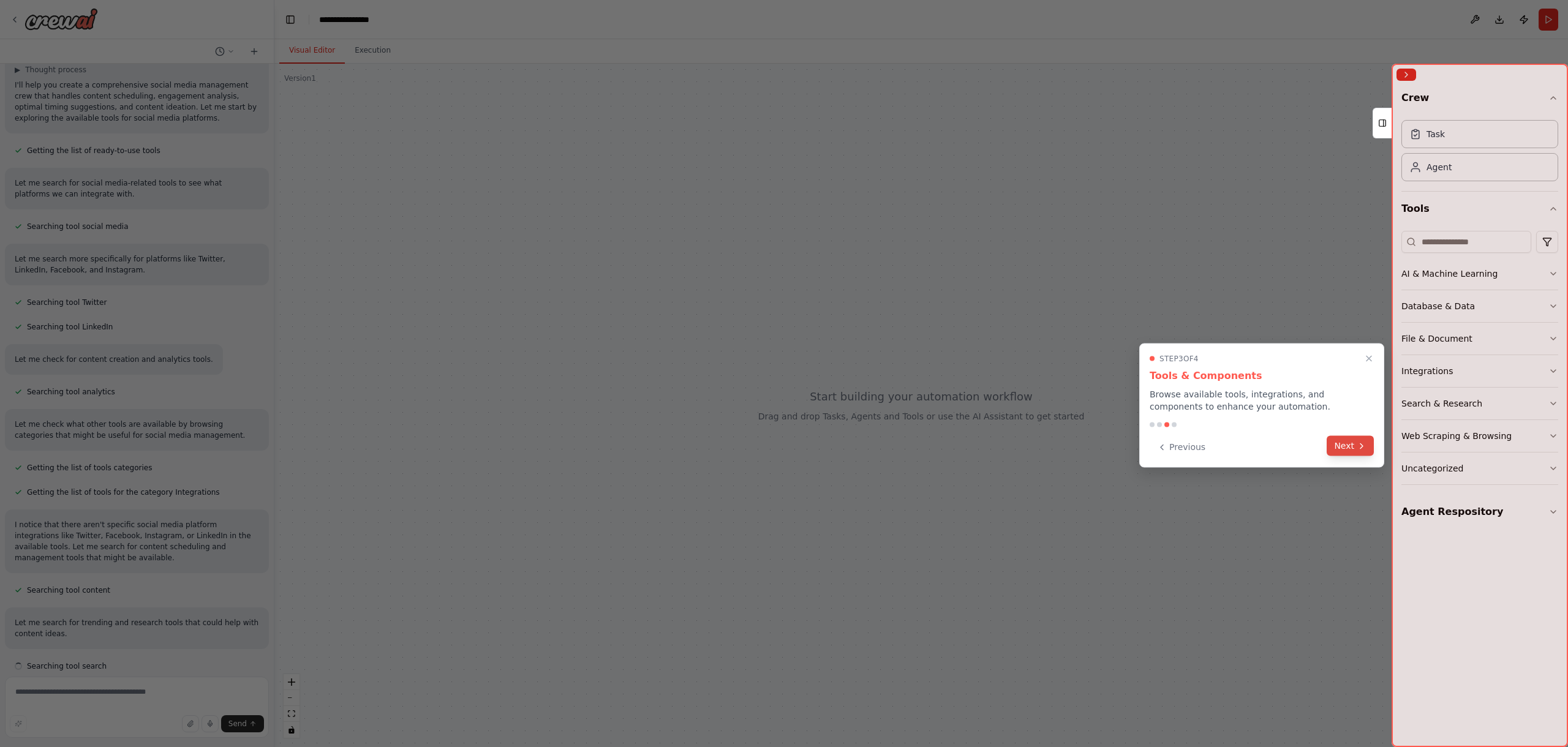
scroll to position [105, 0]
click at [1341, 448] on button "Next" at bounding box center [1350, 446] width 47 height 20
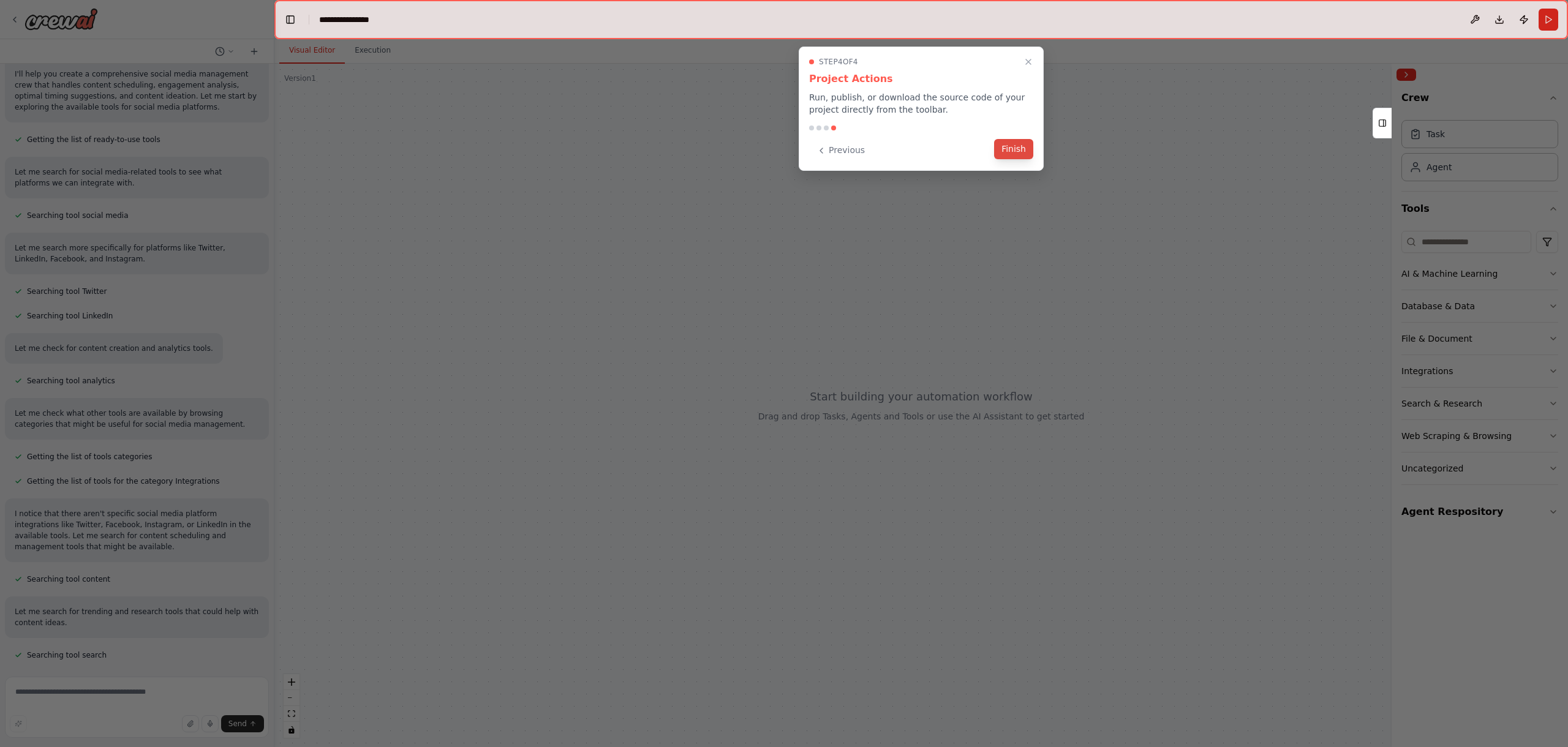
click at [1013, 149] on button "Finish" at bounding box center [1014, 149] width 39 height 20
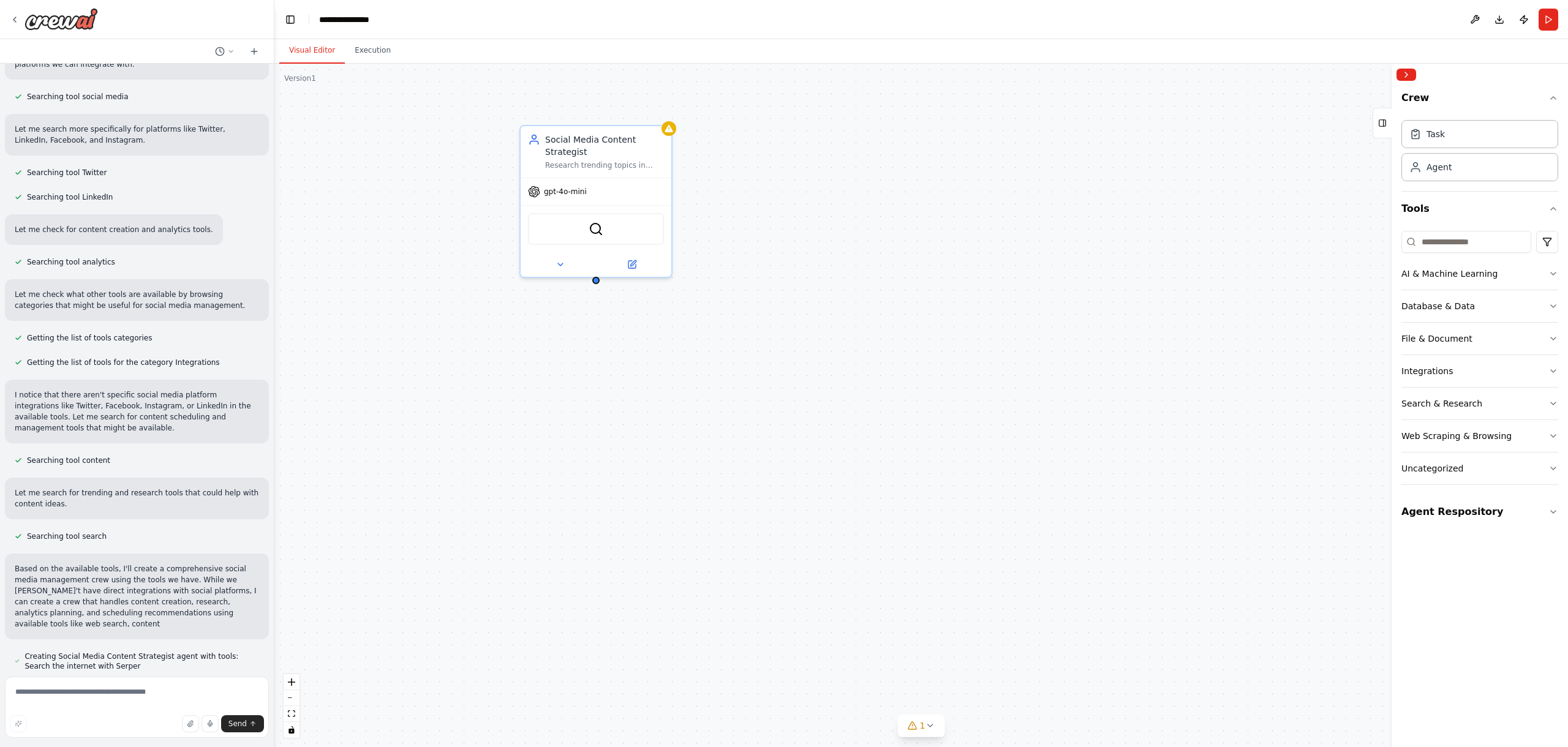
scroll to position [235, 0]
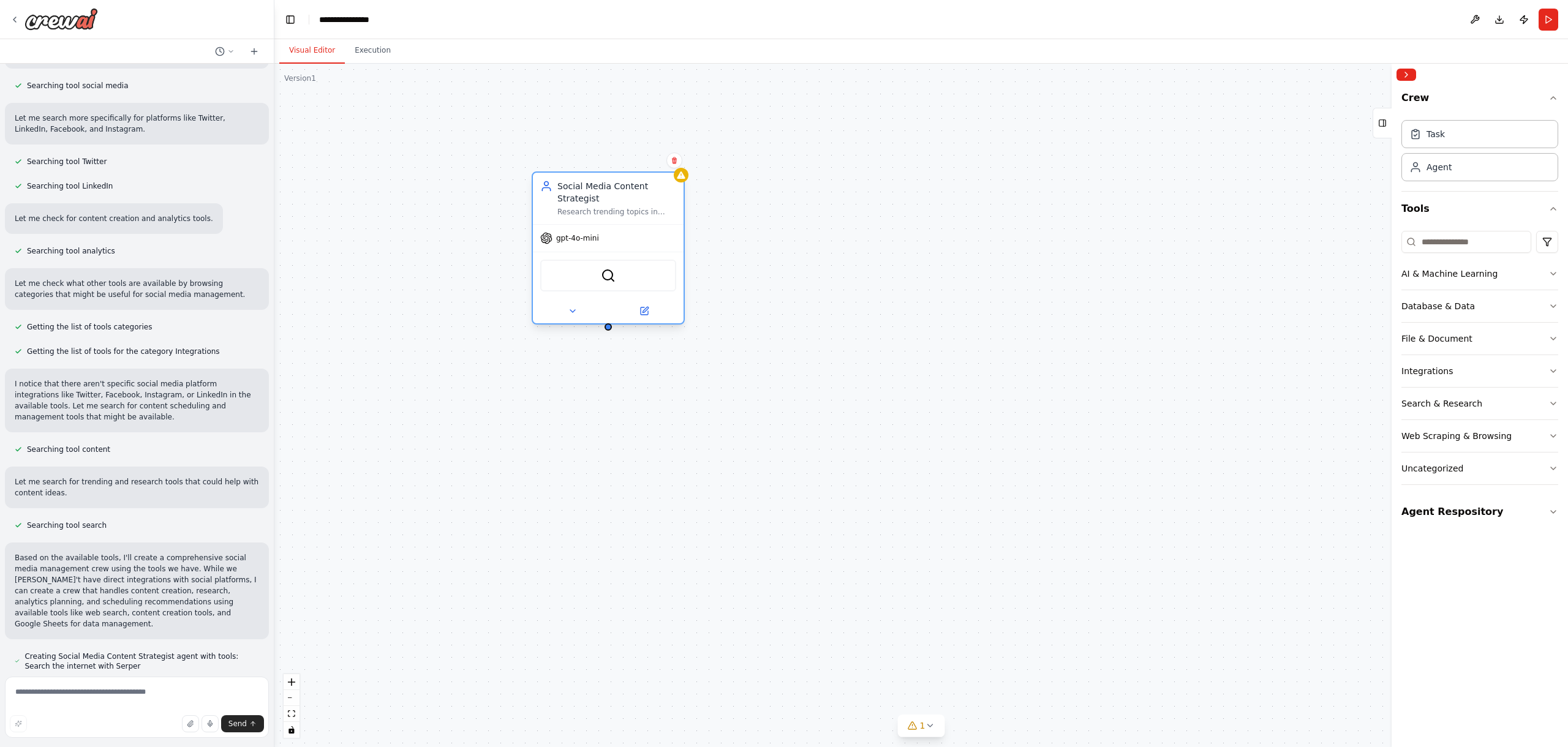
drag, startPoint x: 626, startPoint y: 147, endPoint x: 633, endPoint y: 201, distance: 54.5
click at [633, 201] on div "Social Media Content Strategist" at bounding box center [617, 192] width 119 height 25
drag, startPoint x: 633, startPoint y: 201, endPoint x: 629, endPoint y: 213, distance: 12.6
click at [629, 213] on div "Social Media Content Strategist" at bounding box center [617, 204] width 119 height 25
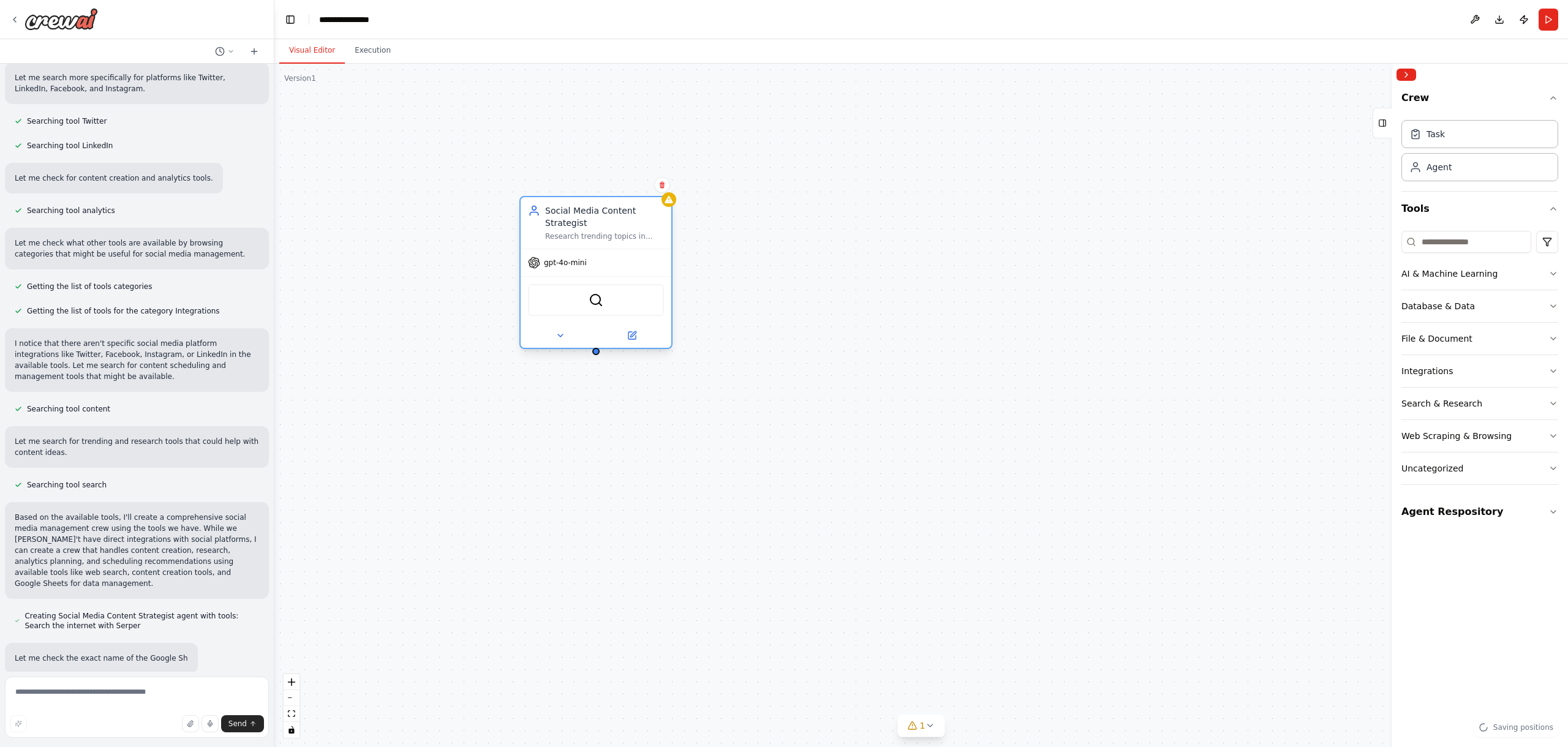
drag, startPoint x: 605, startPoint y: 203, endPoint x: 587, endPoint y: 214, distance: 21.1
click at [587, 214] on div "Social Media Content Strategist" at bounding box center [604, 216] width 119 height 25
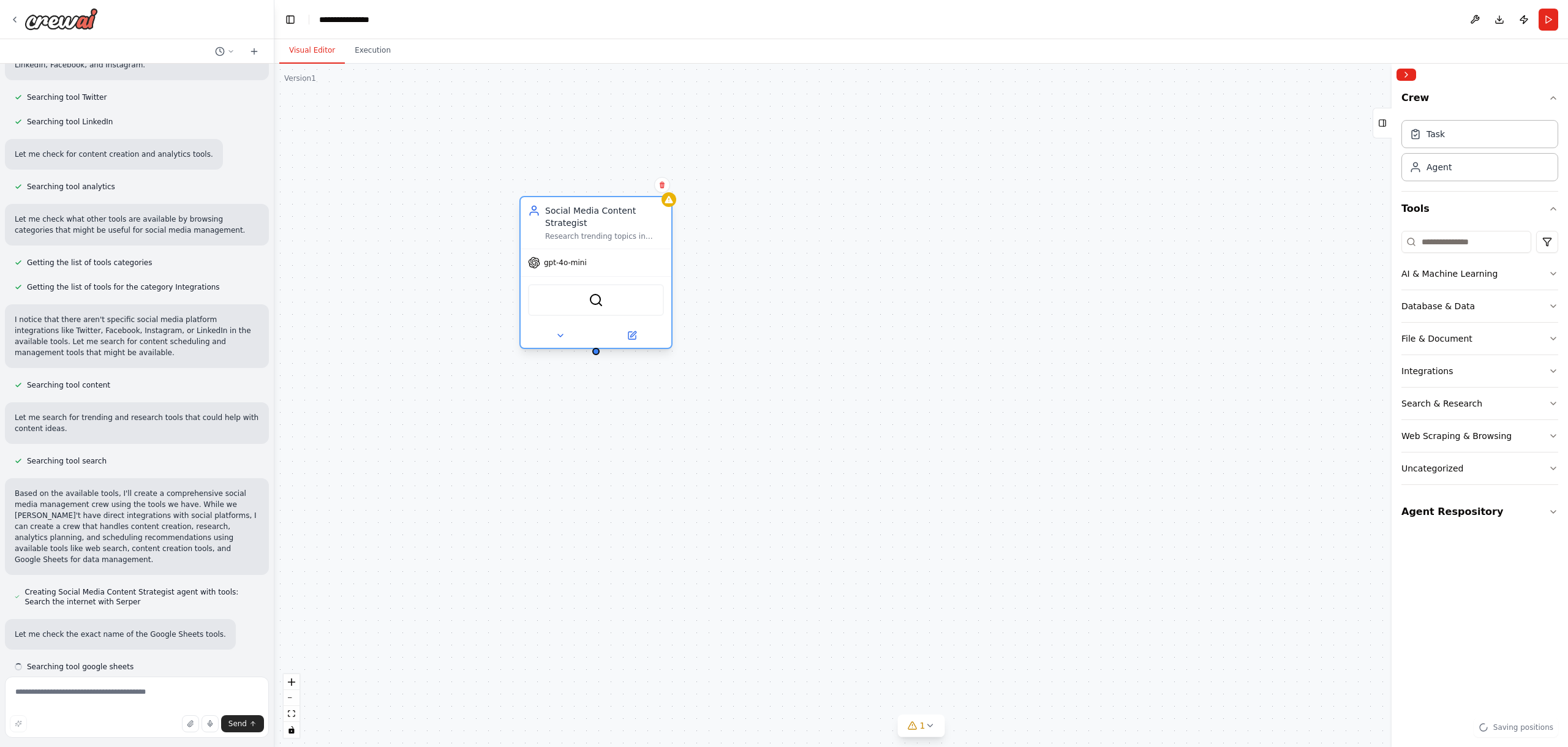
scroll to position [300, 0]
click at [564, 263] on span "gpt-4o-mini" at bounding box center [565, 263] width 43 height 10
click at [583, 246] on div "gpt-4o-mini" at bounding box center [608, 238] width 151 height 27
click at [612, 282] on img at bounding box center [608, 275] width 15 height 14
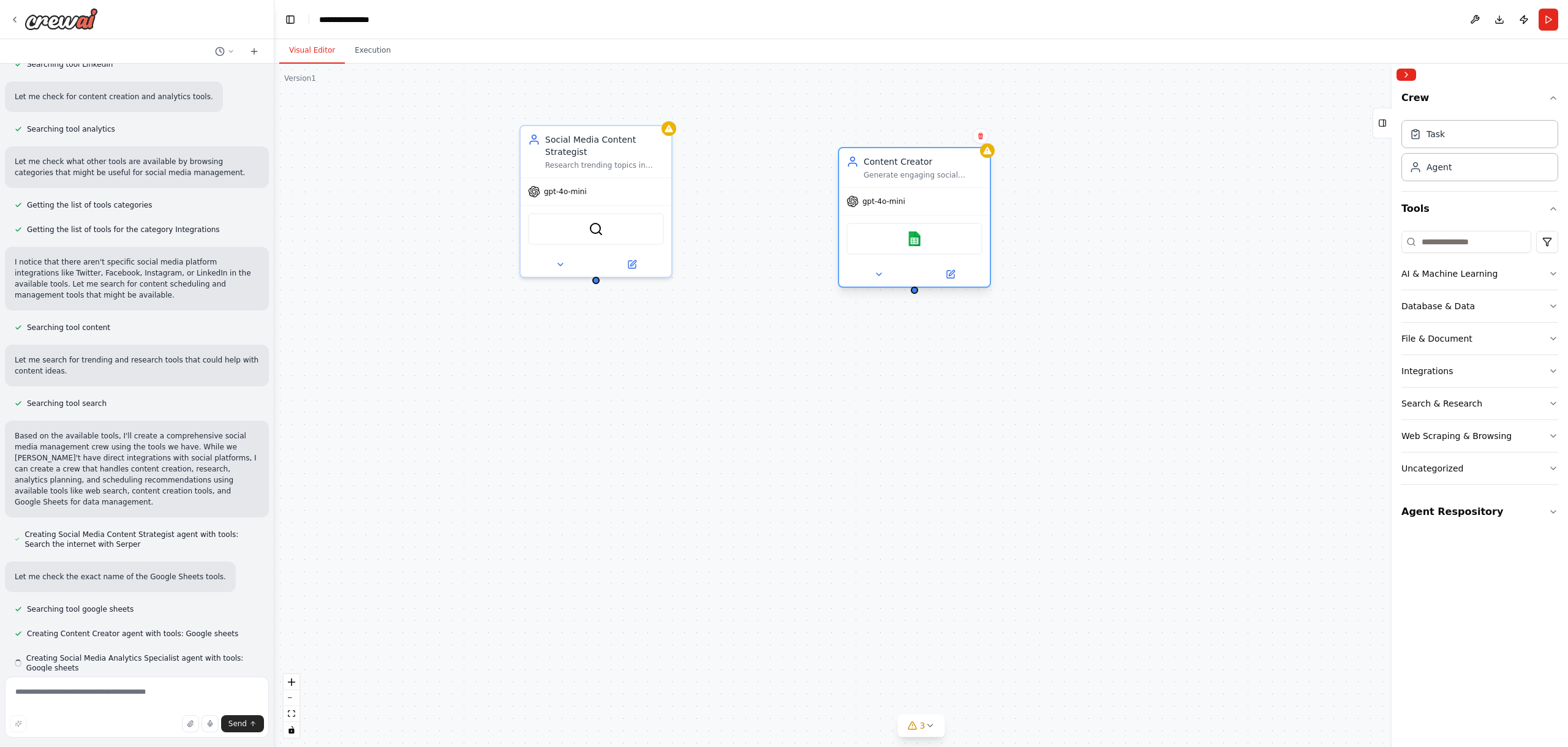
scroll to position [359, 0]
drag, startPoint x: 800, startPoint y: 144, endPoint x: 1005, endPoint y: 161, distance: 205.7
click at [1005, 161] on div "Social Media Content Strategist Research trending topics in {industry} and deve…" at bounding box center [921, 405] width 1294 height 683
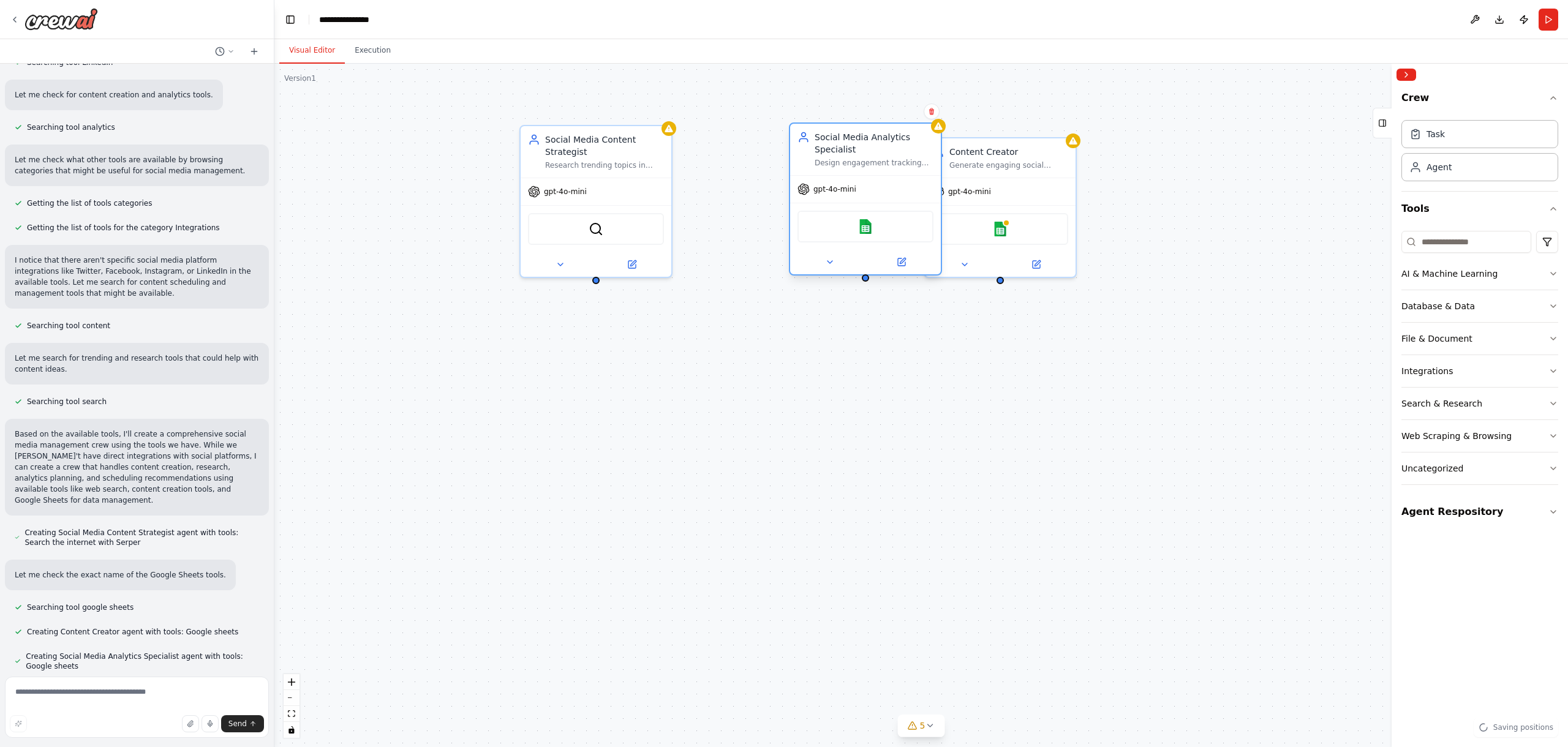
drag, startPoint x: 1000, startPoint y: 149, endPoint x: 867, endPoint y: 152, distance: 133.0
click at [867, 152] on div "Social Media Analytics Specialist" at bounding box center [874, 143] width 119 height 25
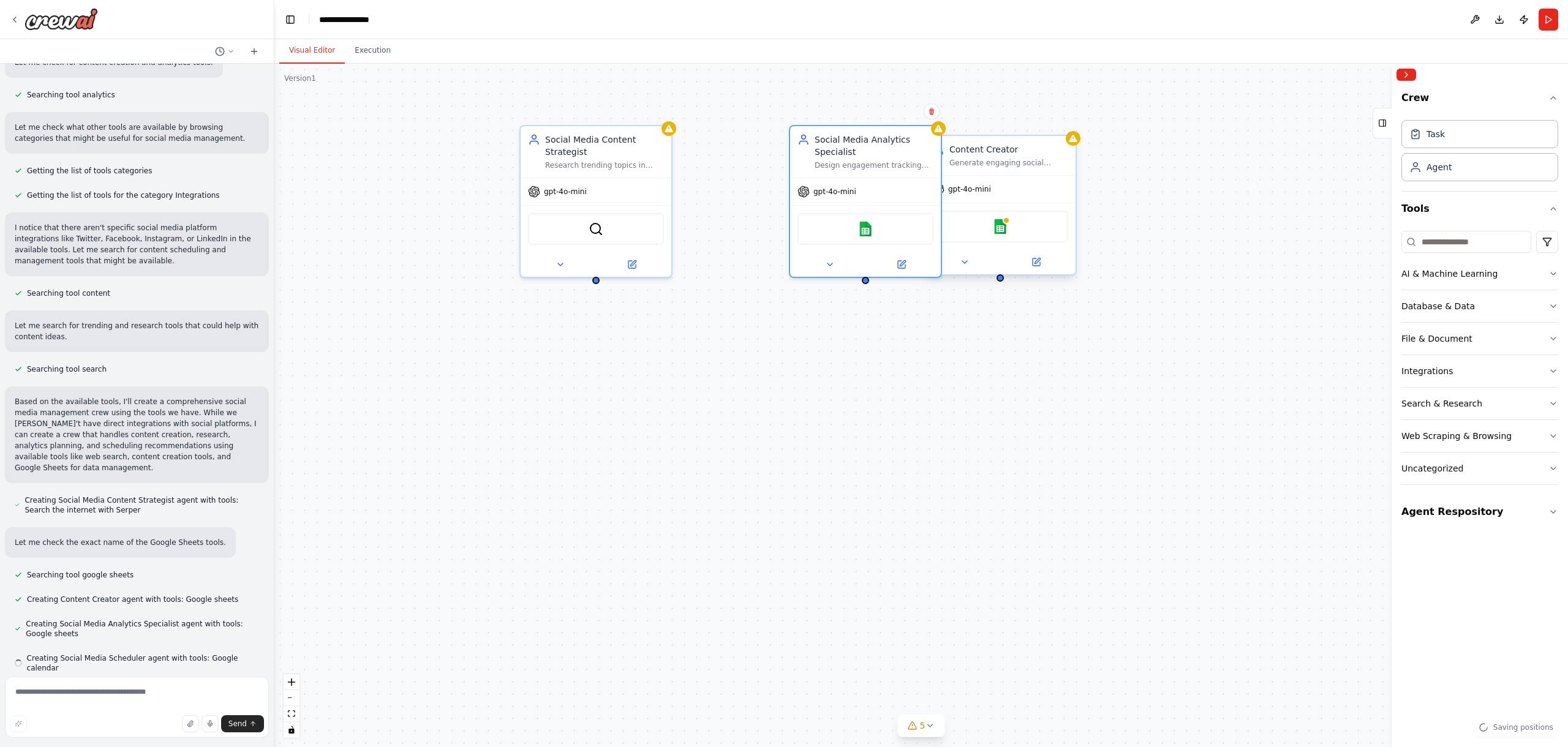
scroll to position [393, 0]
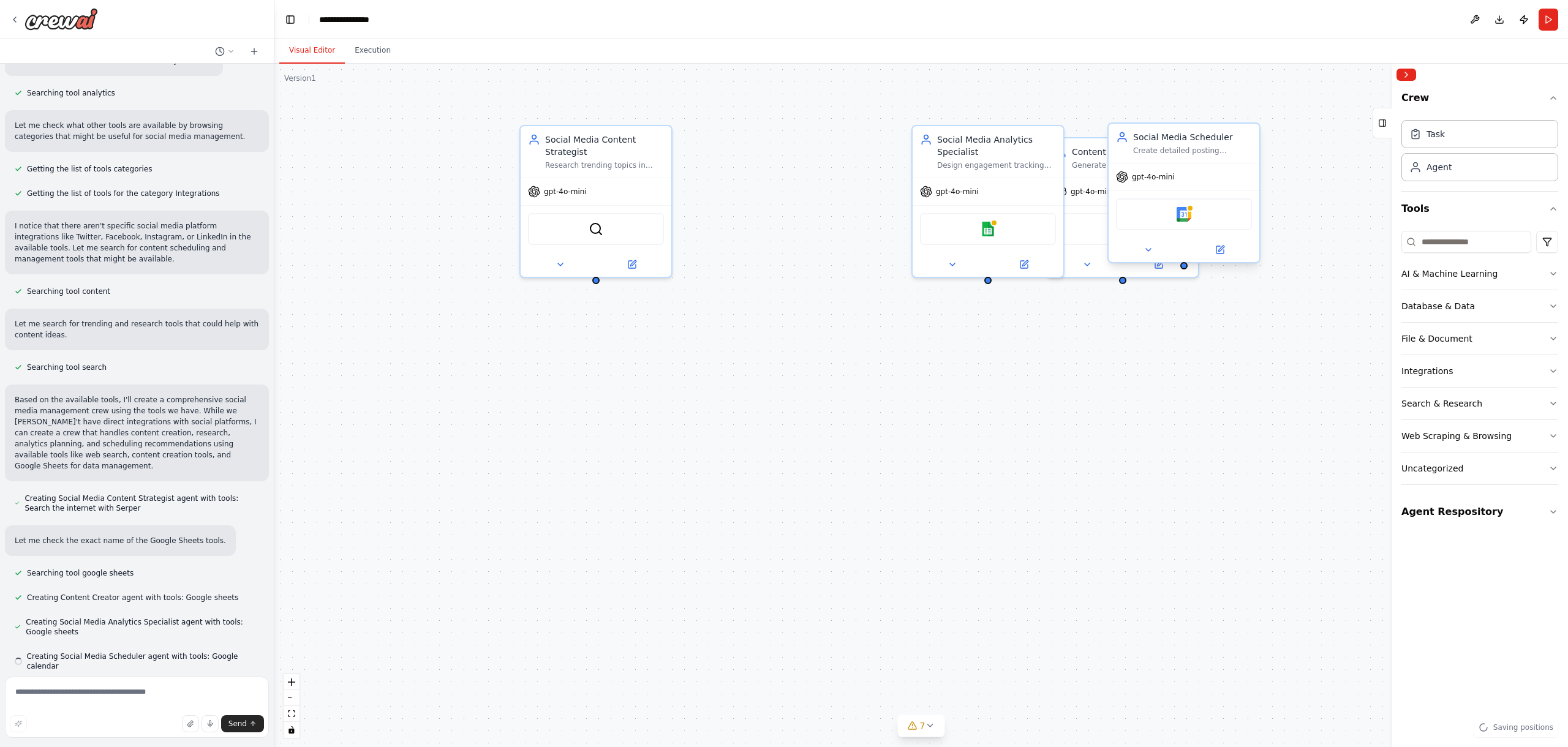
drag, startPoint x: 1009, startPoint y: 167, endPoint x: 1128, endPoint y: 163, distance: 119.1
click at [1128, 163] on div "Social Media Content Strategist Research trending topics in {industry} and deve…" at bounding box center [921, 405] width 1294 height 683
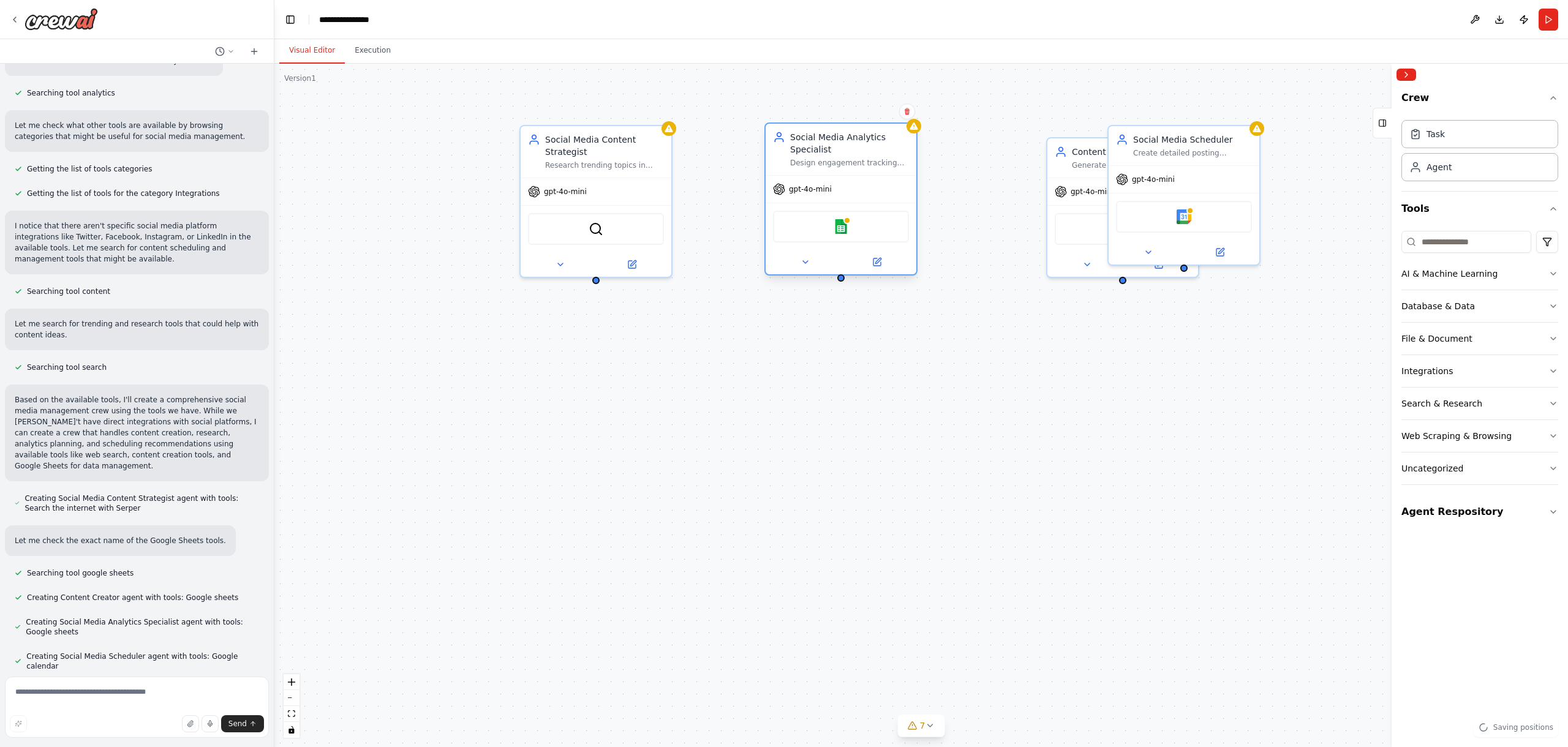
drag, startPoint x: 997, startPoint y: 144, endPoint x: 851, endPoint y: 146, distance: 146.0
click at [851, 146] on div "Social Media Analytics Specialist" at bounding box center [850, 143] width 119 height 25
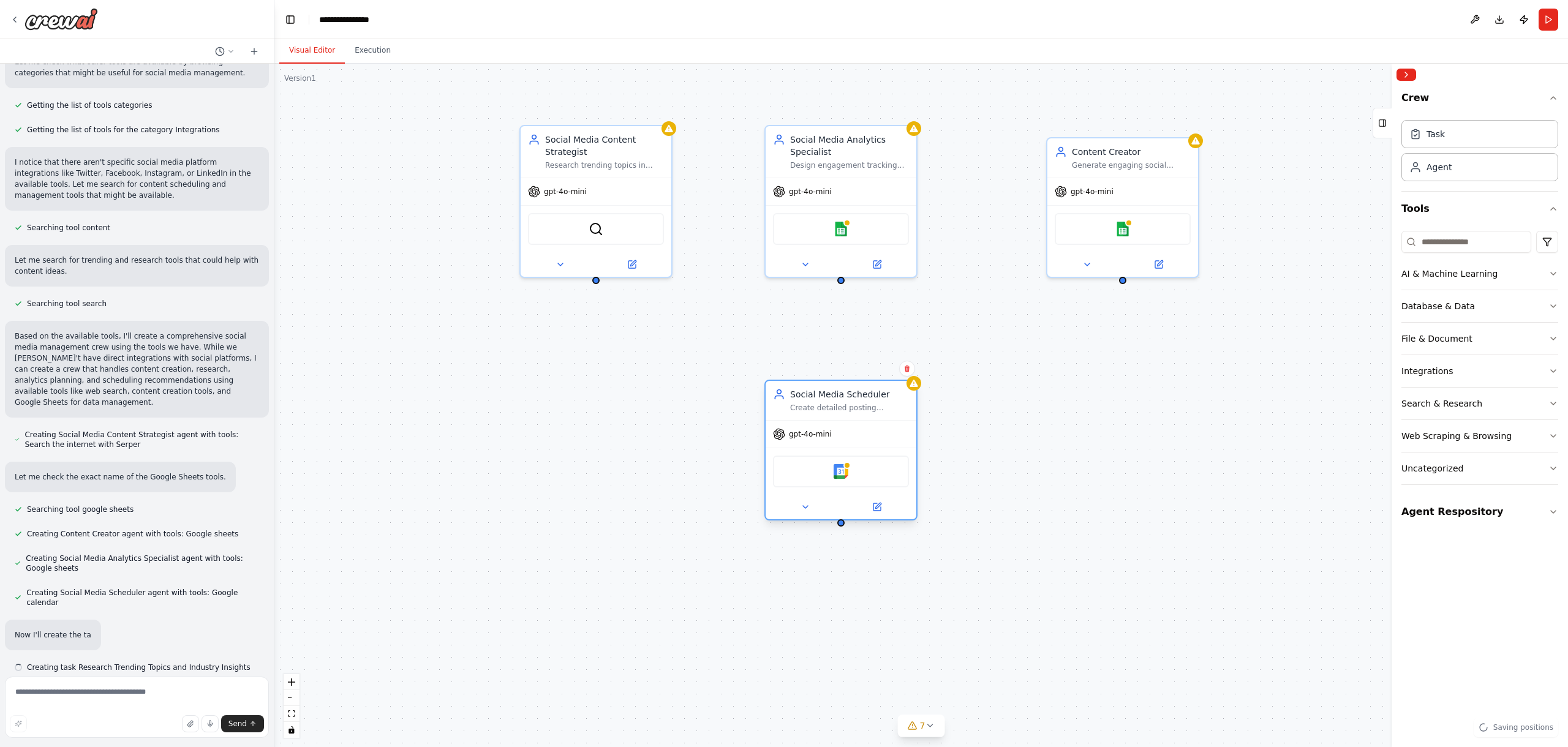
scroll to position [458, 0]
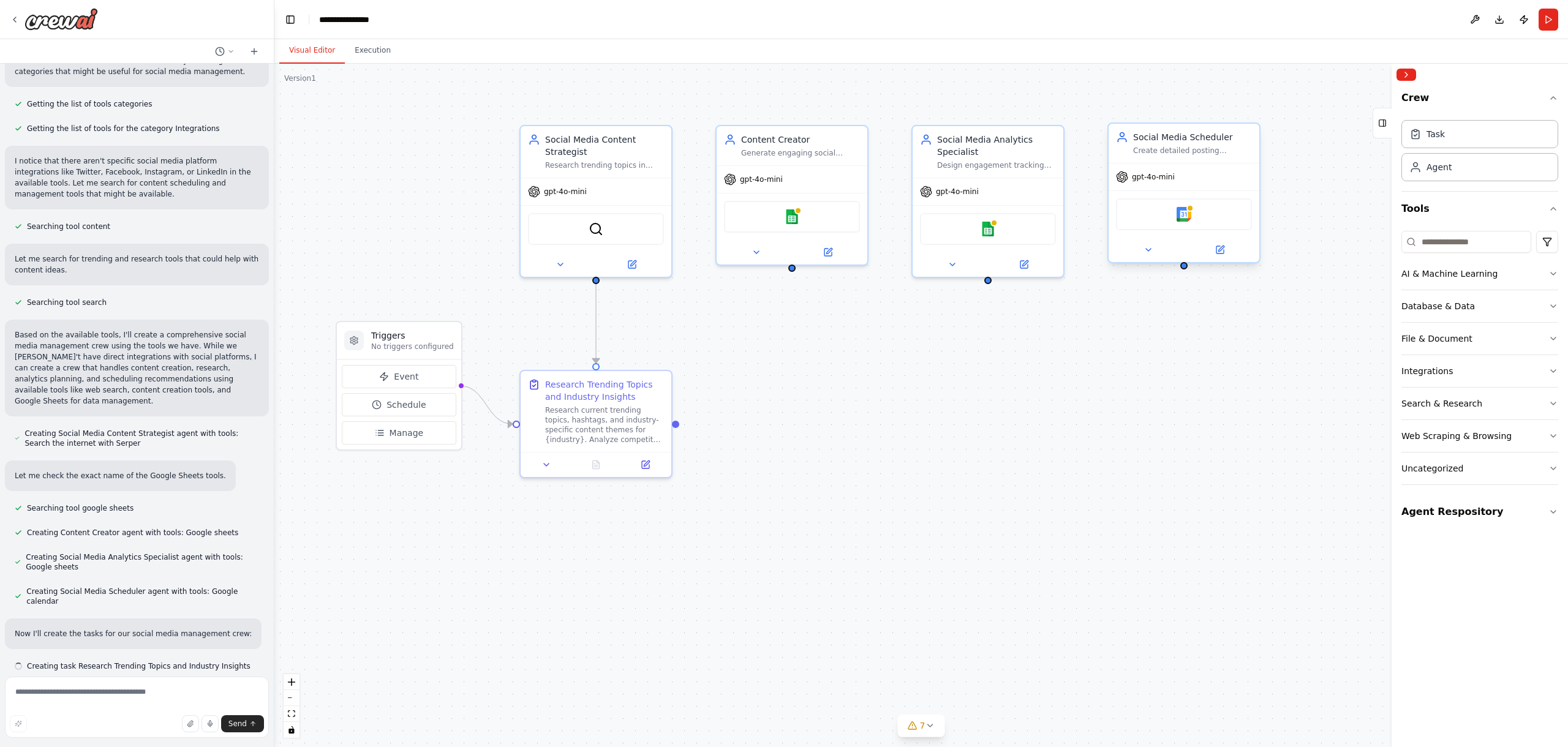
drag, startPoint x: 1176, startPoint y: 165, endPoint x: 827, endPoint y: 431, distance: 438.8
click at [827, 431] on div ".deletable-edge-delete-btn { width: 20px; height: 20px; border: 0px solid #ffff…" at bounding box center [921, 405] width 1294 height 683
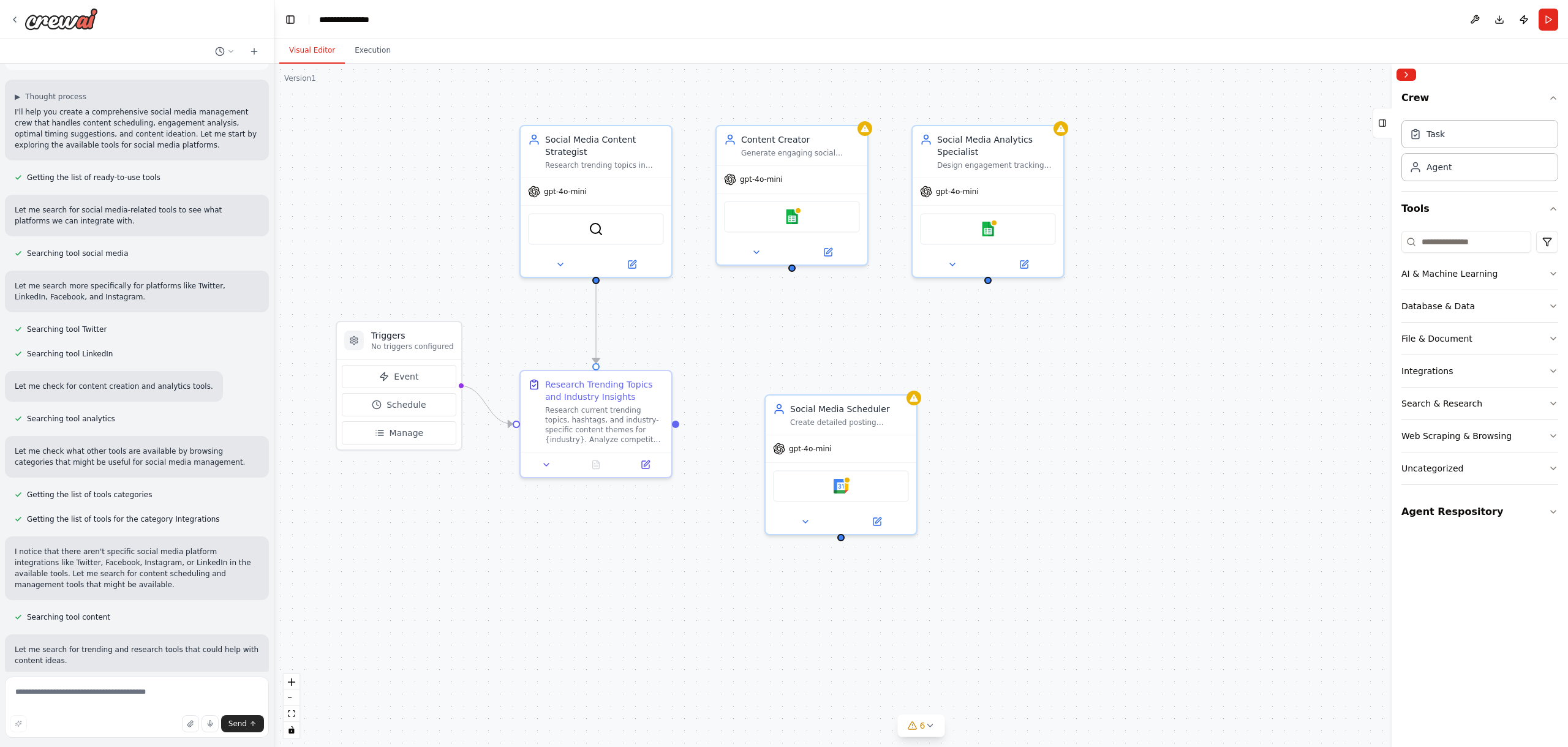
scroll to position [0, 0]
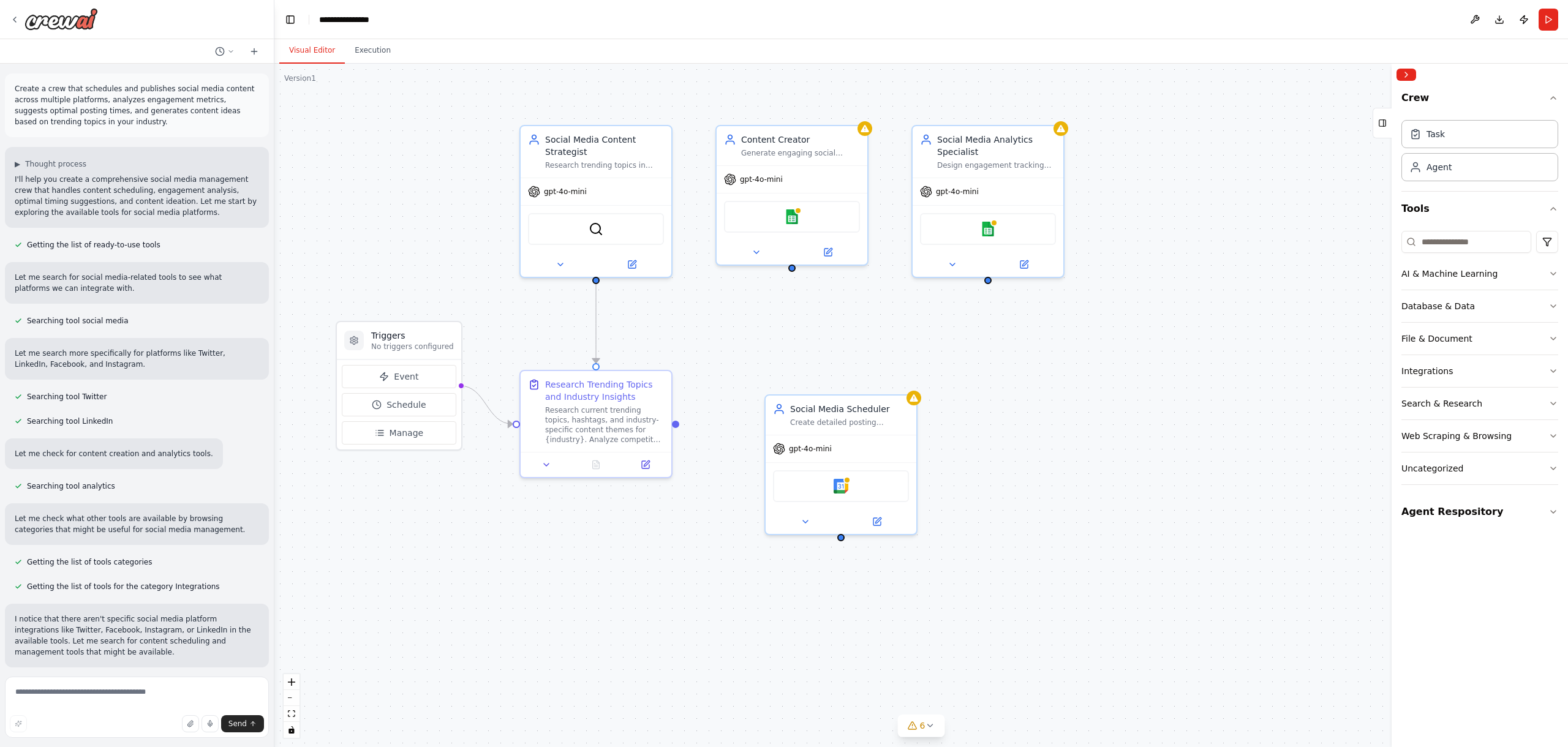
click at [114, 104] on p "Create a crew that schedules and publishes social media content across multiple…" at bounding box center [137, 105] width 245 height 44
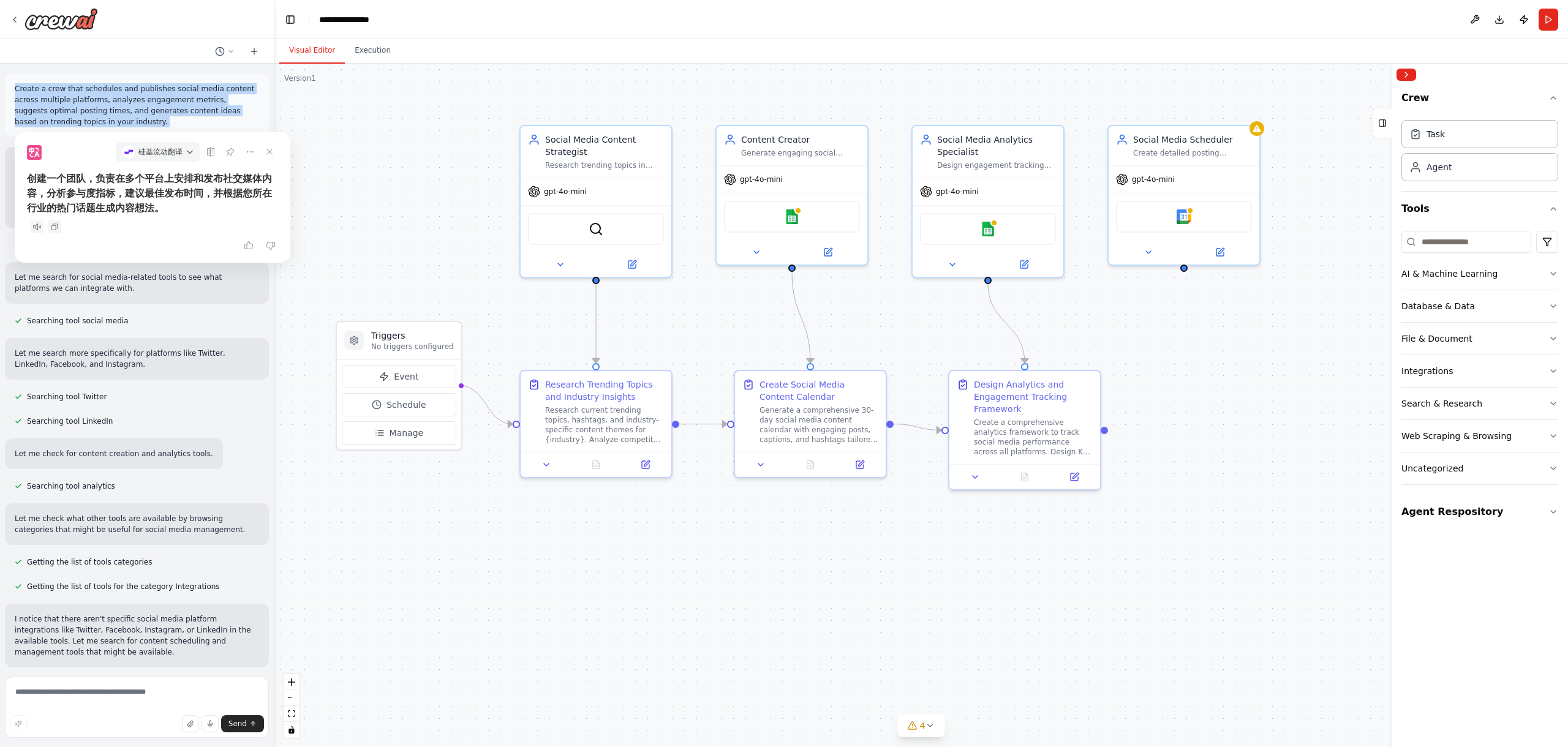
click at [269, 162] on div "硅基流动翻译" at bounding box center [153, 152] width 251 height 39
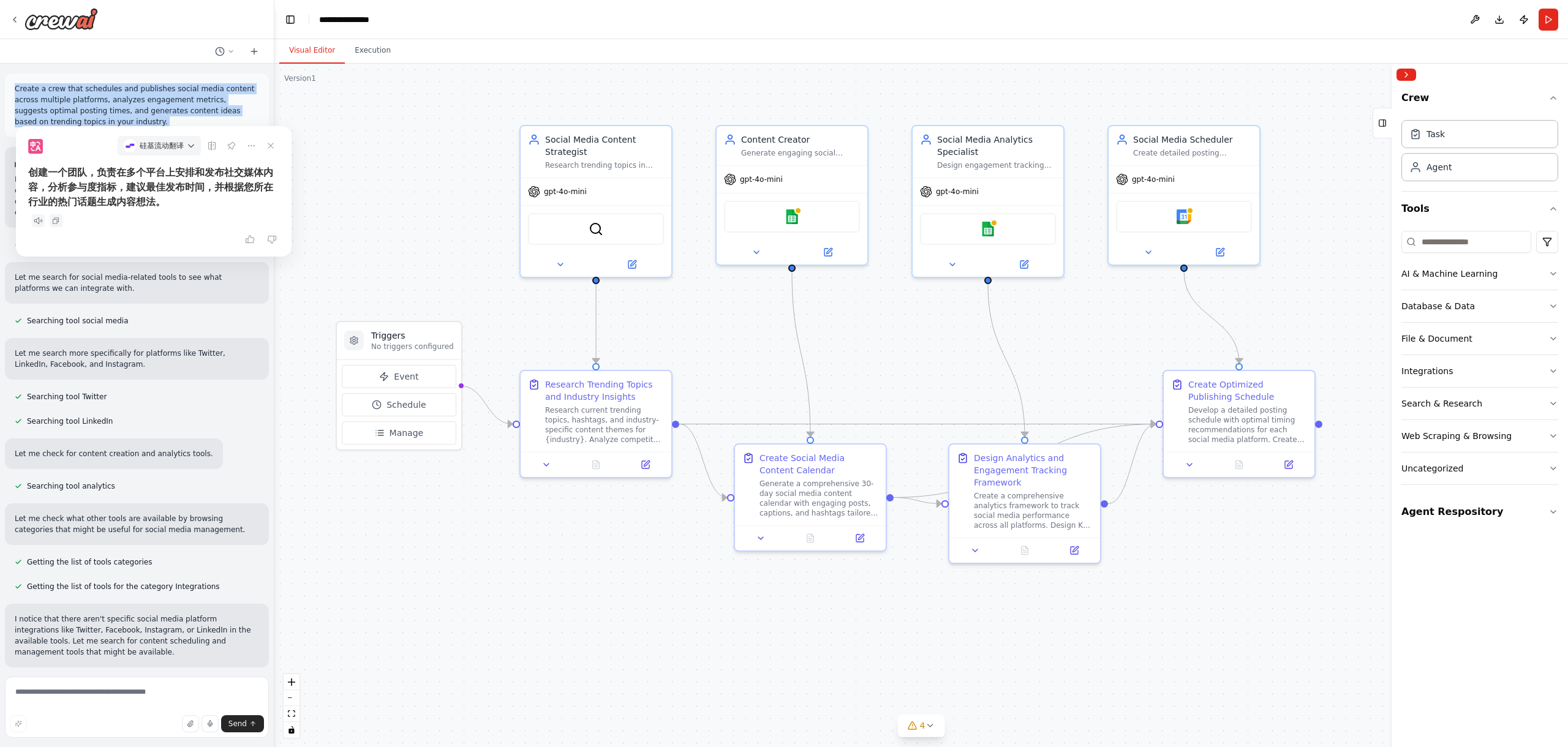
click at [271, 156] on div "硅基流动翻译" at bounding box center [154, 146] width 251 height 39
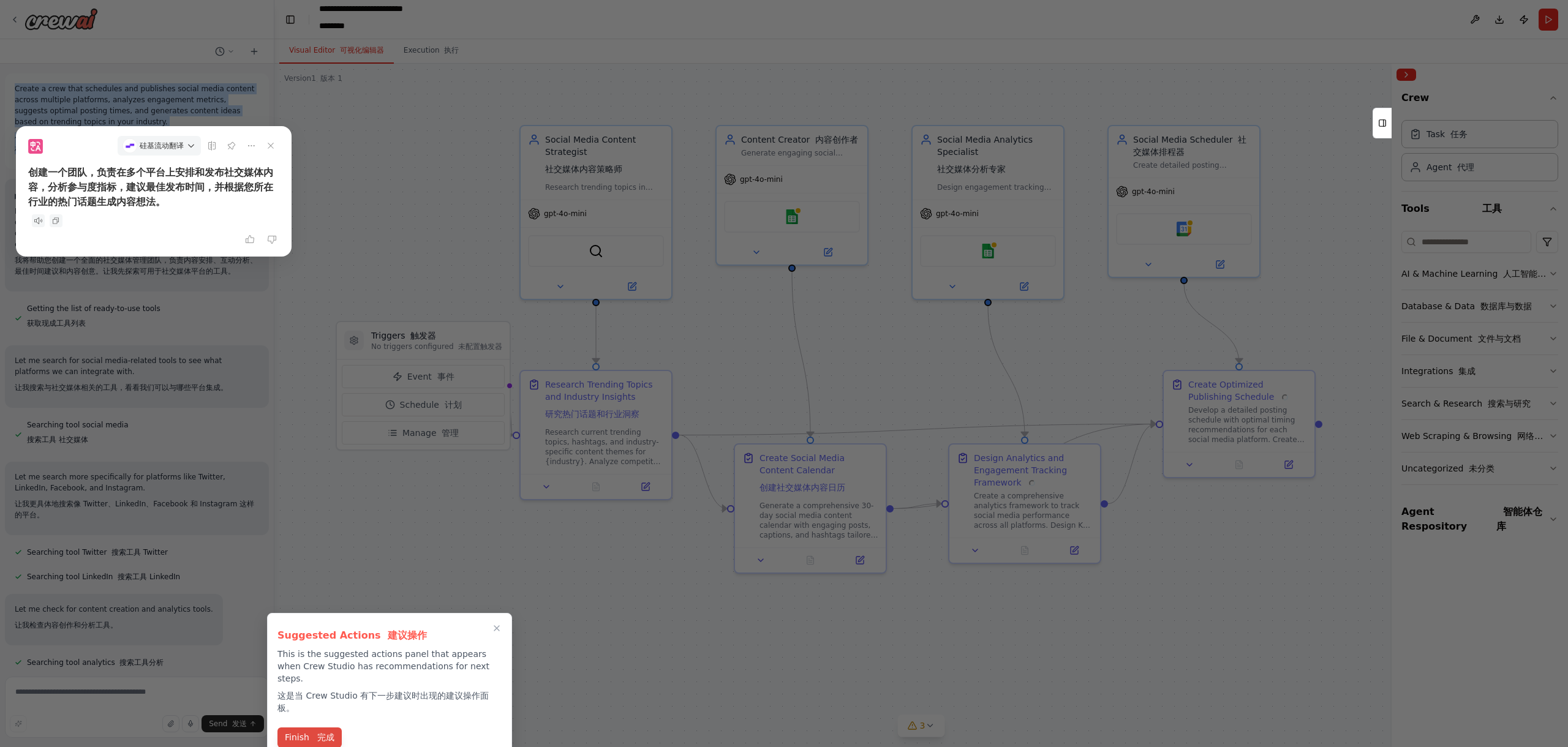
click at [326, 731] on font "完成" at bounding box center [323, 738] width 23 height 13
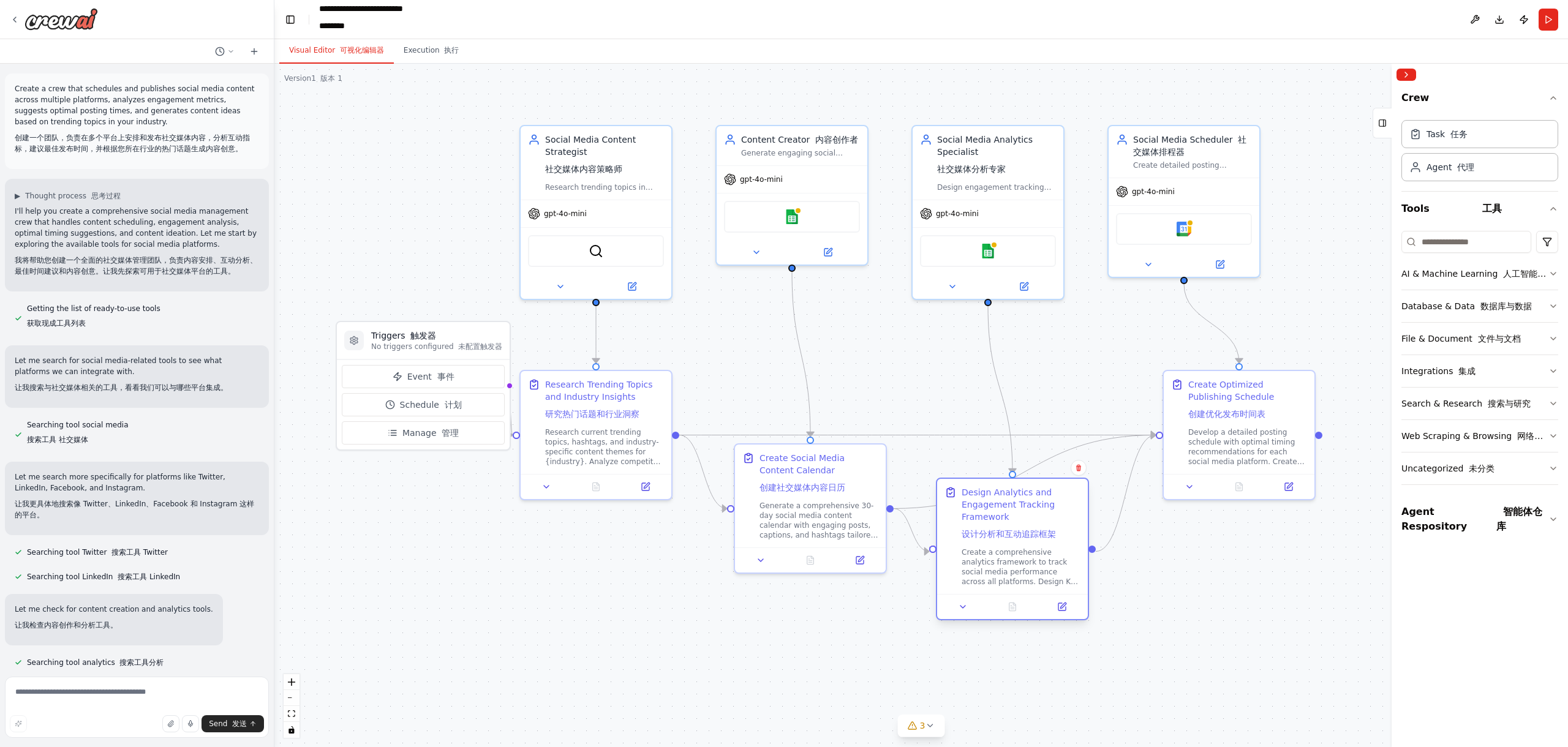
drag, startPoint x: 1045, startPoint y: 472, endPoint x: 1038, endPoint y: 511, distance: 39.6
click at [1038, 511] on div "Design Analytics and Engagement Tracking Framework 设计分析和互动追踪框架" at bounding box center [1021, 515] width 119 height 59
drag, startPoint x: 840, startPoint y: 463, endPoint x: 824, endPoint y: 495, distance: 35.8
click at [824, 495] on div "Create Social Media Content Calendar 创建社交媒体内容日历" at bounding box center [800, 509] width 119 height 47
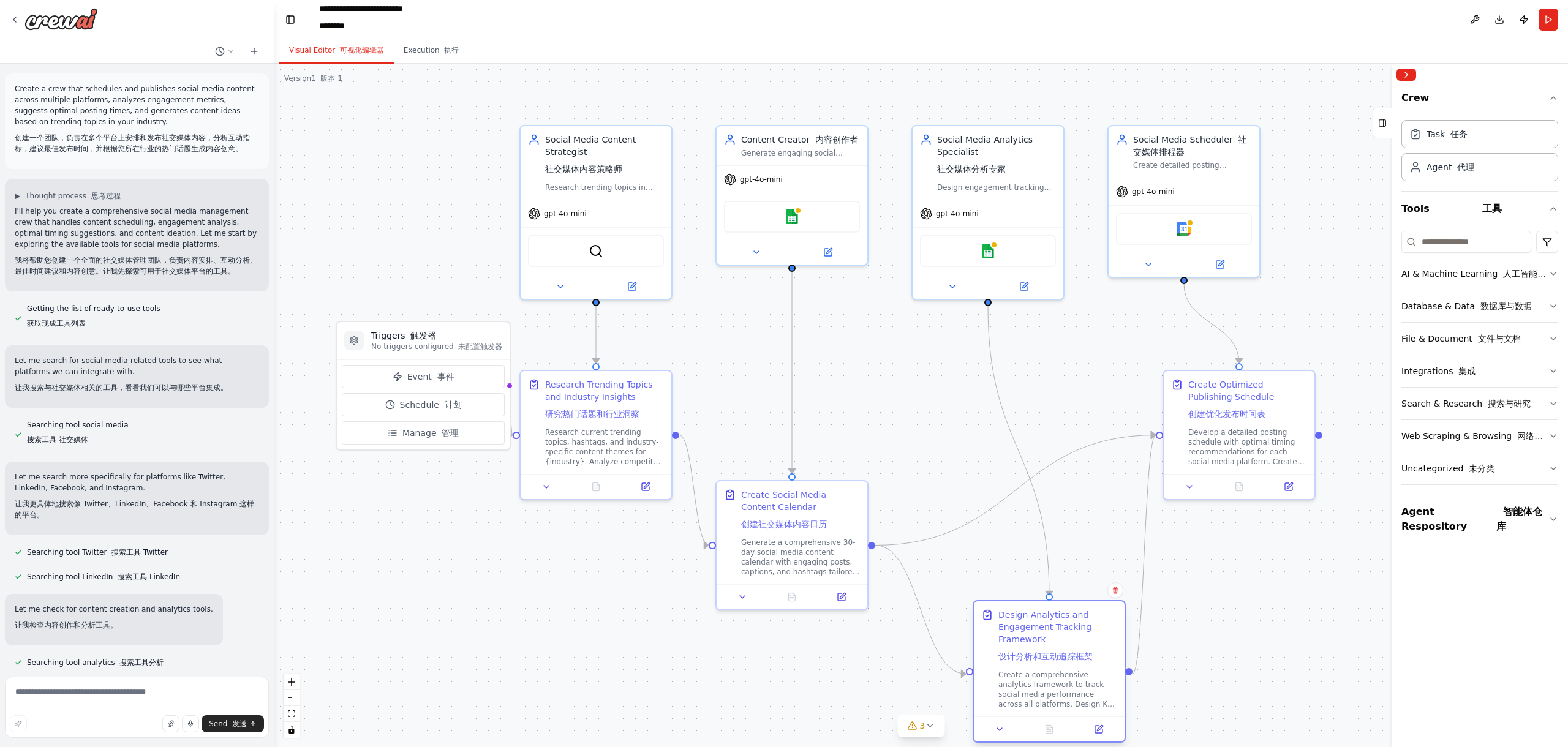
drag, startPoint x: 1005, startPoint y: 502, endPoint x: 1038, endPoint y: 621, distance: 123.5
click at [1038, 621] on div "Design Analytics and Engagement Tracking Framework 设计分析和互动追踪框架" at bounding box center [1058, 637] width 119 height 59
click at [1149, 623] on div ".deletable-edge-delete-btn { width: 20px; height: 20px; border: 0px solid #ffff…" at bounding box center [921, 405] width 1294 height 683
drag, startPoint x: 1255, startPoint y: 381, endPoint x: 1302, endPoint y: 373, distance: 47.7
click at [1302, 373] on div "Create Optimized Publishing Schedule 创建优化发布时间表" at bounding box center [1290, 387] width 119 height 47
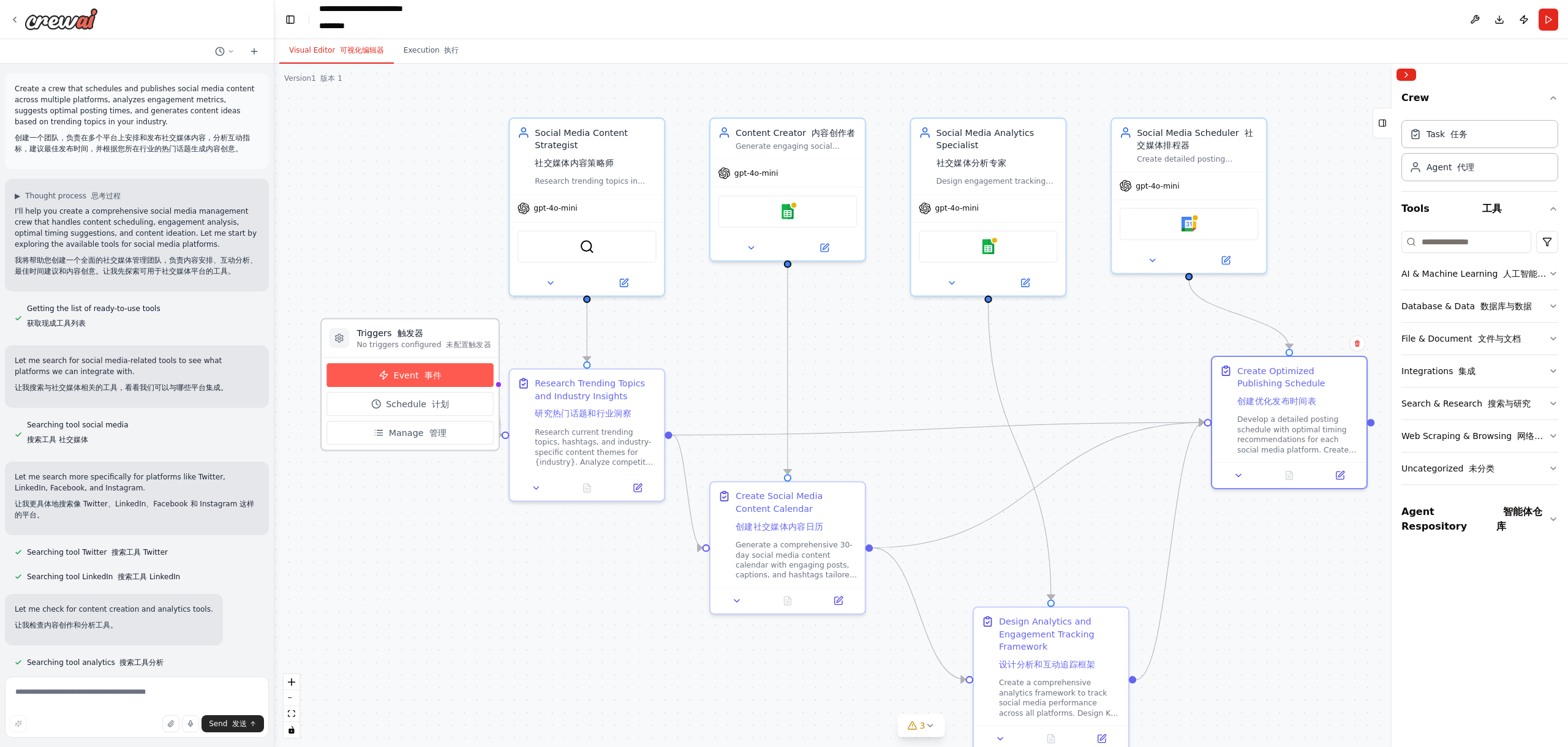
click at [431, 373] on font "事件" at bounding box center [433, 375] width 18 height 10
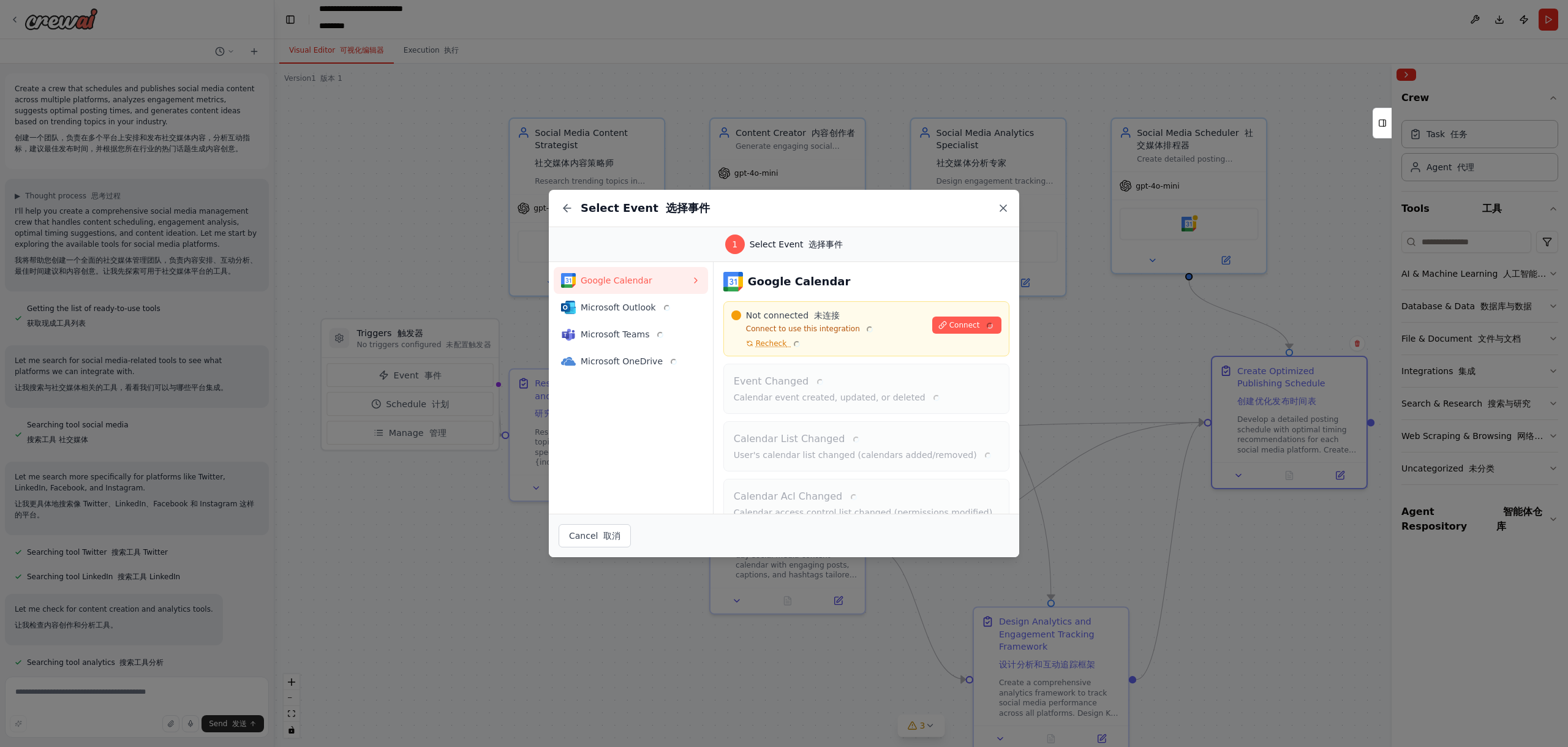
click at [1004, 206] on icon at bounding box center [1003, 208] width 12 height 12
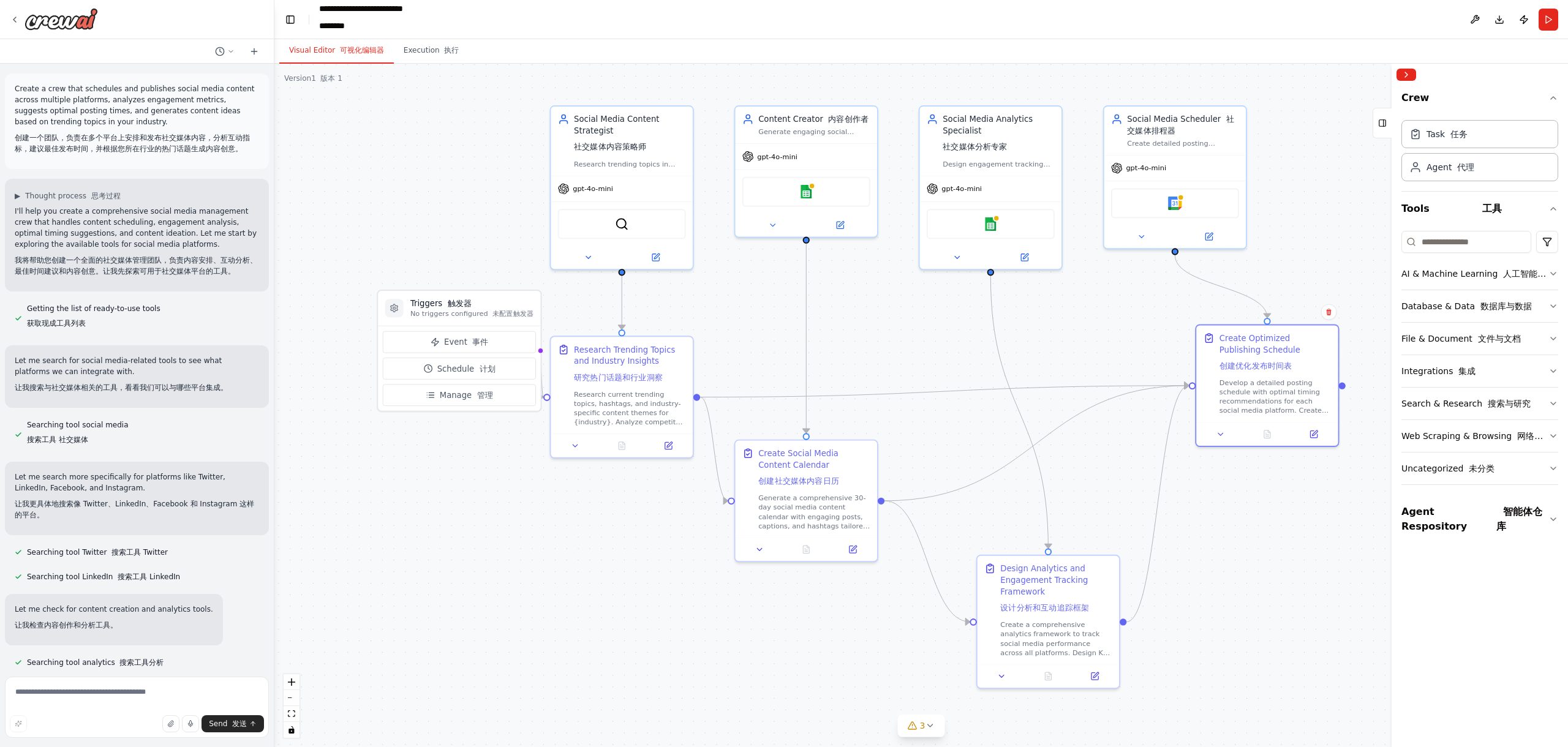
drag, startPoint x: 1017, startPoint y: 342, endPoint x: 1017, endPoint y: 313, distance: 29.0
click at [1017, 313] on div ".deletable-edge-delete-btn { width: 20px; height: 20px; border: 0px solid #ffff…" at bounding box center [921, 405] width 1294 height 683
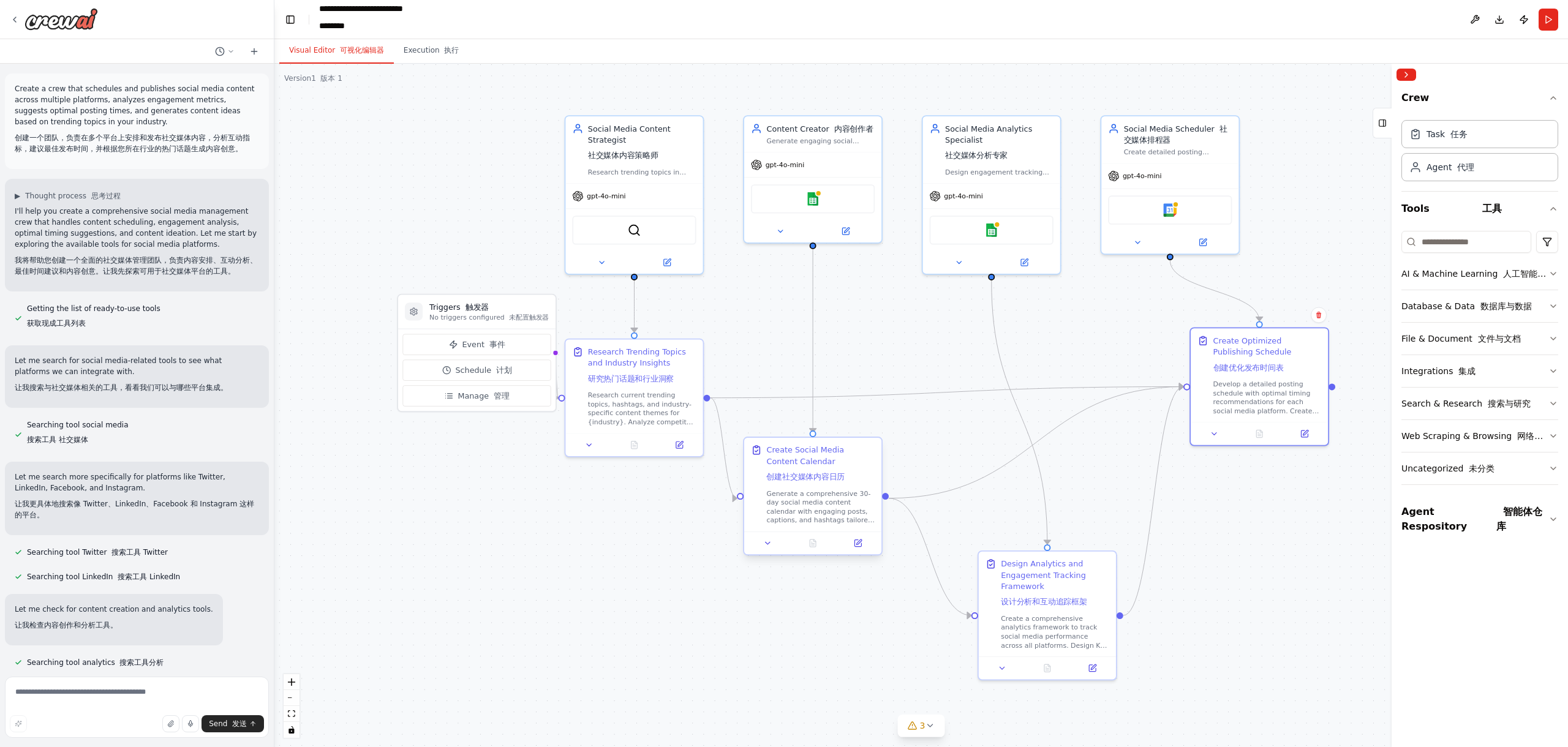
click at [793, 480] on font "创建社交媒体内容日历" at bounding box center [805, 477] width 78 height 9
click at [1020, 595] on font "设计分析和互动追踪框架" at bounding box center [1044, 599] width 86 height 9
click at [1237, 390] on div "Develop a detailed posting schedule with optimal timing recommendations for eac…" at bounding box center [1268, 395] width 108 height 35
click at [1198, 163] on div "gpt-4o-mini" at bounding box center [1170, 173] width 137 height 25
click at [1023, 165] on div "Design engagement tracking frameworks, analyze social media performance metrics…" at bounding box center [1000, 170] width 108 height 9
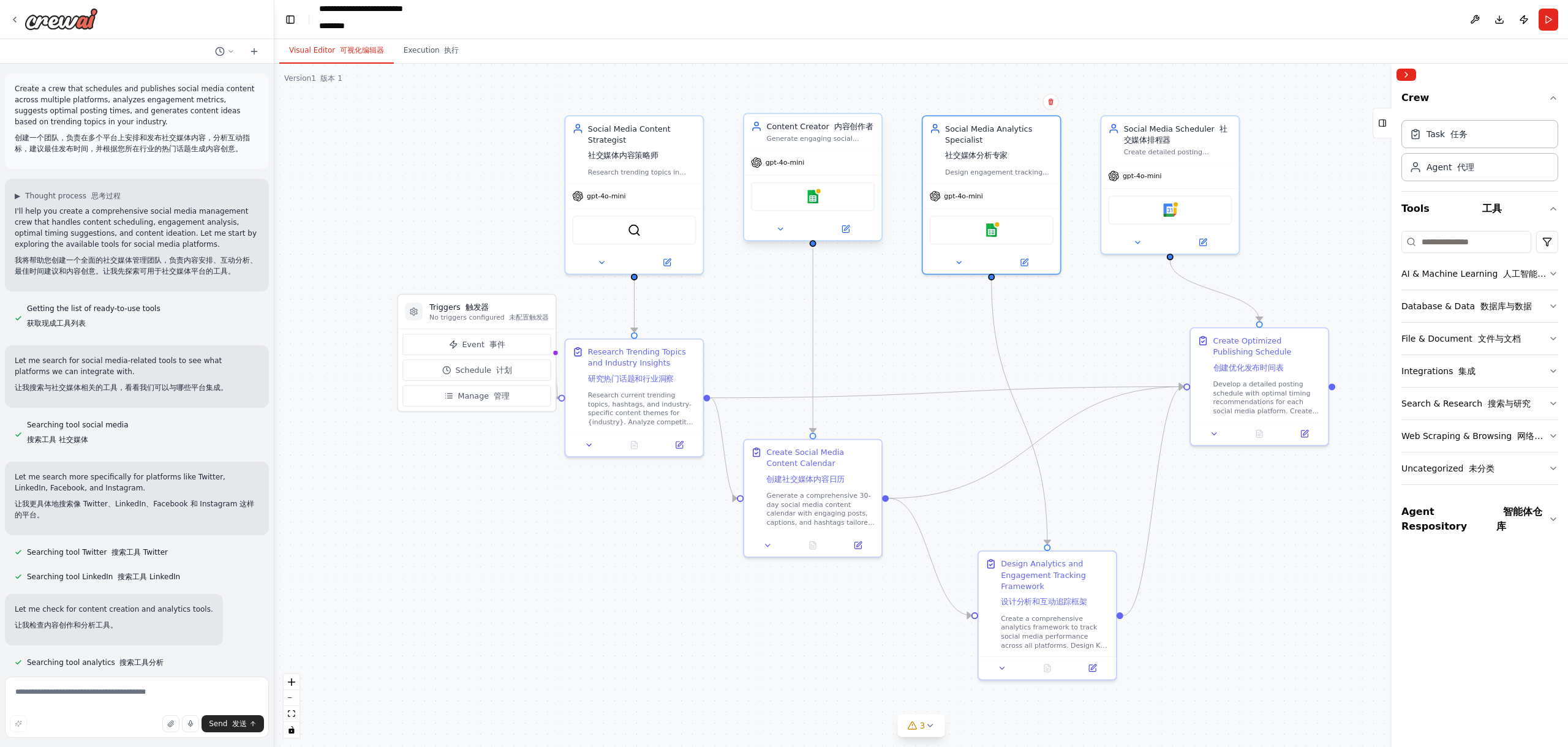
click at [868, 176] on div "Google sheets" at bounding box center [813, 197] width 137 height 43
click at [674, 178] on div "Social Media Content Strategist 社交媒体内容策略师 Research trending topics in {industry…" at bounding box center [634, 148] width 137 height 67
drag, startPoint x: 504, startPoint y: 303, endPoint x: 437, endPoint y: 328, distance: 71.5
click at [437, 328] on h3 "Triggers 触发器" at bounding box center [422, 329] width 119 height 11
click at [621, 372] on font "研究热门话题和行业洞察" at bounding box center [631, 376] width 86 height 9
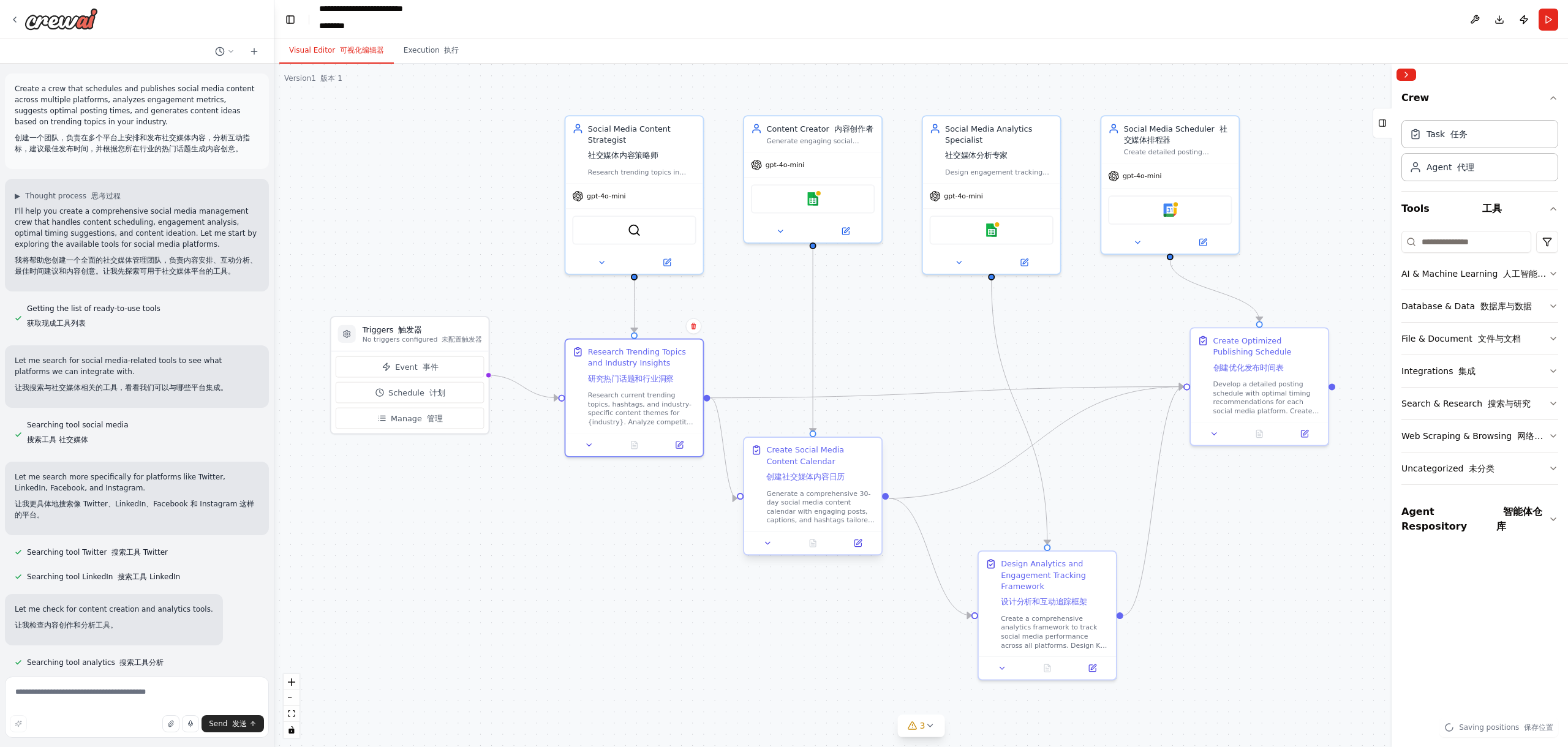
click at [834, 478] on font "创建社交媒体内容日历" at bounding box center [805, 477] width 78 height 9
click at [1067, 577] on div "Design Analytics and Engagement Tracking Framework 设计分析和互动追踪框架" at bounding box center [1055, 582] width 108 height 54
